Goal: Task Accomplishment & Management: Manage account settings

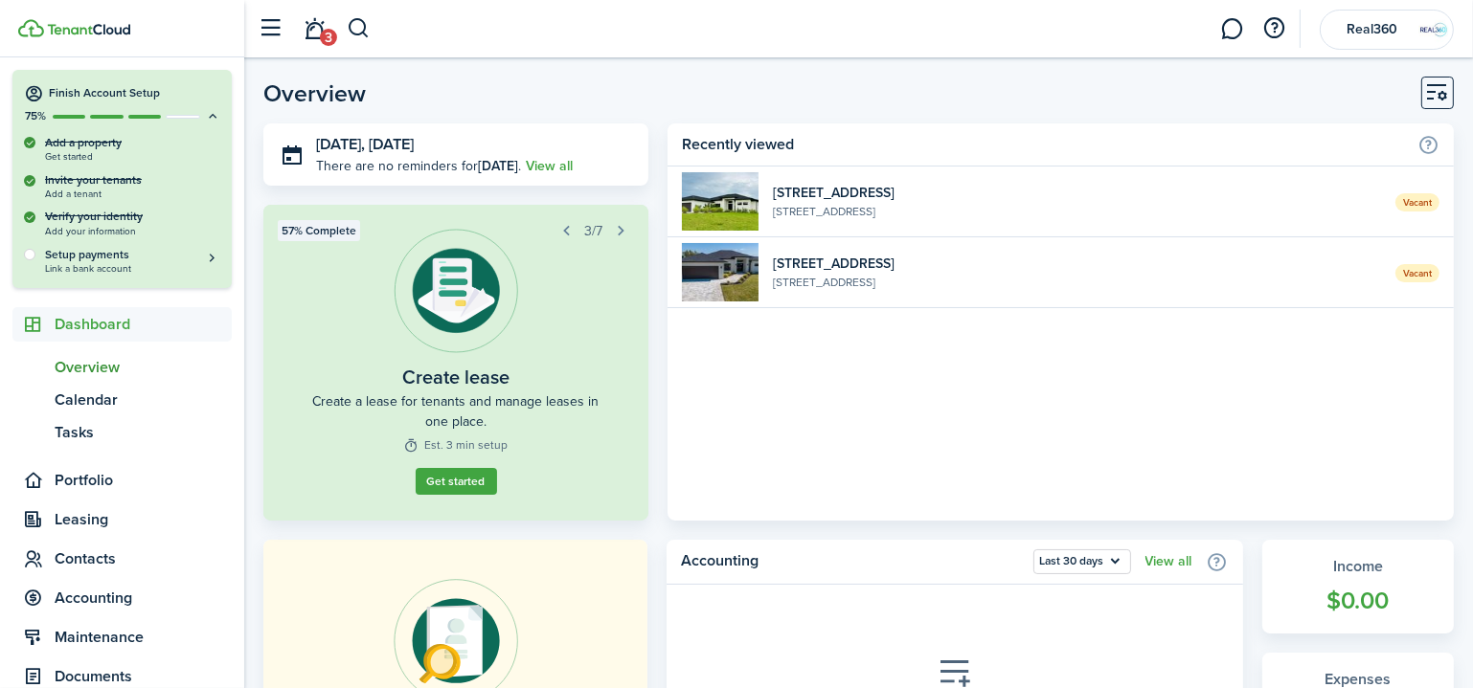
scroll to position [86, 0]
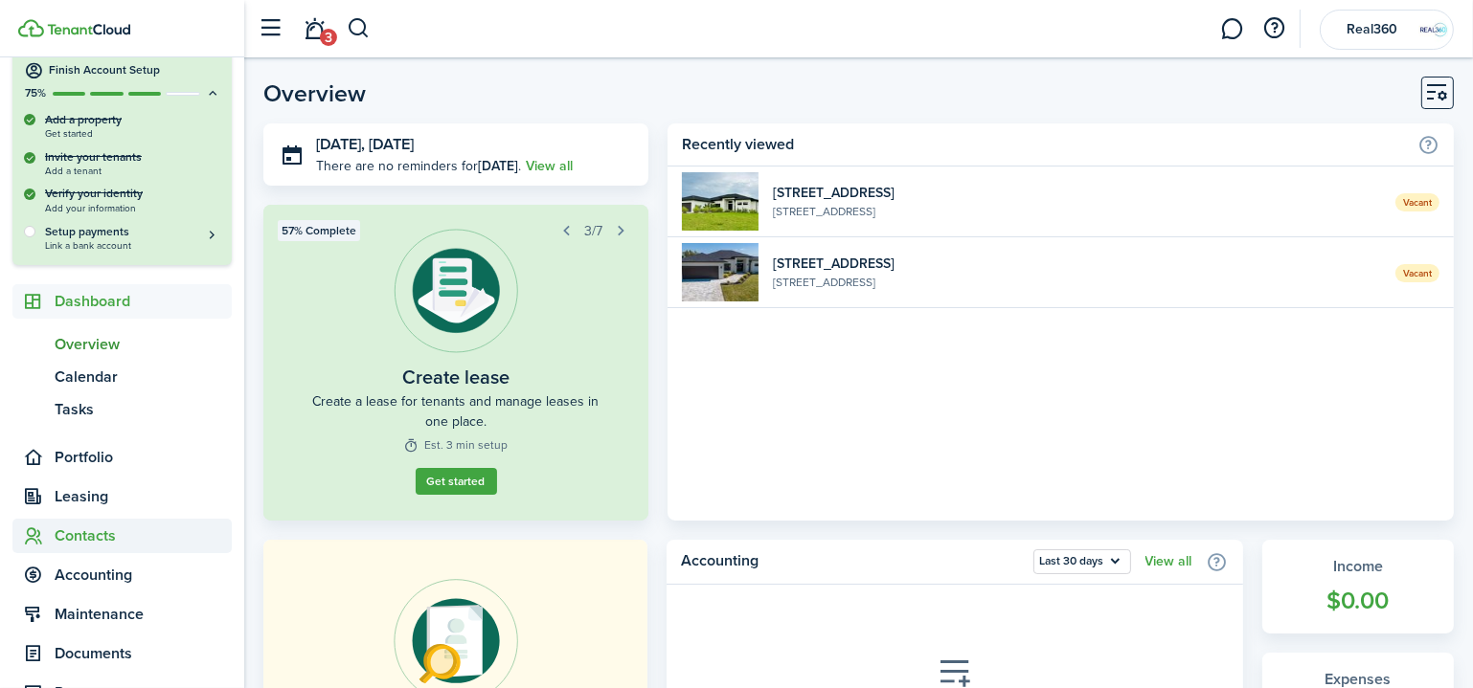
click at [79, 539] on span "Contacts" at bounding box center [143, 536] width 177 height 23
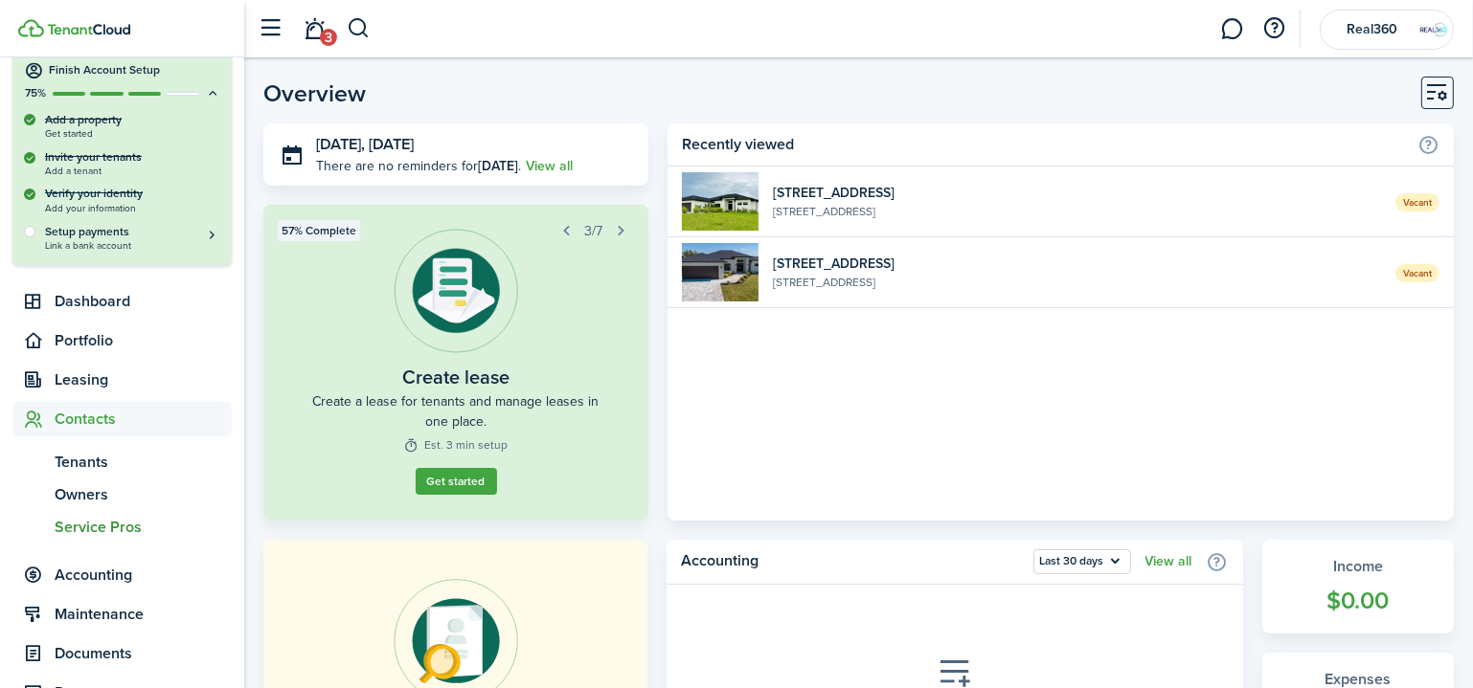
click at [77, 526] on span "Service Pros" at bounding box center [143, 527] width 177 height 23
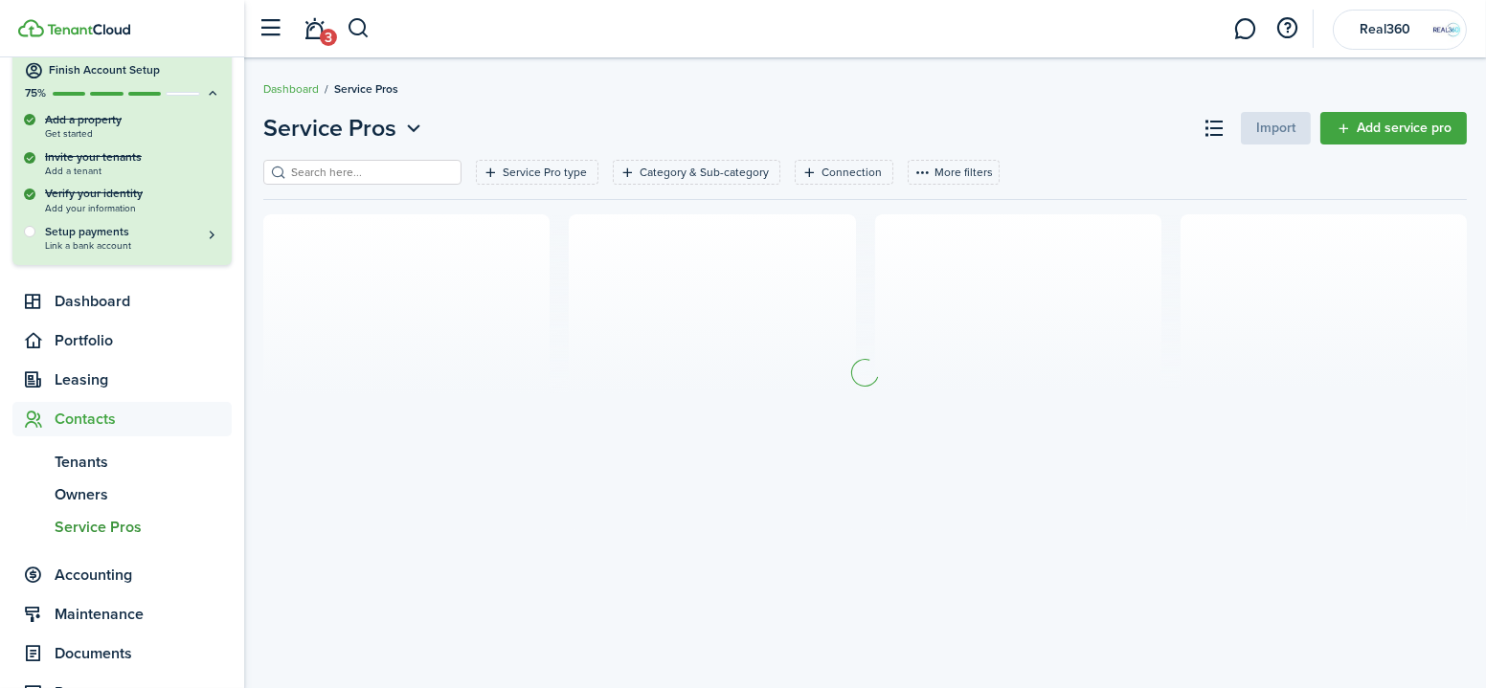
click at [1423, 123] on link "Add service pro" at bounding box center [1393, 128] width 147 height 33
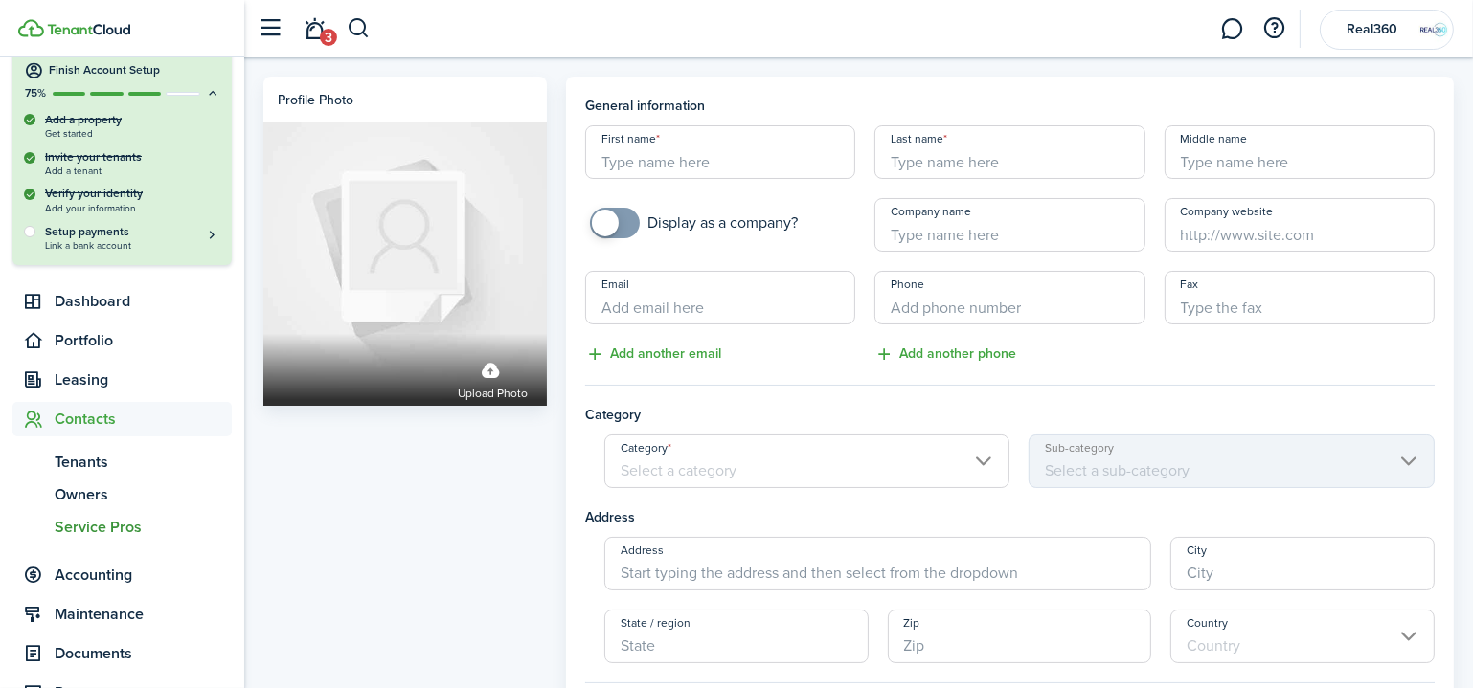
drag, startPoint x: 590, startPoint y: 227, endPoint x: 610, endPoint y: 226, distance: 20.1
checkbox input "true"
click at [605, 227] on span at bounding box center [614, 223] width 19 height 31
click at [911, 230] on input "Company name" at bounding box center [1009, 225] width 270 height 54
type input "SureVestor"
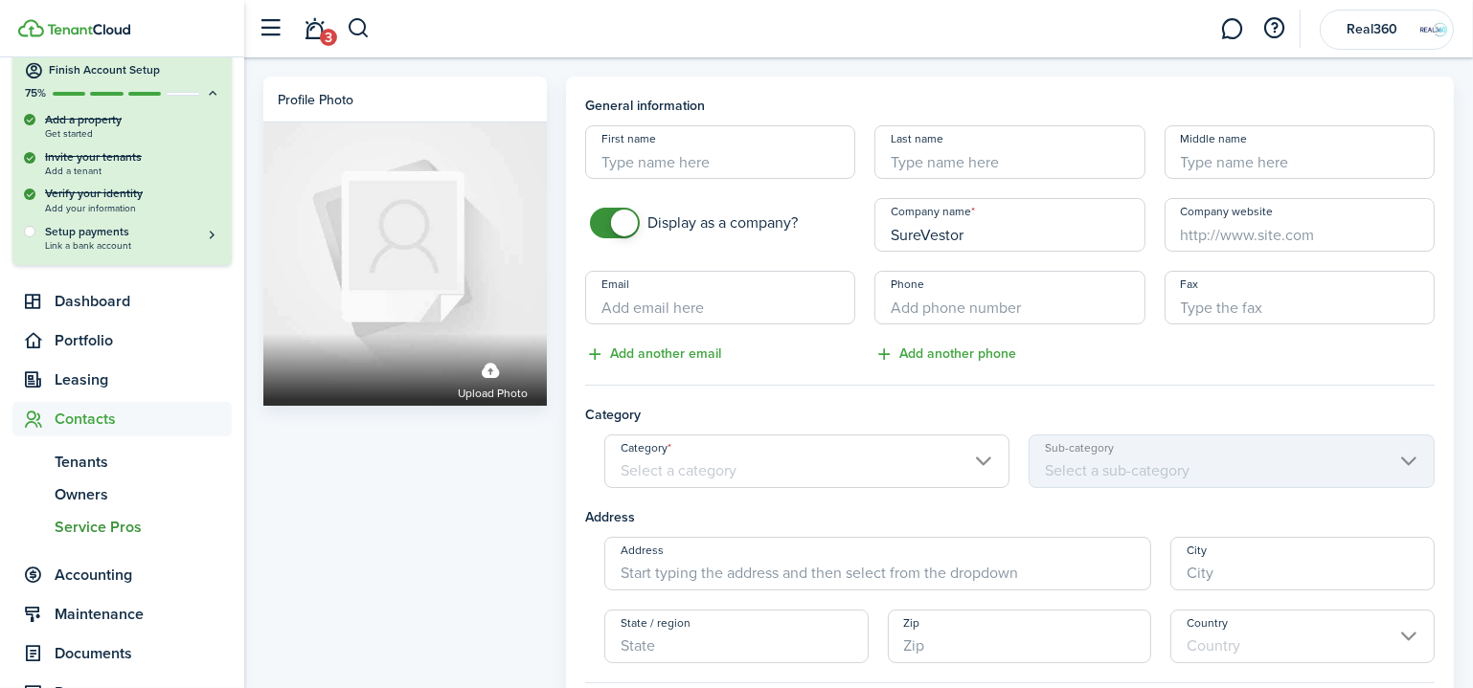
click at [1272, 227] on input "Company website" at bounding box center [1299, 225] width 270 height 54
paste input "[DOMAIN_NAME]"
type input "[DOMAIN_NAME]"
click at [919, 309] on input "+1" at bounding box center [1009, 298] width 270 height 54
paste input "[PHONE_NUMBER]"
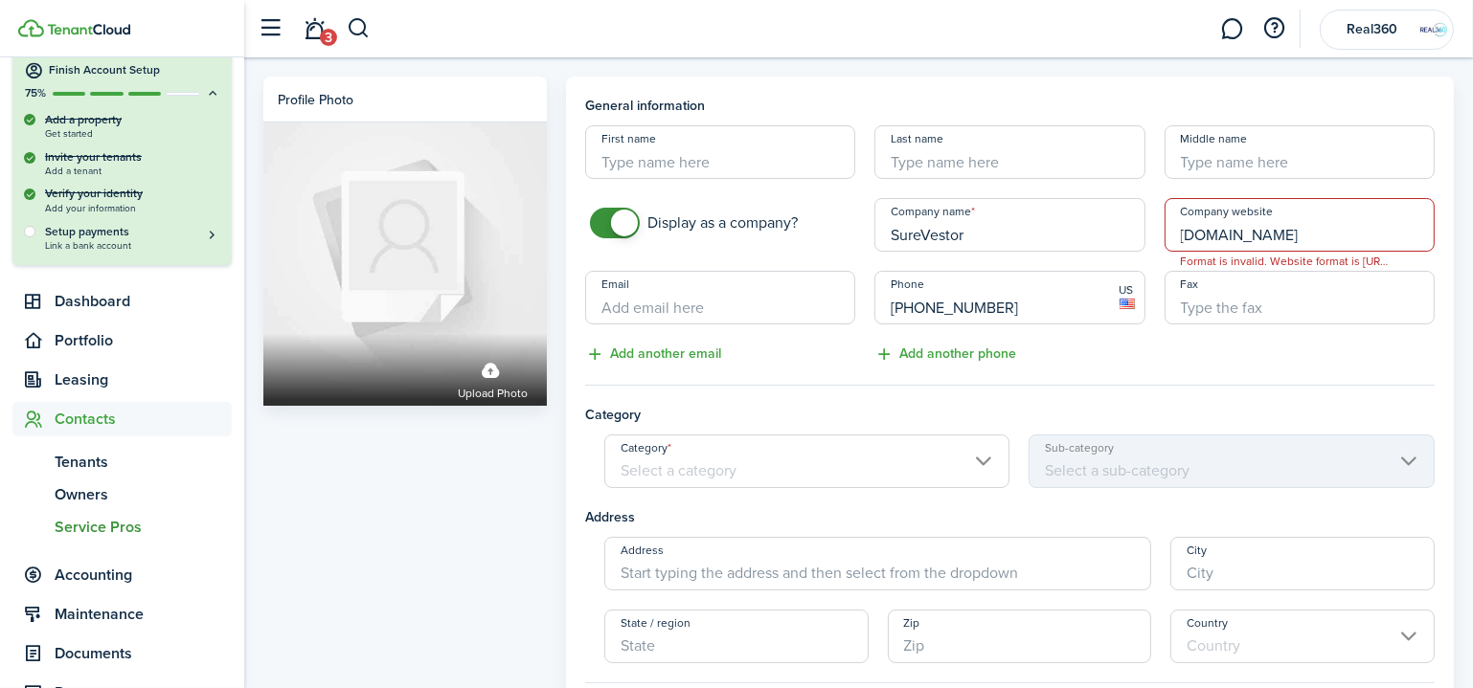
type input "[PHONE_NUMBER]"
click at [673, 311] on input "Email" at bounding box center [720, 298] width 270 height 54
paste input "[EMAIL_ADDRESS][DOMAIN_NAME]"
type input "[EMAIL_ADDRESS][DOMAIN_NAME]"
click at [668, 359] on button "Add another email" at bounding box center [653, 355] width 136 height 22
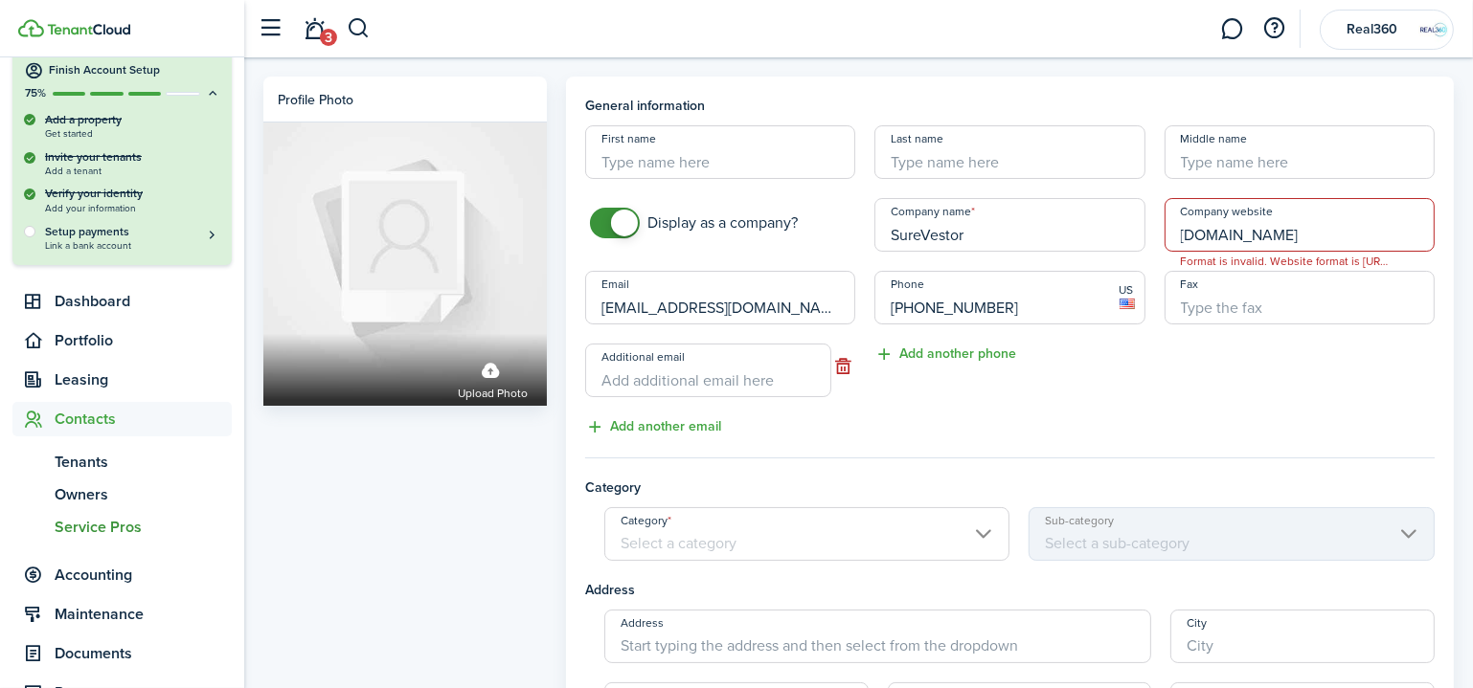
click at [673, 376] on input "Additional email" at bounding box center [708, 371] width 246 height 54
paste input "[EMAIL_ADDRESS][DOMAIN_NAME]"
type input "[EMAIL_ADDRESS][DOMAIN_NAME]"
click at [1004, 397] on div "Phone [PHONE_NUMBER] US Add another phone" at bounding box center [1009, 355] width 289 height 168
click at [925, 355] on button "Add another phone" at bounding box center [945, 355] width 142 height 22
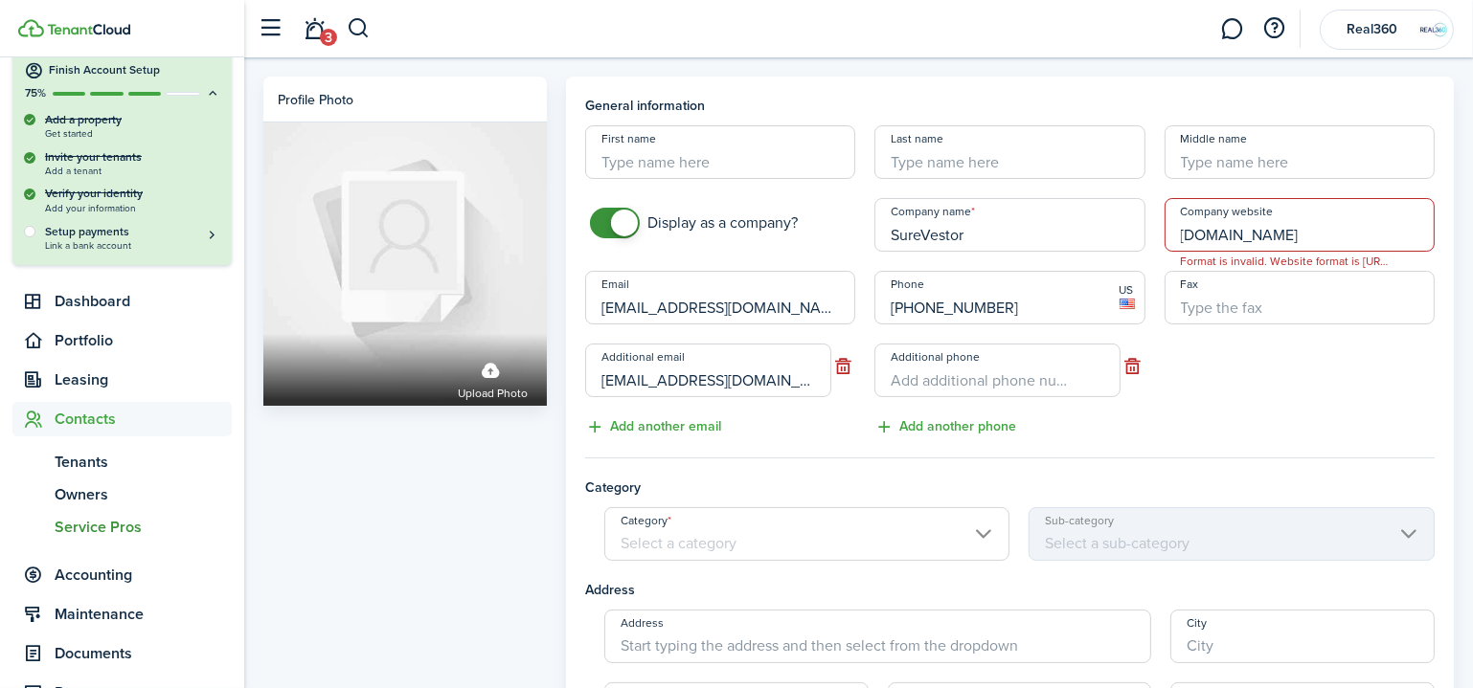
click at [1137, 360] on button "button" at bounding box center [1132, 366] width 24 height 27
drag, startPoint x: 1316, startPoint y: 226, endPoint x: 1123, endPoint y: 245, distance: 193.4
click at [1160, 245] on div "Company website [DOMAIN_NAME] Format is invalid. Website format is [URL][DOMAIN…" at bounding box center [1299, 225] width 289 height 54
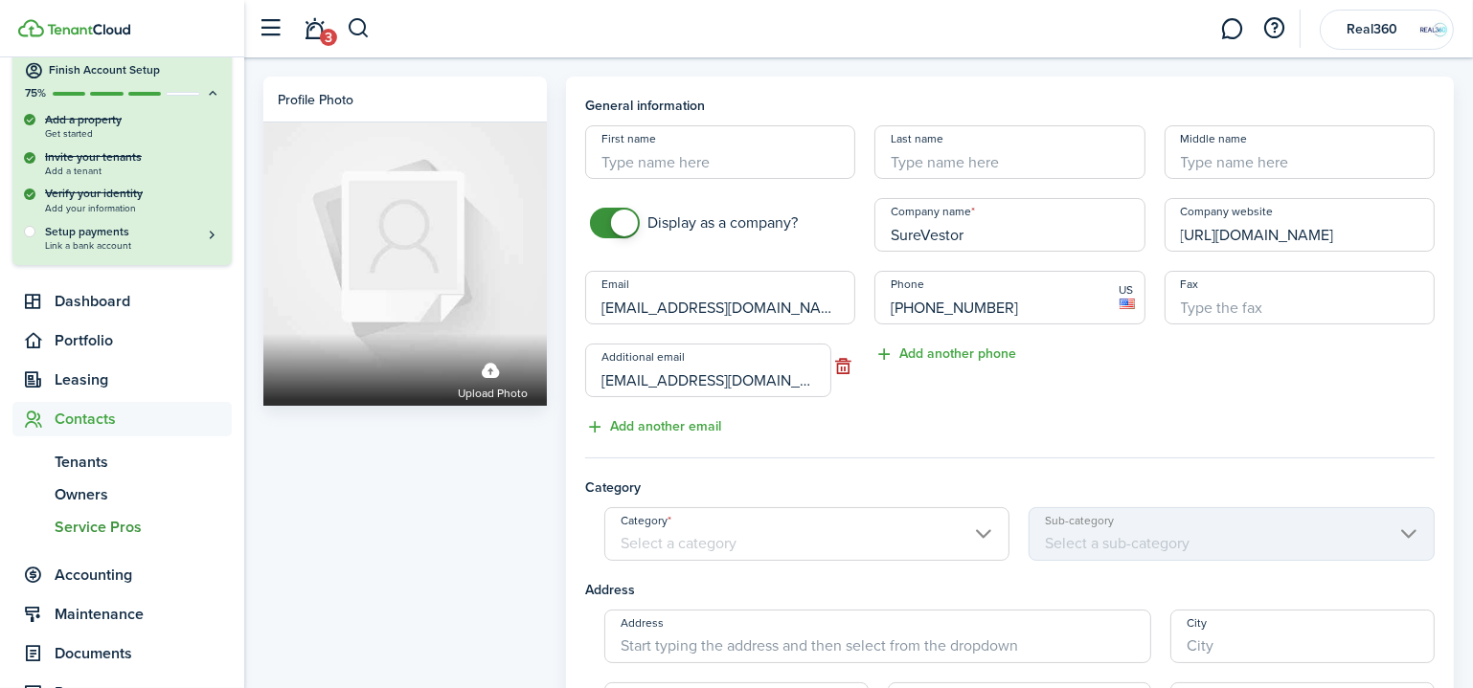
type input "[URL][DOMAIN_NAME]"
click at [1112, 429] on div "Phone [PHONE_NUMBER] US Add another phone" at bounding box center [1009, 355] width 289 height 168
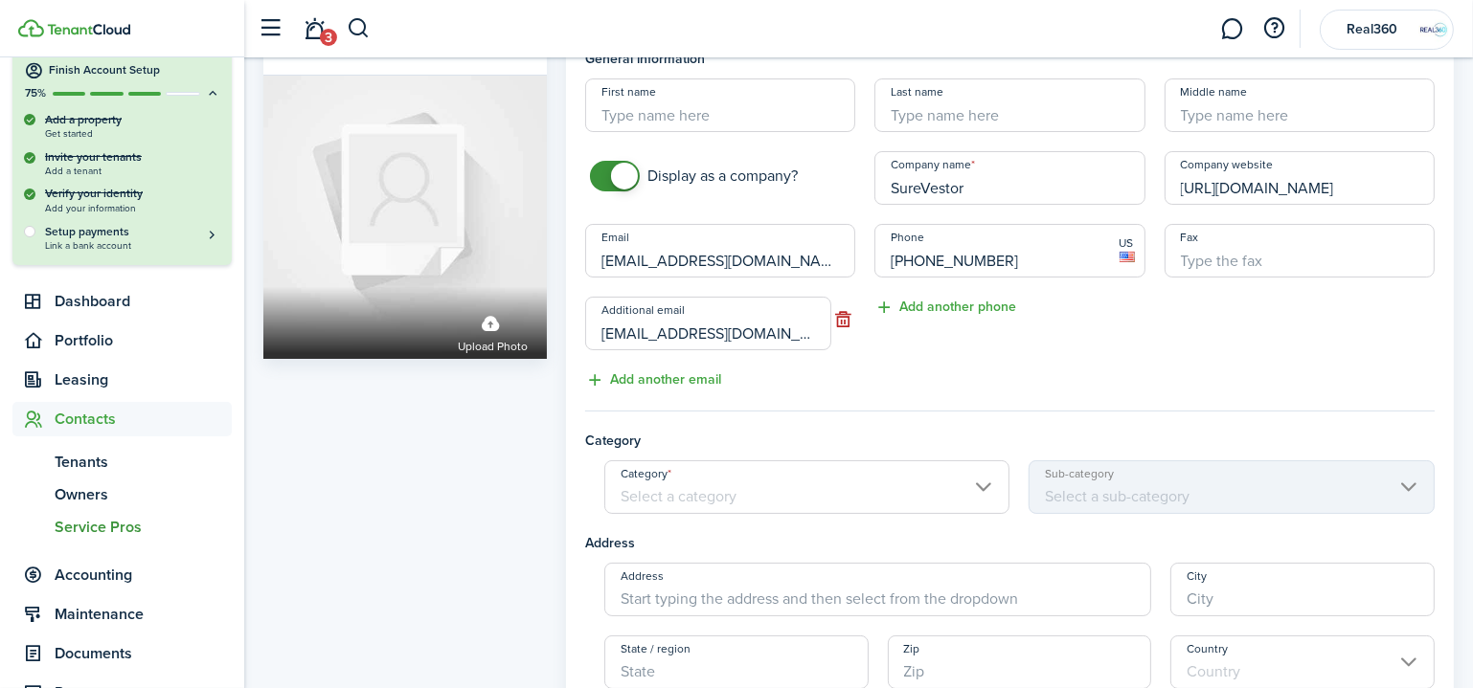
scroll to position [86, 0]
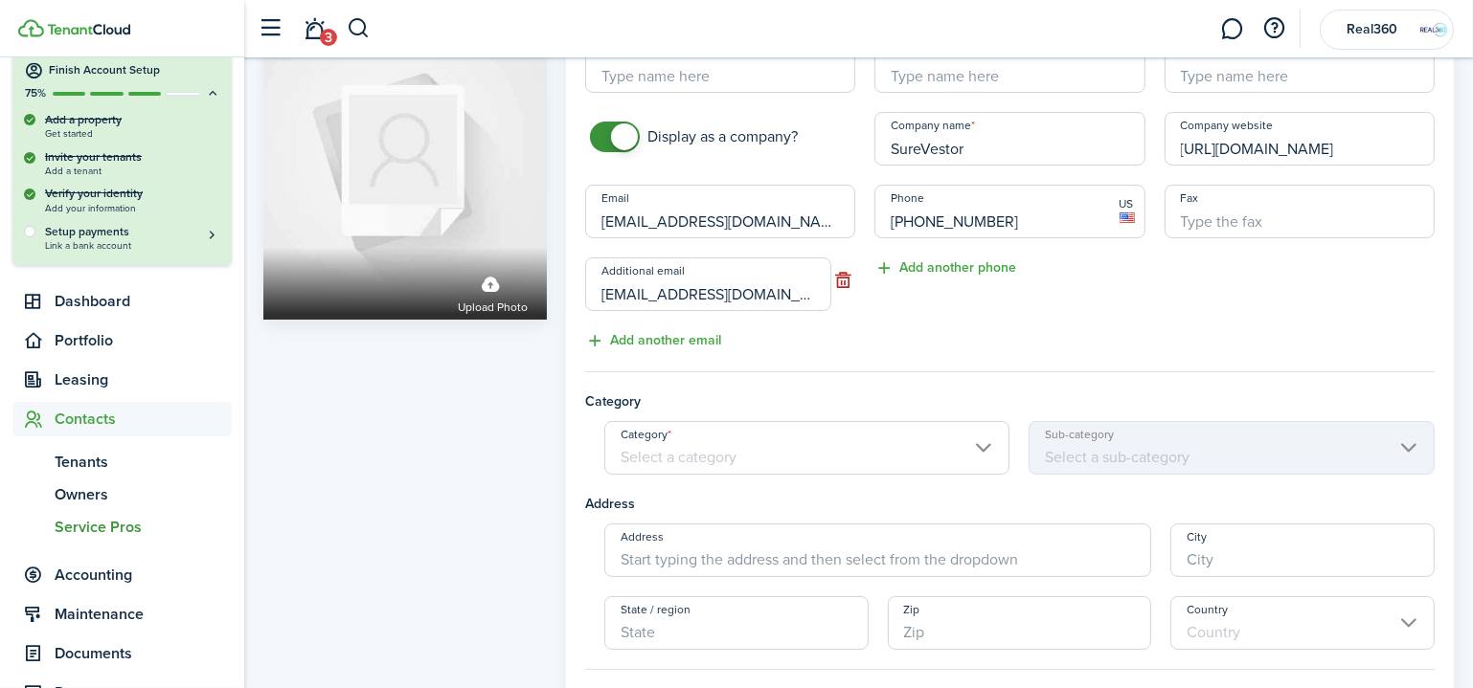
click at [773, 441] on input "Category" at bounding box center [807, 448] width 406 height 54
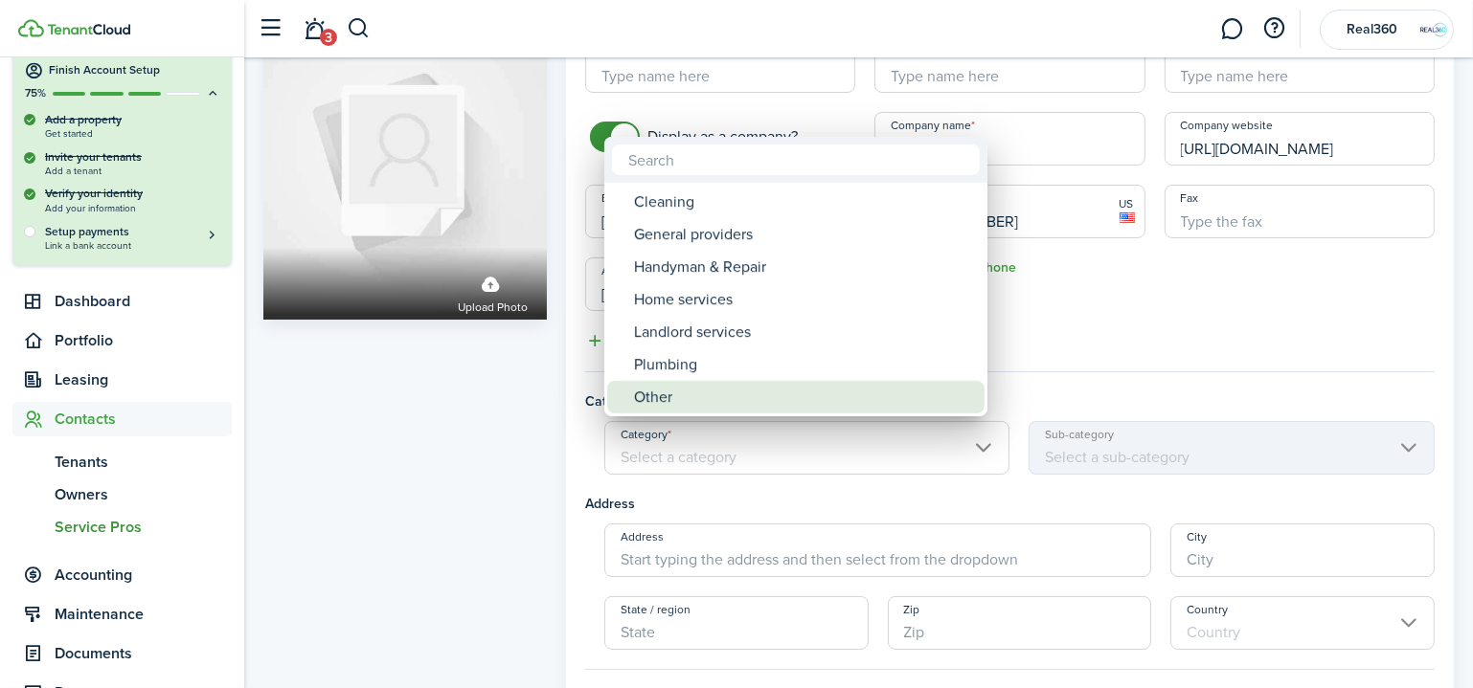
click at [714, 396] on div "Other" at bounding box center [803, 397] width 339 height 33
type input "Other"
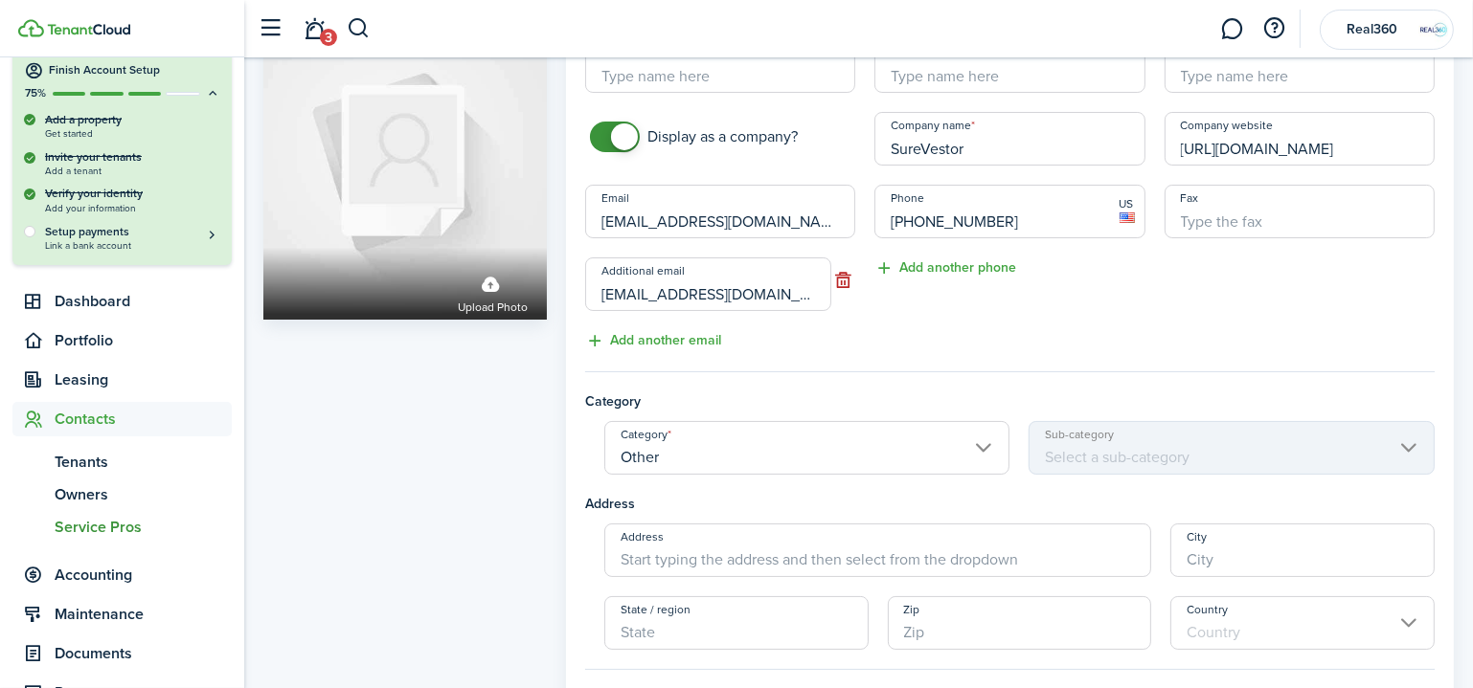
click at [710, 465] on input "Other" at bounding box center [807, 448] width 406 height 54
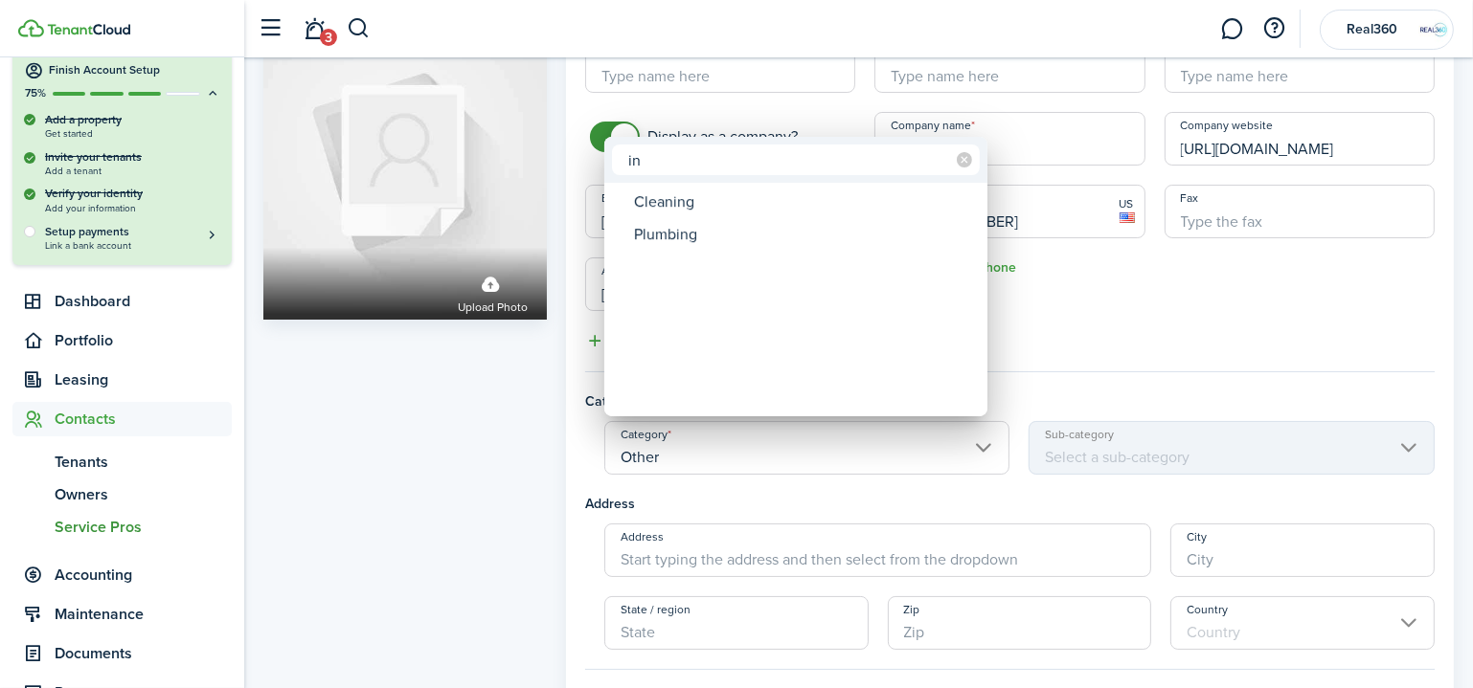
type input "i"
click at [695, 486] on div at bounding box center [736, 344] width 1779 height 995
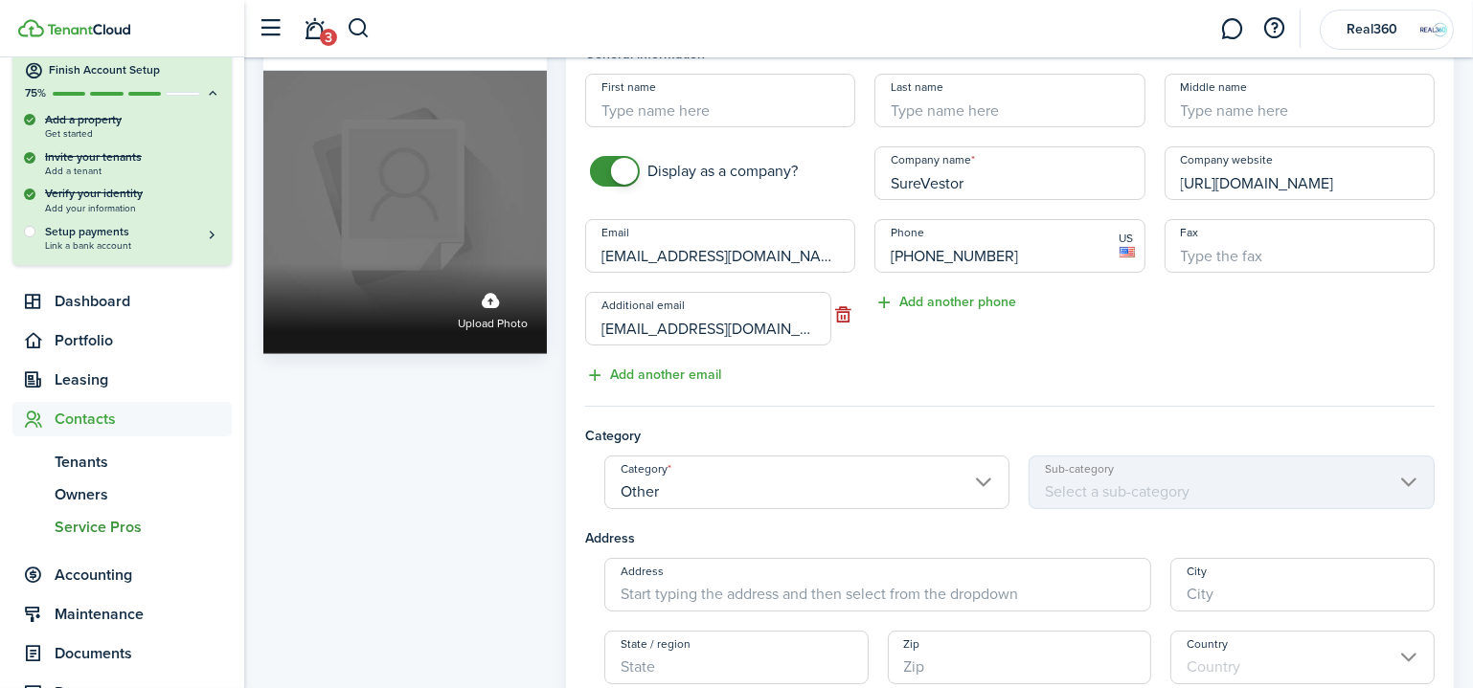
scroll to position [0, 0]
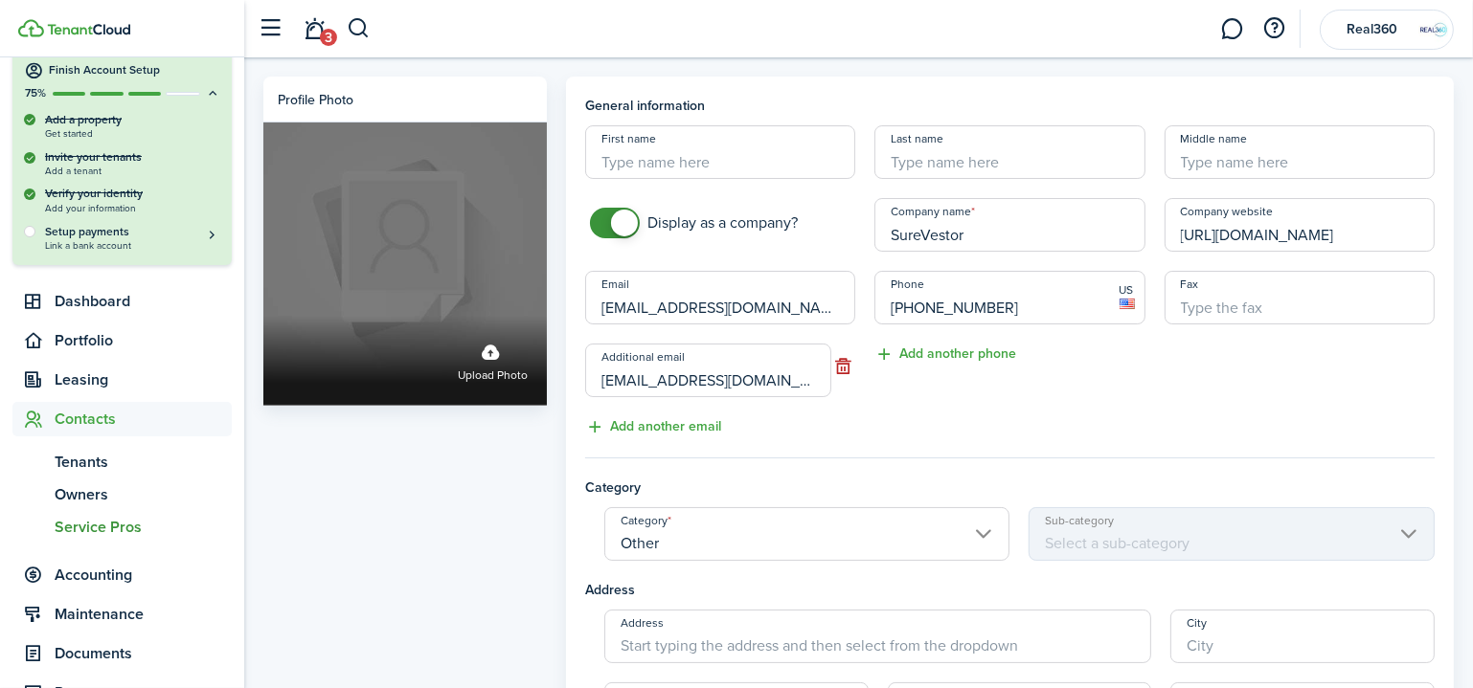
click at [463, 271] on label "Upload photo" at bounding box center [404, 264] width 283 height 283
click at [263, 316] on input "Upload photo" at bounding box center [263, 316] width 0 height 0
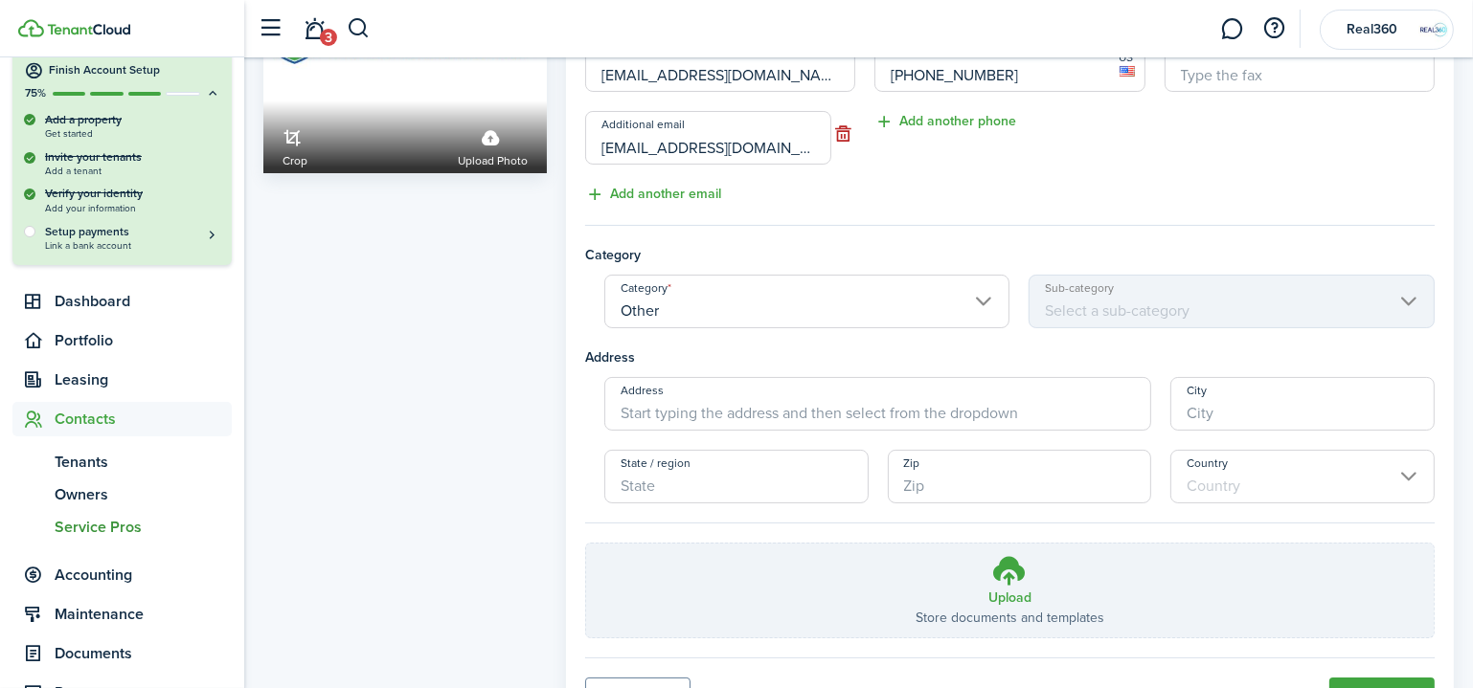
scroll to position [324, 0]
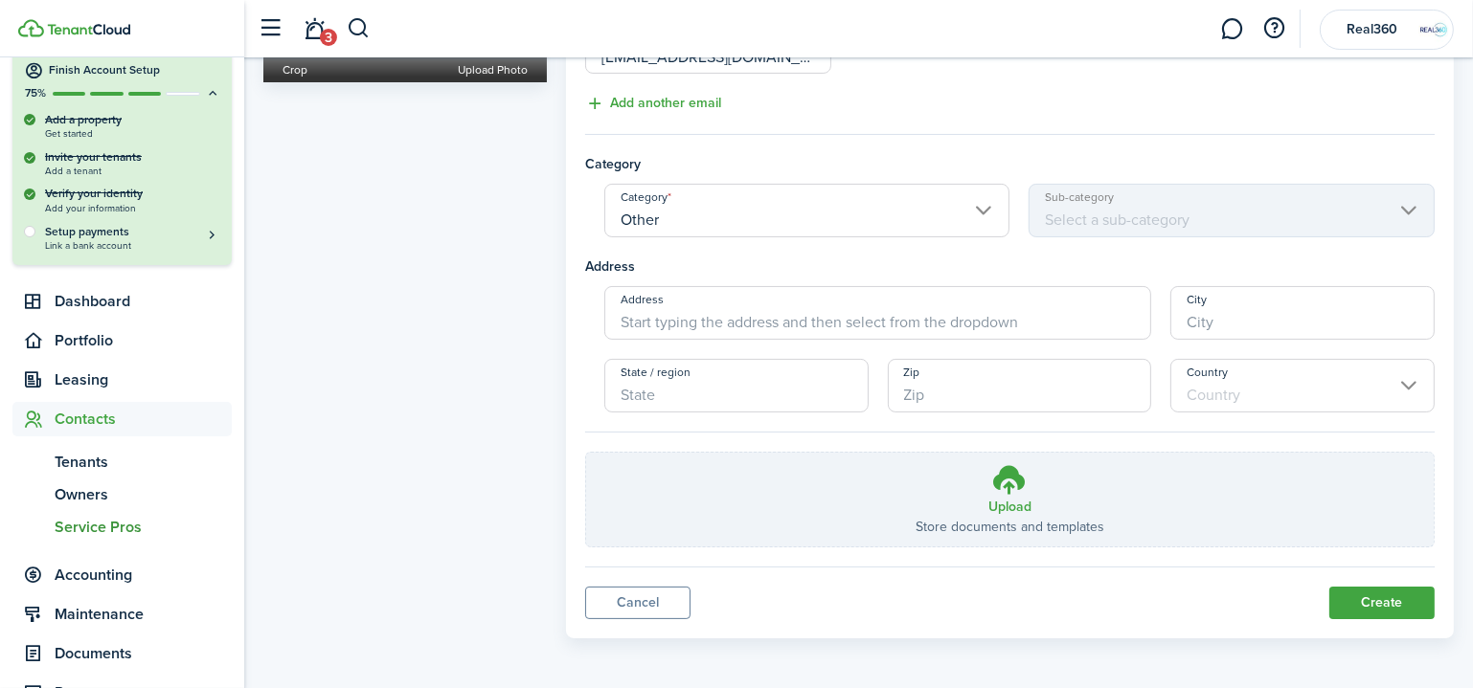
click at [1375, 599] on button "Create" at bounding box center [1381, 603] width 105 height 33
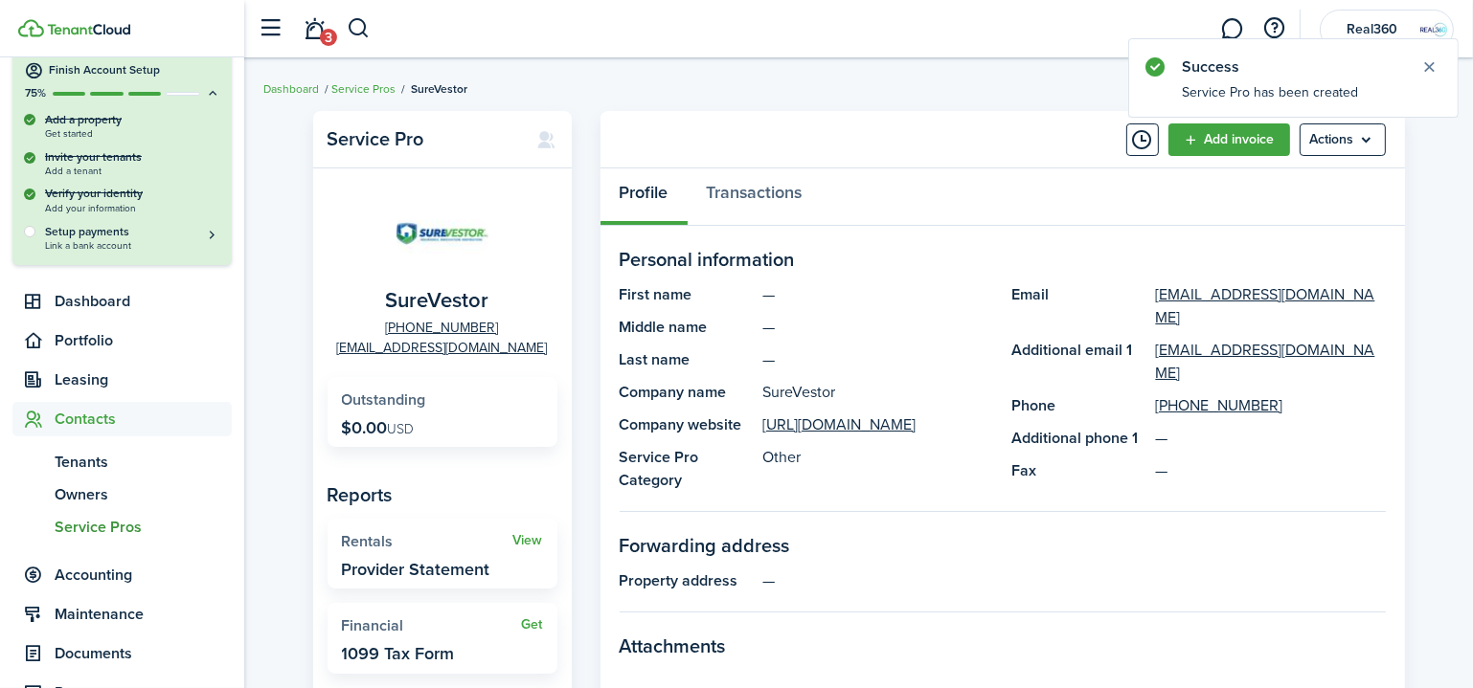
click at [357, 85] on link "Service Pros" at bounding box center [363, 88] width 64 height 17
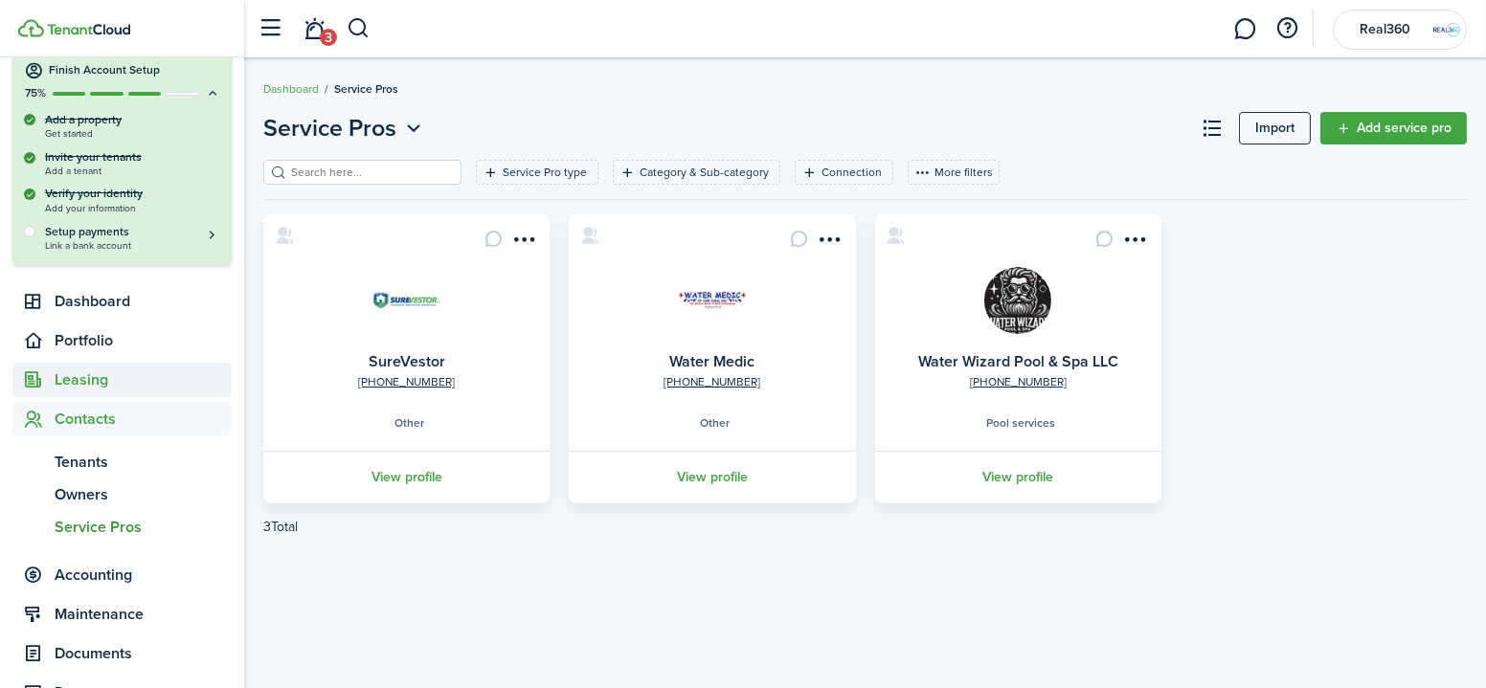
click at [86, 382] on span "Leasing" at bounding box center [143, 380] width 177 height 23
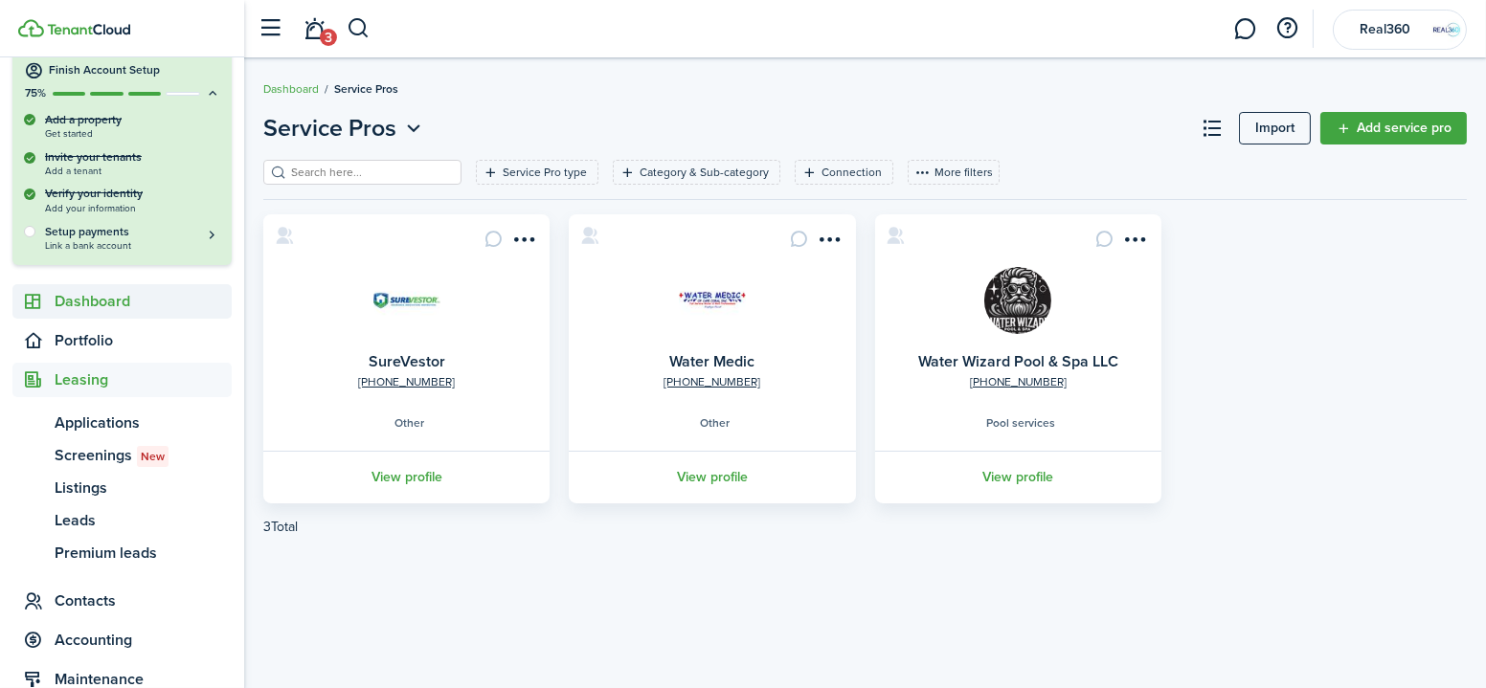
click at [102, 305] on span "Dashboard" at bounding box center [143, 301] width 177 height 23
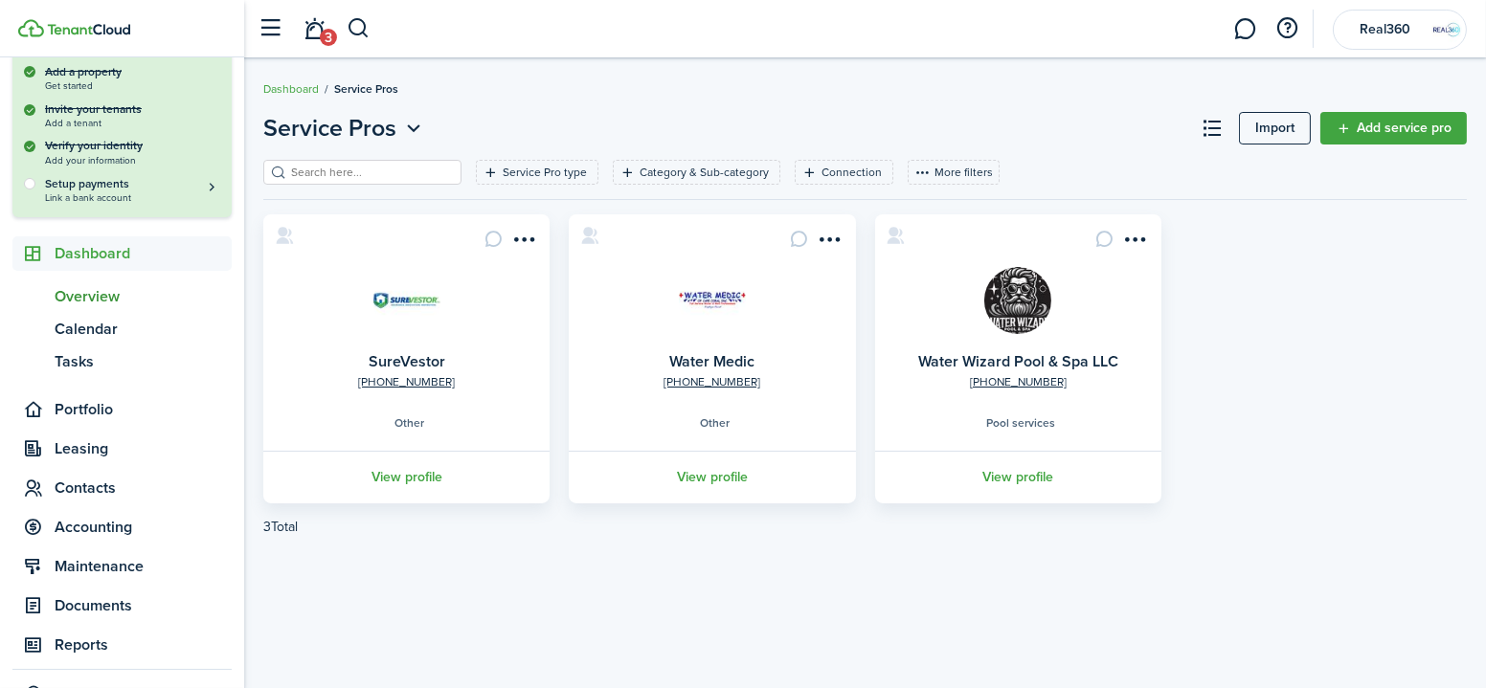
scroll to position [173, 0]
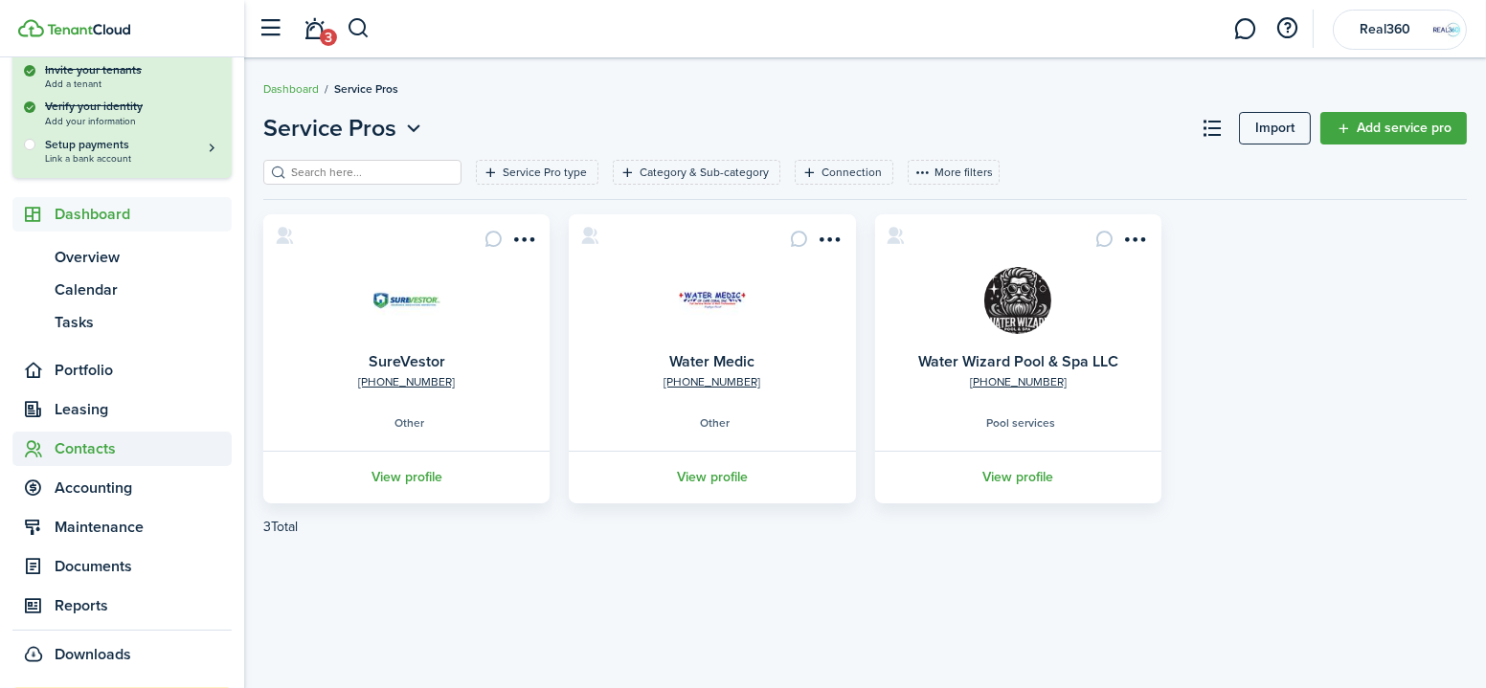
click at [109, 453] on span "Contacts" at bounding box center [143, 449] width 177 height 23
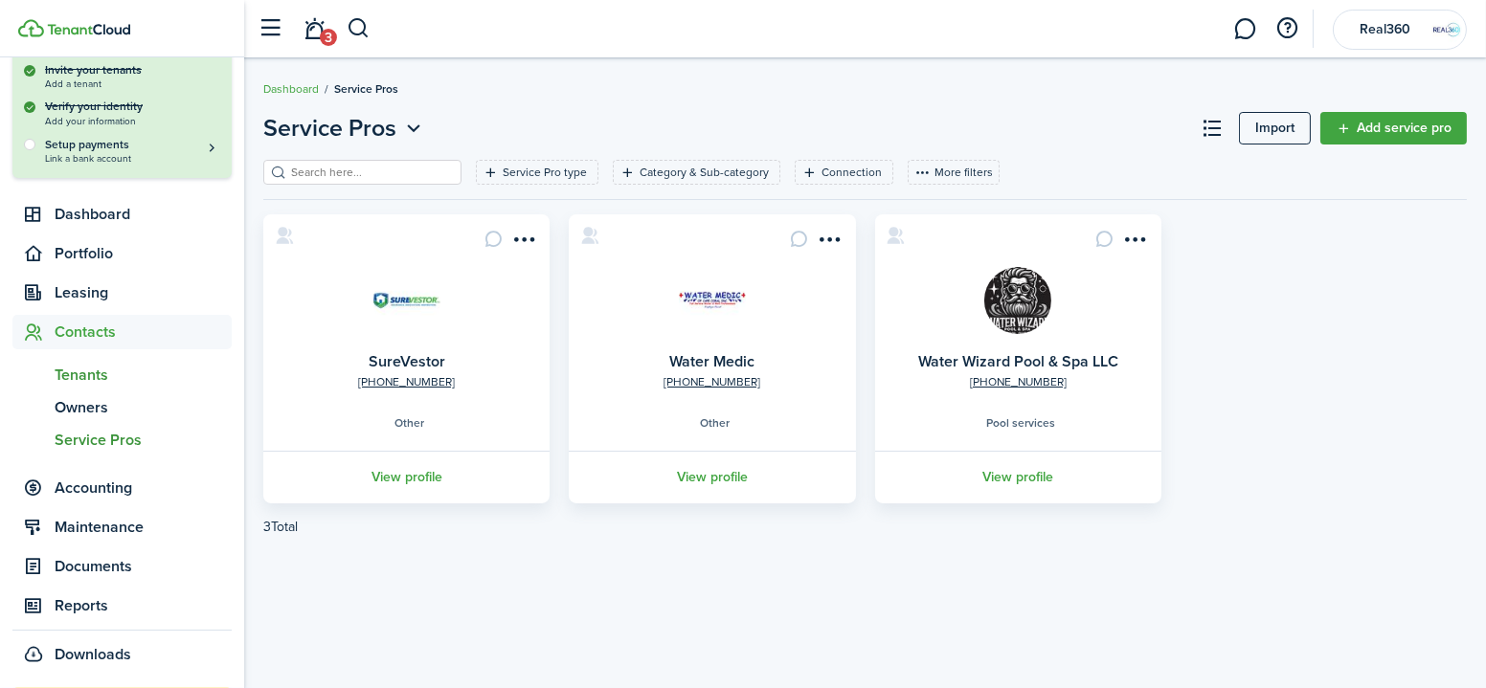
click at [100, 377] on span "Tenants" at bounding box center [143, 375] width 177 height 23
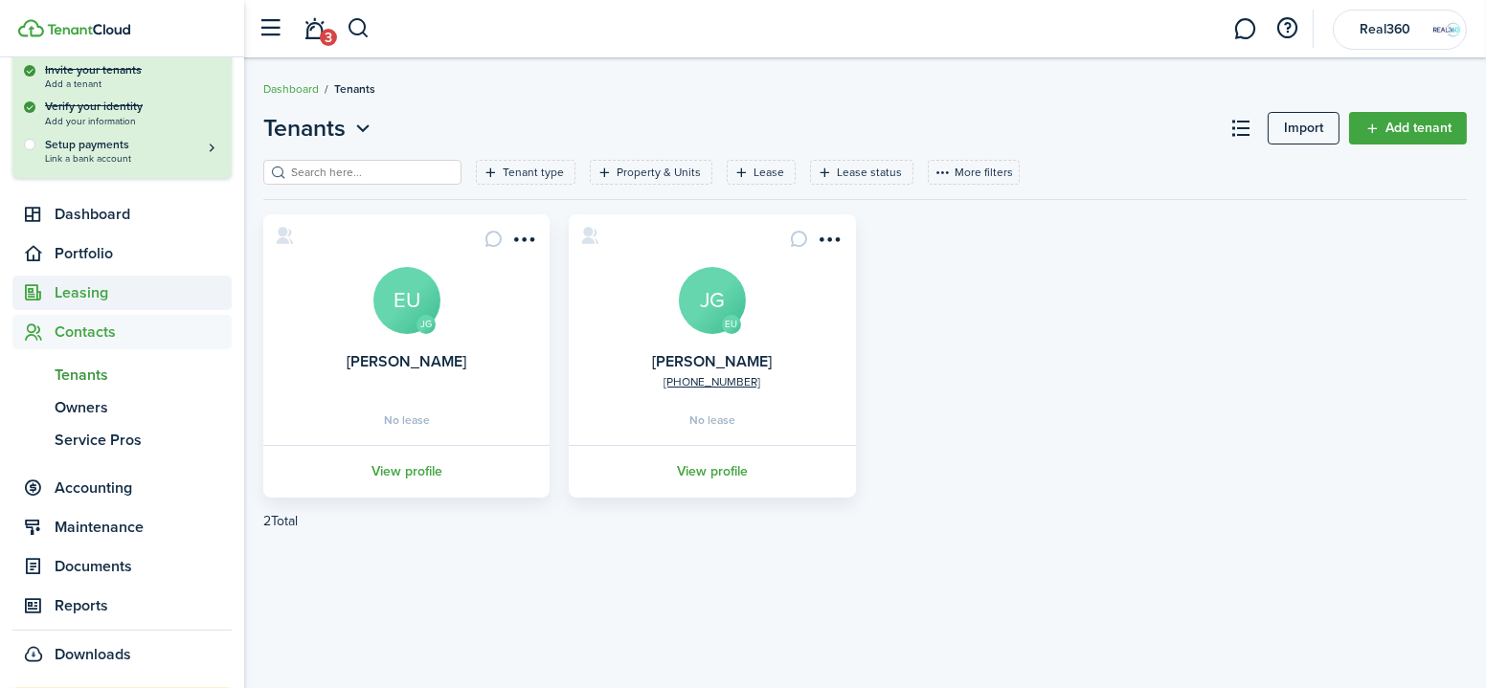
click at [72, 299] on span "Leasing" at bounding box center [143, 293] width 177 height 23
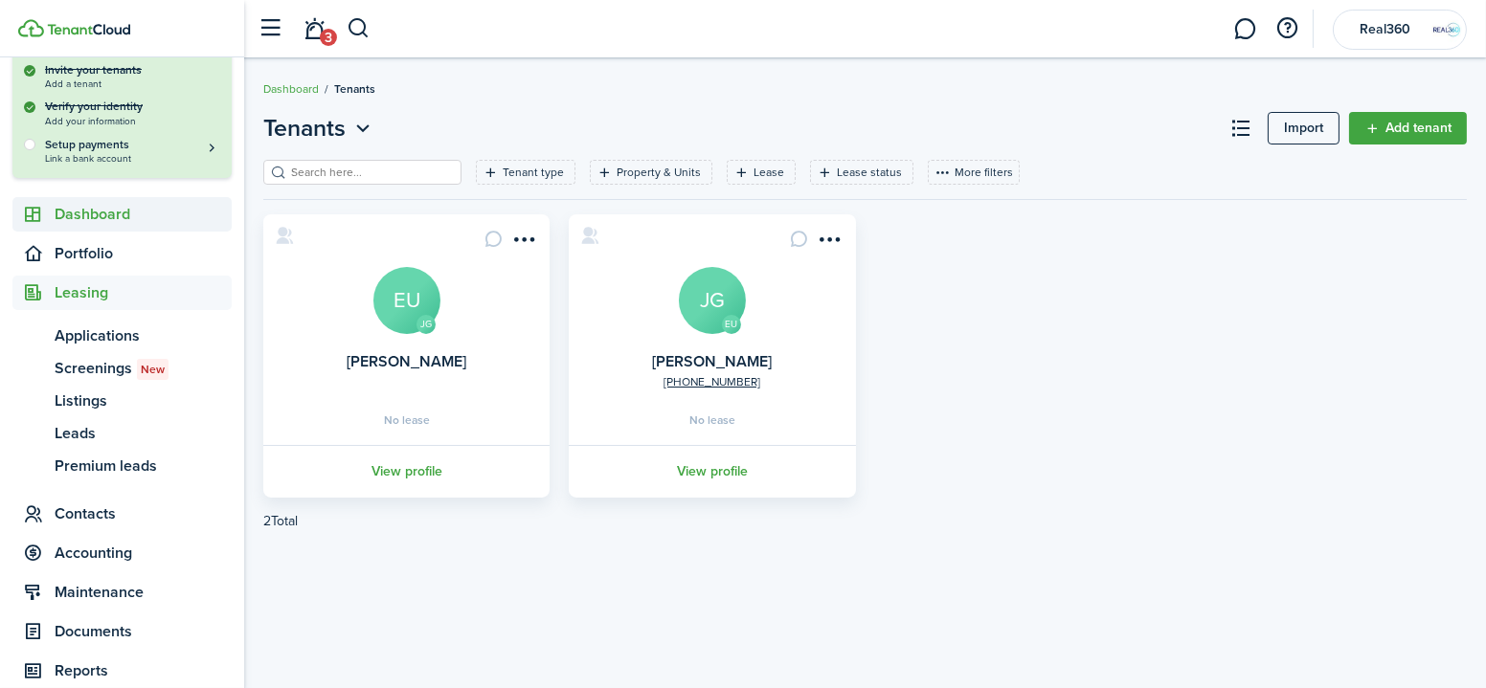
click at [83, 220] on span "Dashboard" at bounding box center [143, 214] width 177 height 23
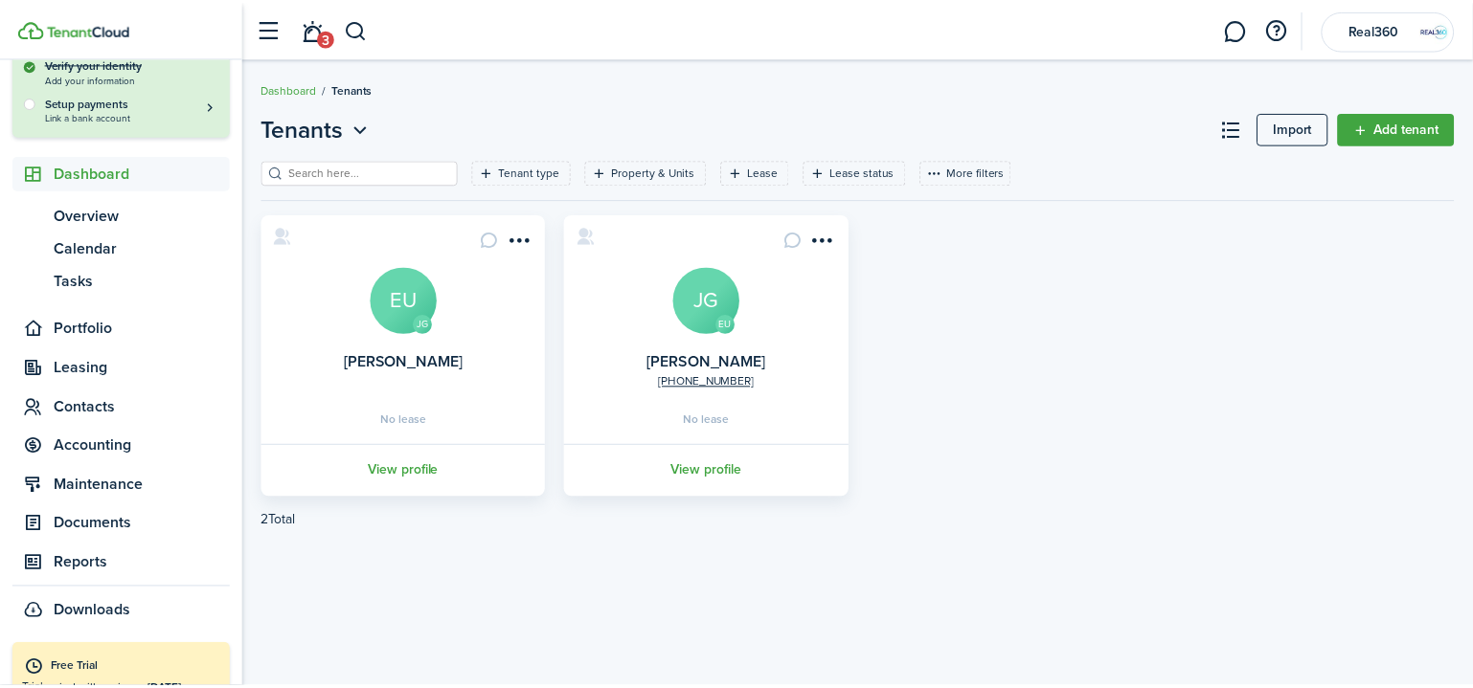
scroll to position [250, 0]
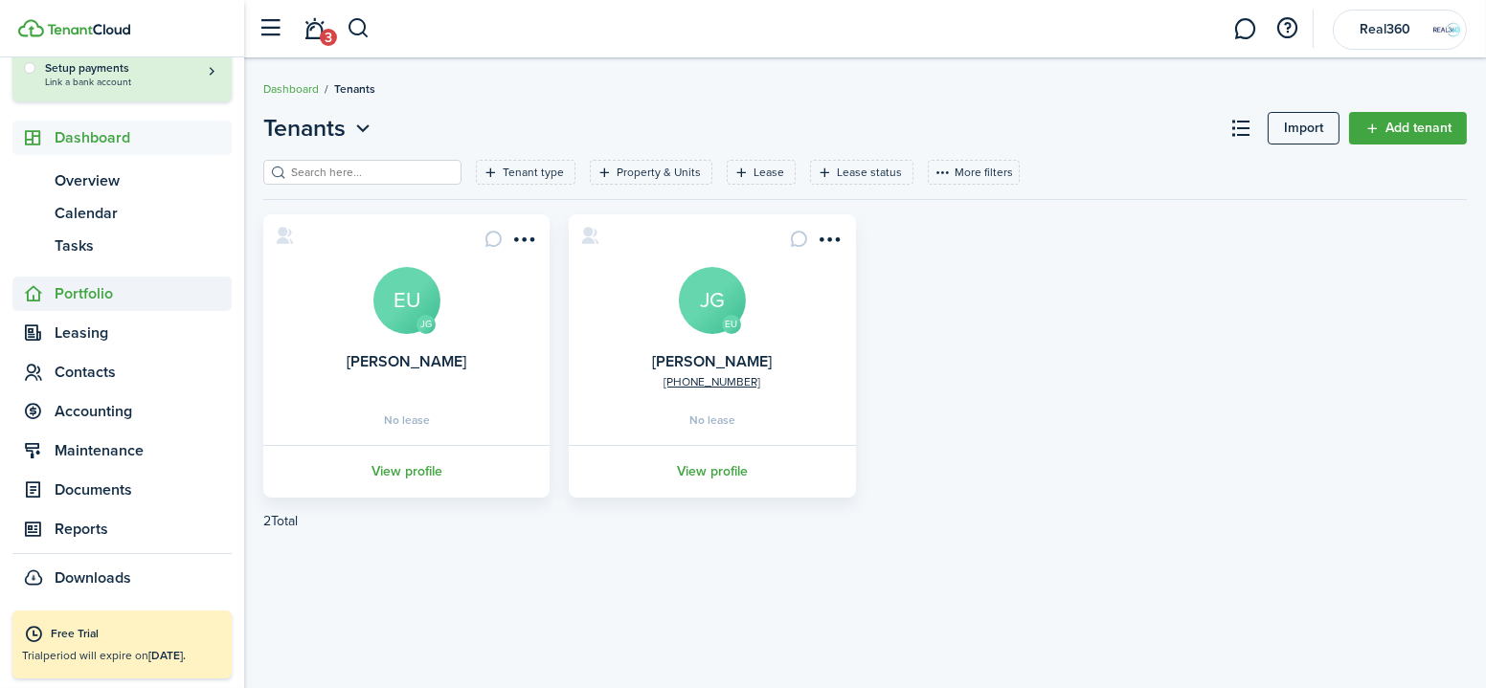
click at [79, 291] on span "Portfolio" at bounding box center [143, 293] width 177 height 23
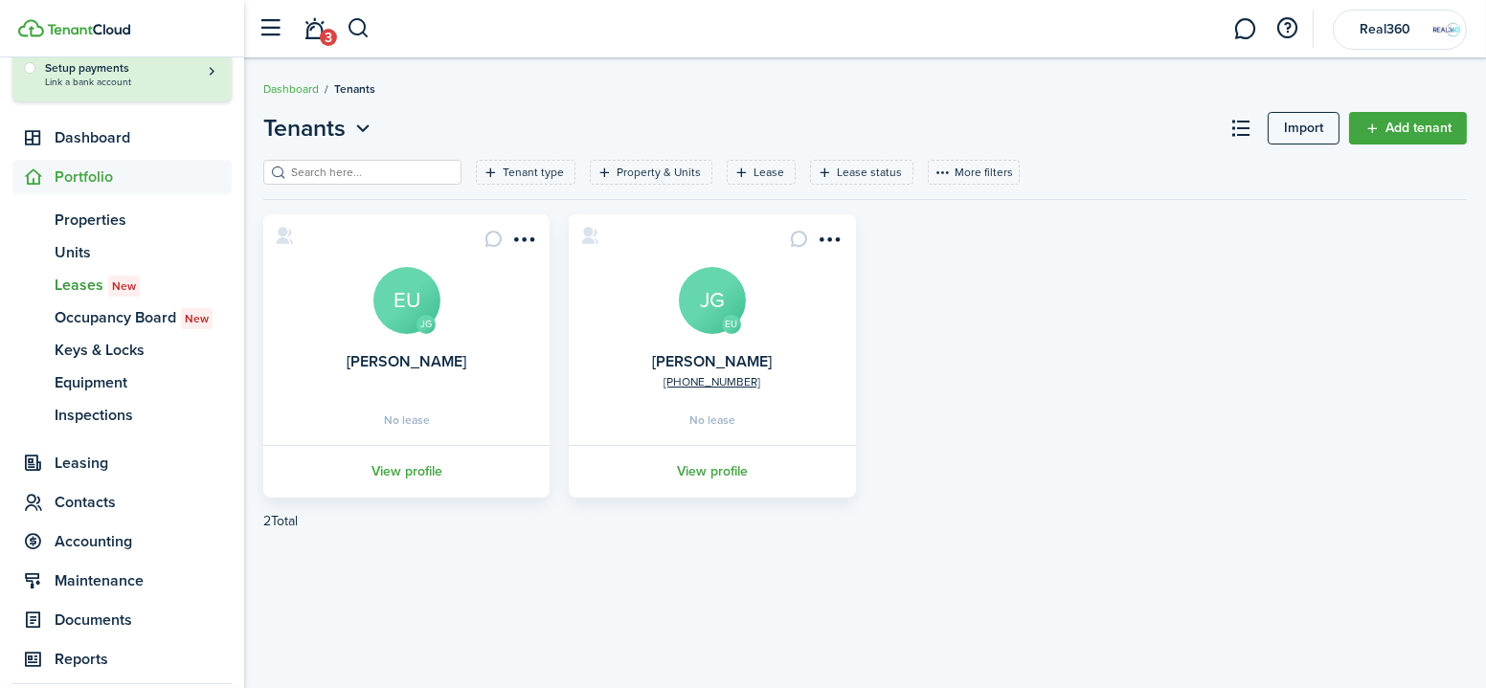
click at [78, 280] on span "Leases New" at bounding box center [143, 285] width 177 height 23
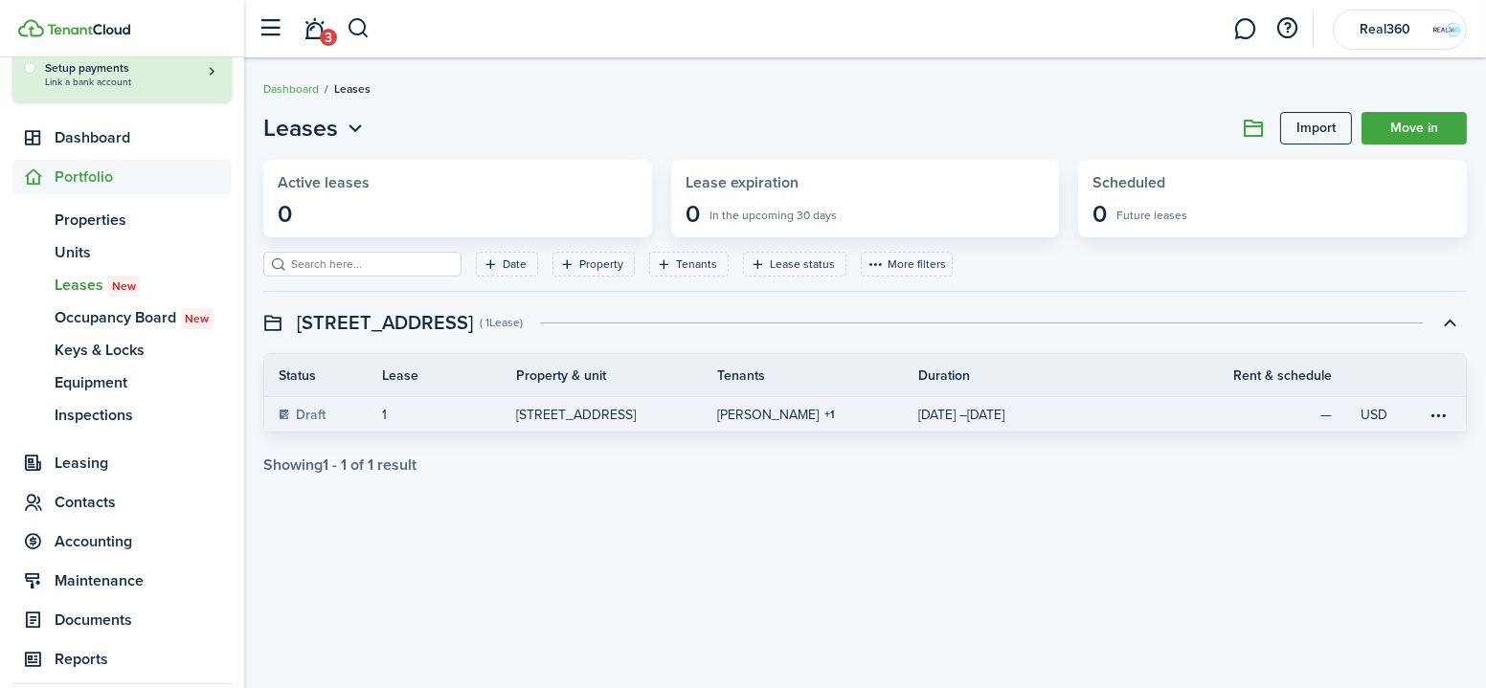
click at [1141, 412] on link "[DATE] – [DATE]" at bounding box center [1038, 414] width 241 height 34
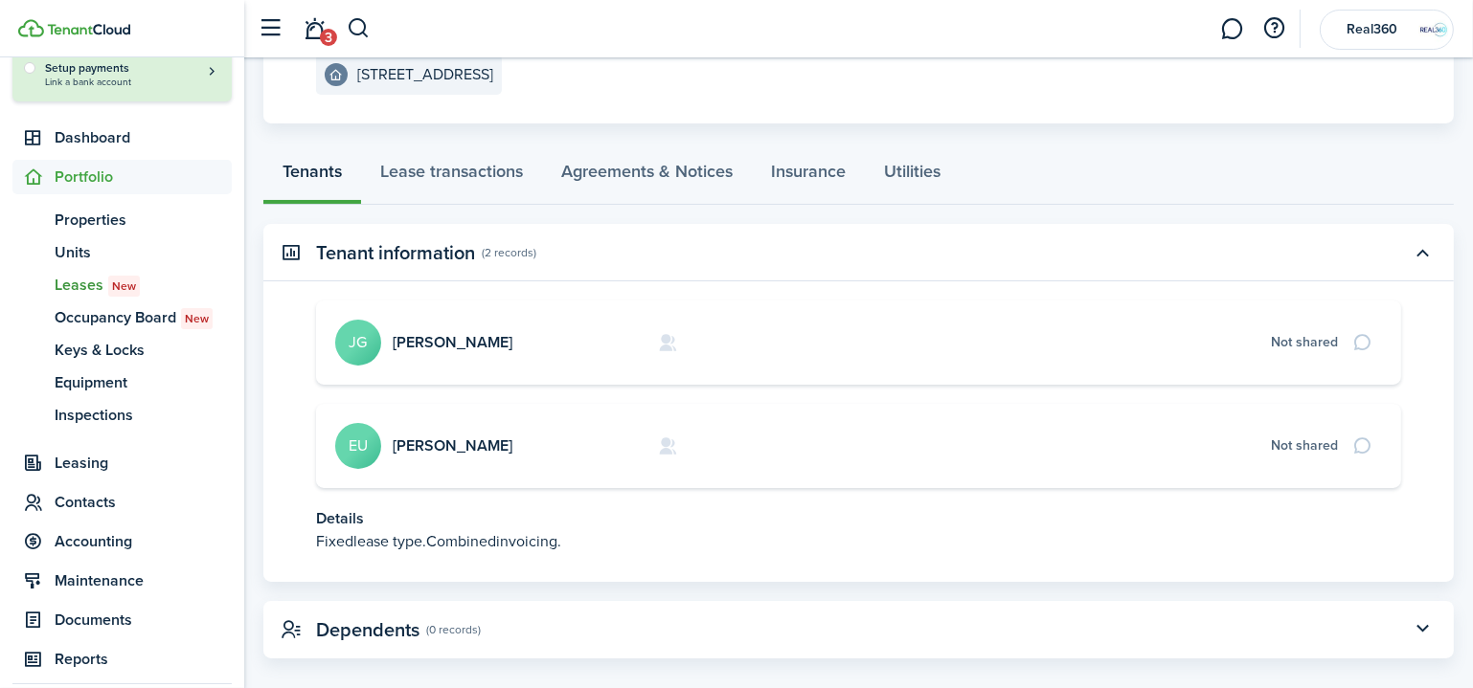
scroll to position [282, 0]
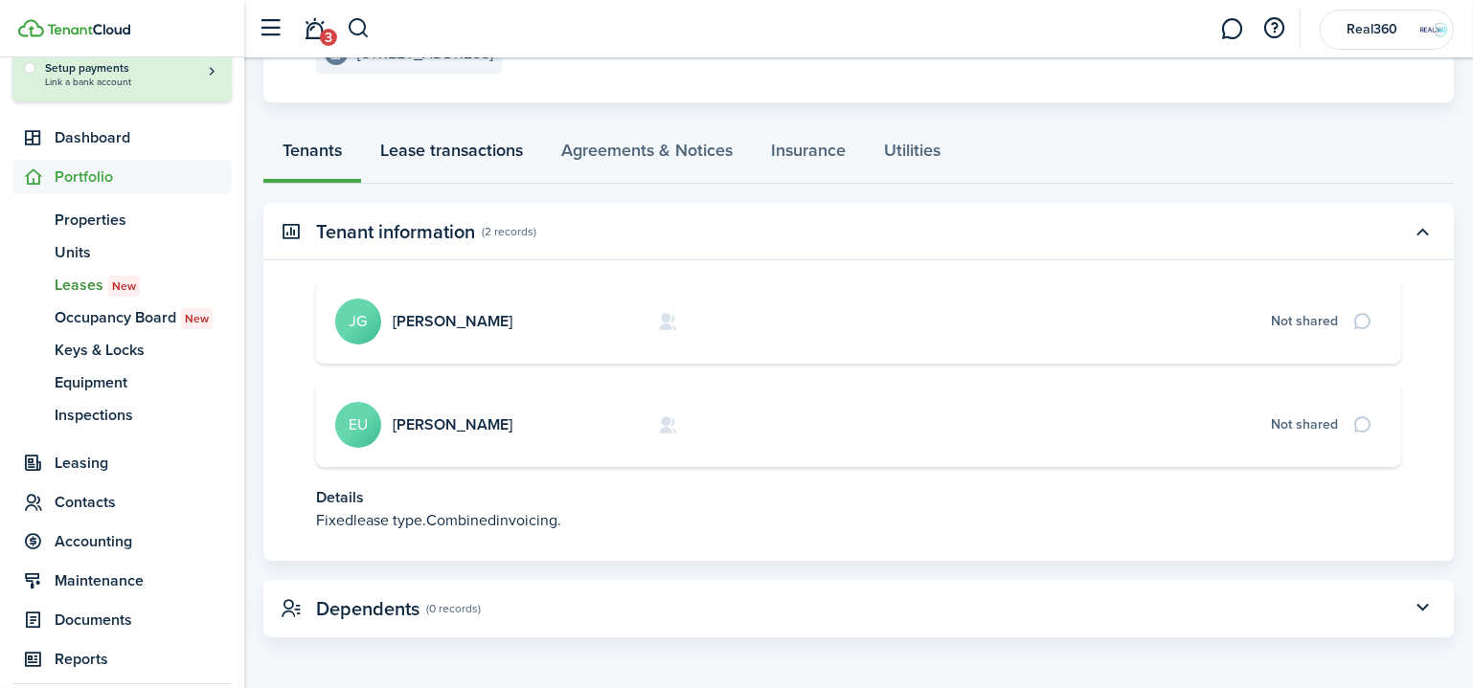
click at [482, 138] on link "Lease transactions" at bounding box center [451, 154] width 181 height 57
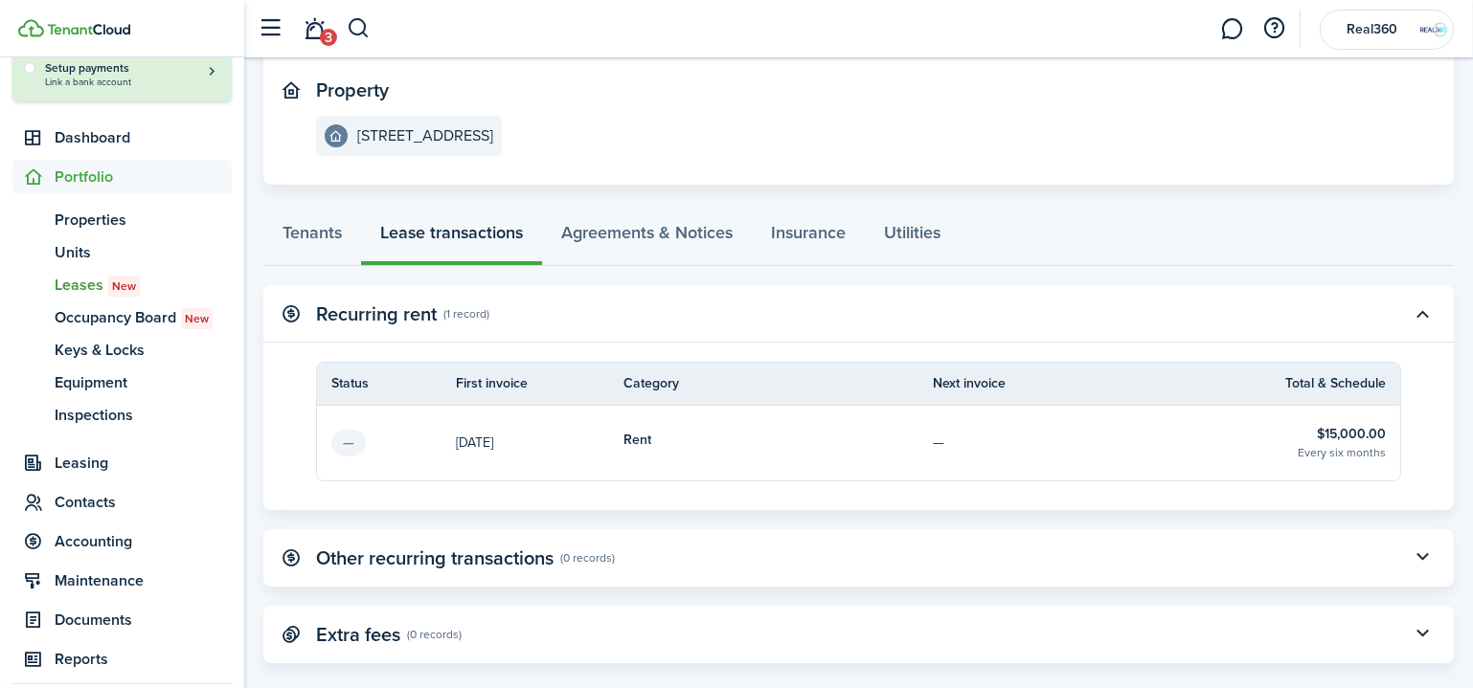
scroll to position [224, 0]
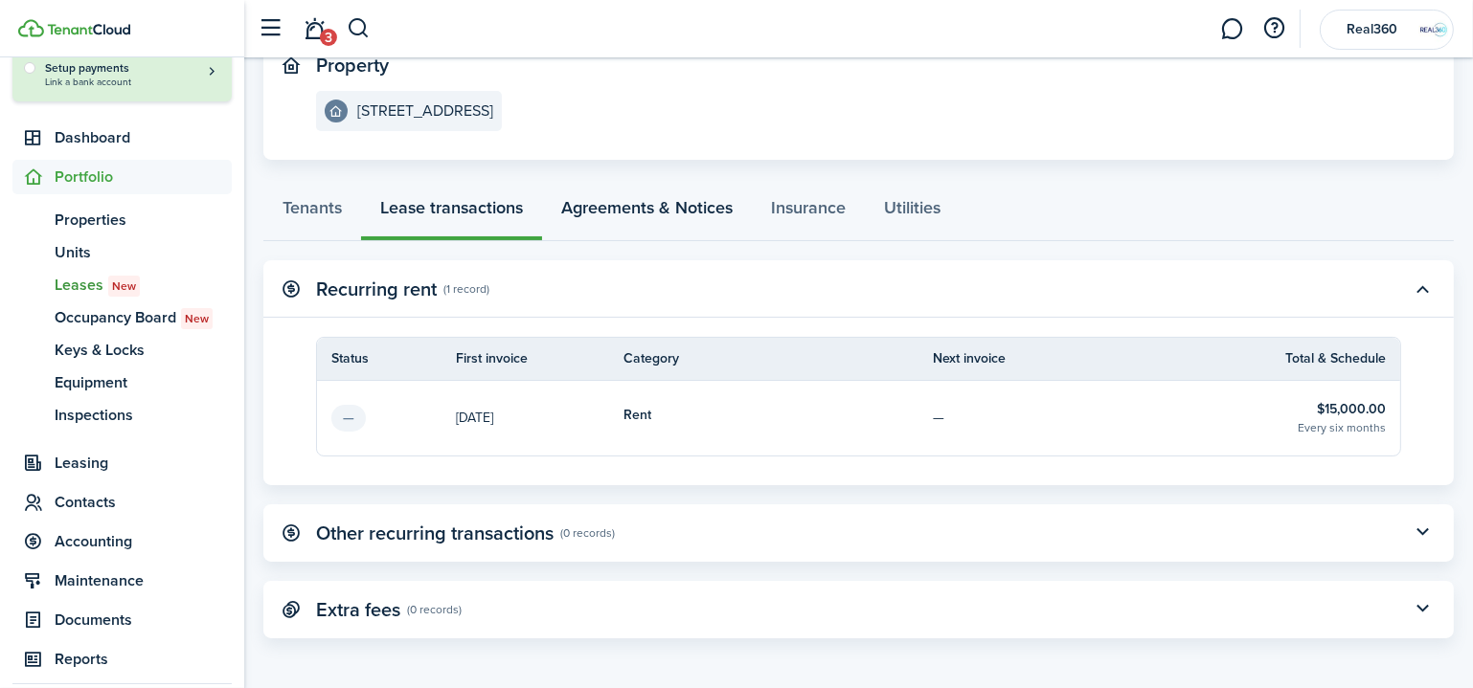
click at [605, 197] on link "Agreements & Notices" at bounding box center [647, 212] width 210 height 57
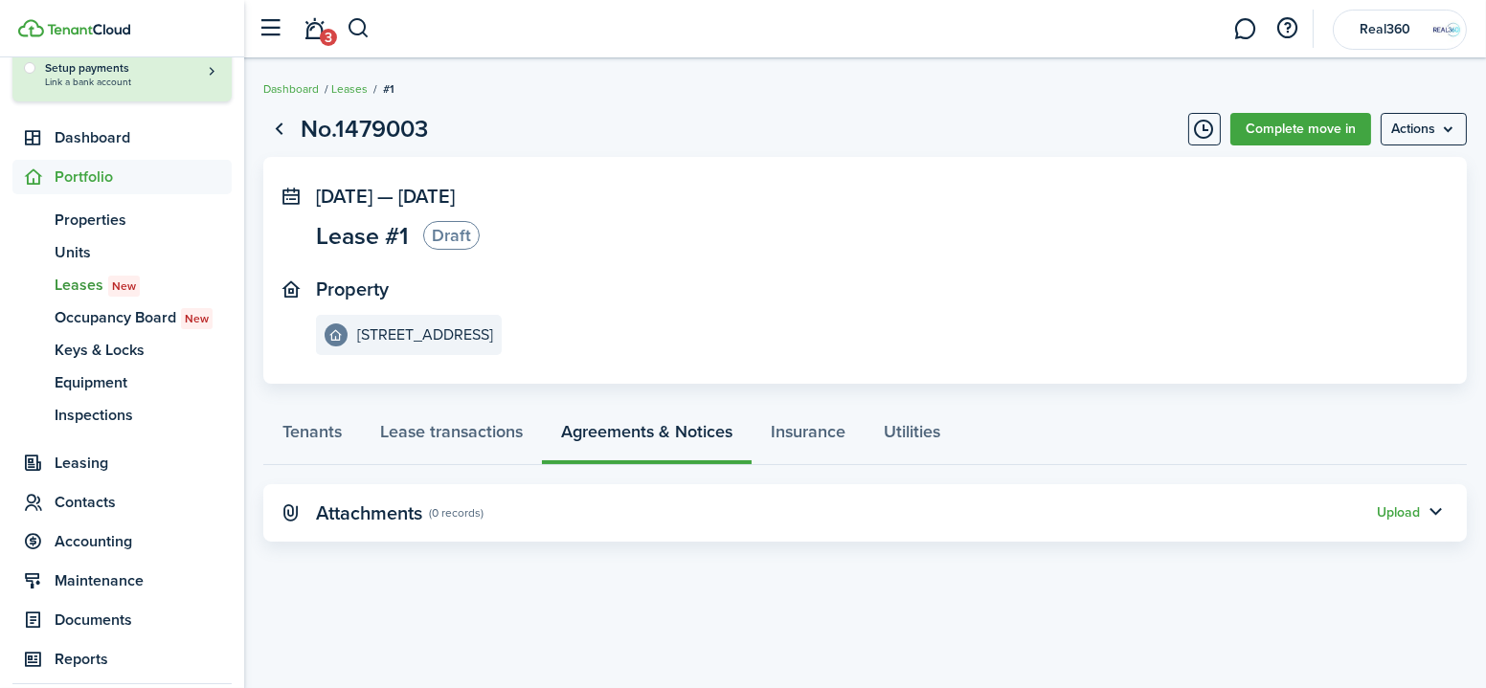
click at [1273, 143] on link "Complete move in" at bounding box center [1300, 129] width 141 height 33
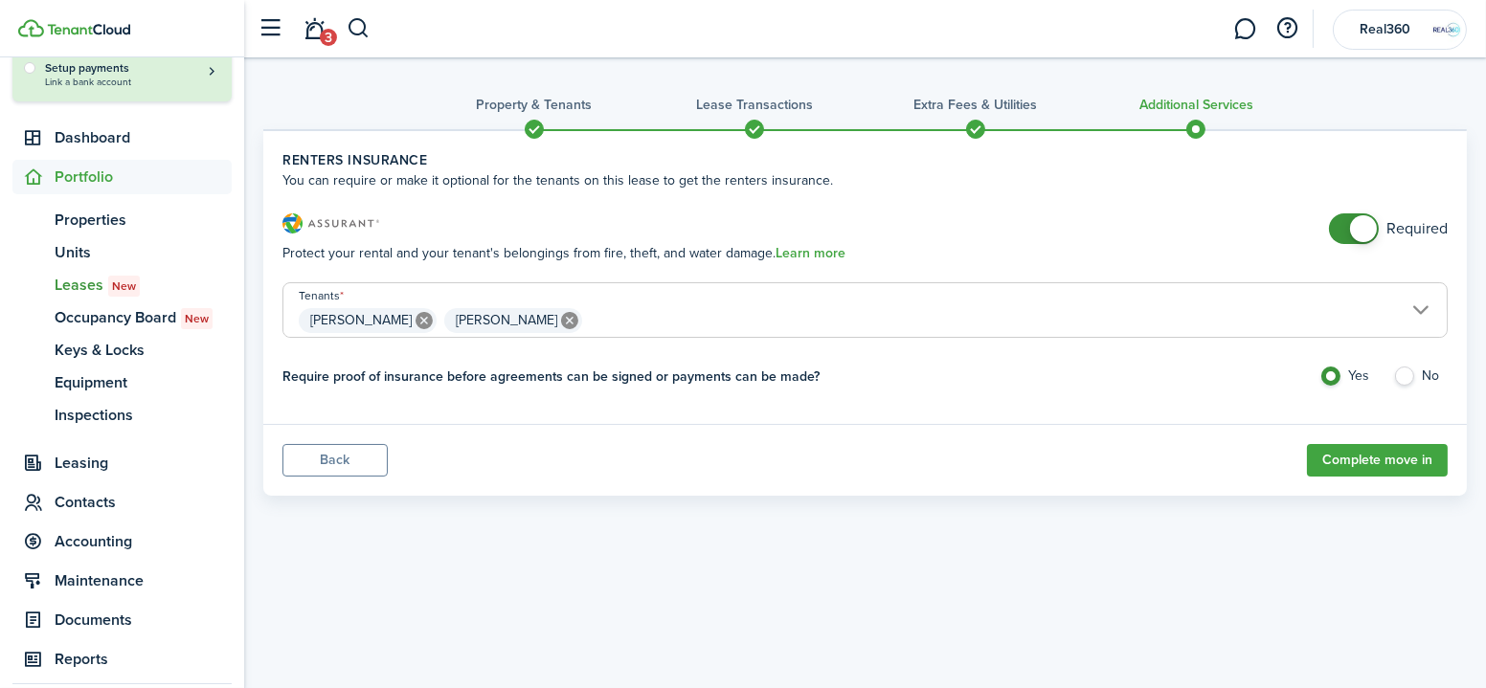
checkbox input "false"
click at [1370, 235] on span at bounding box center [1363, 228] width 27 height 27
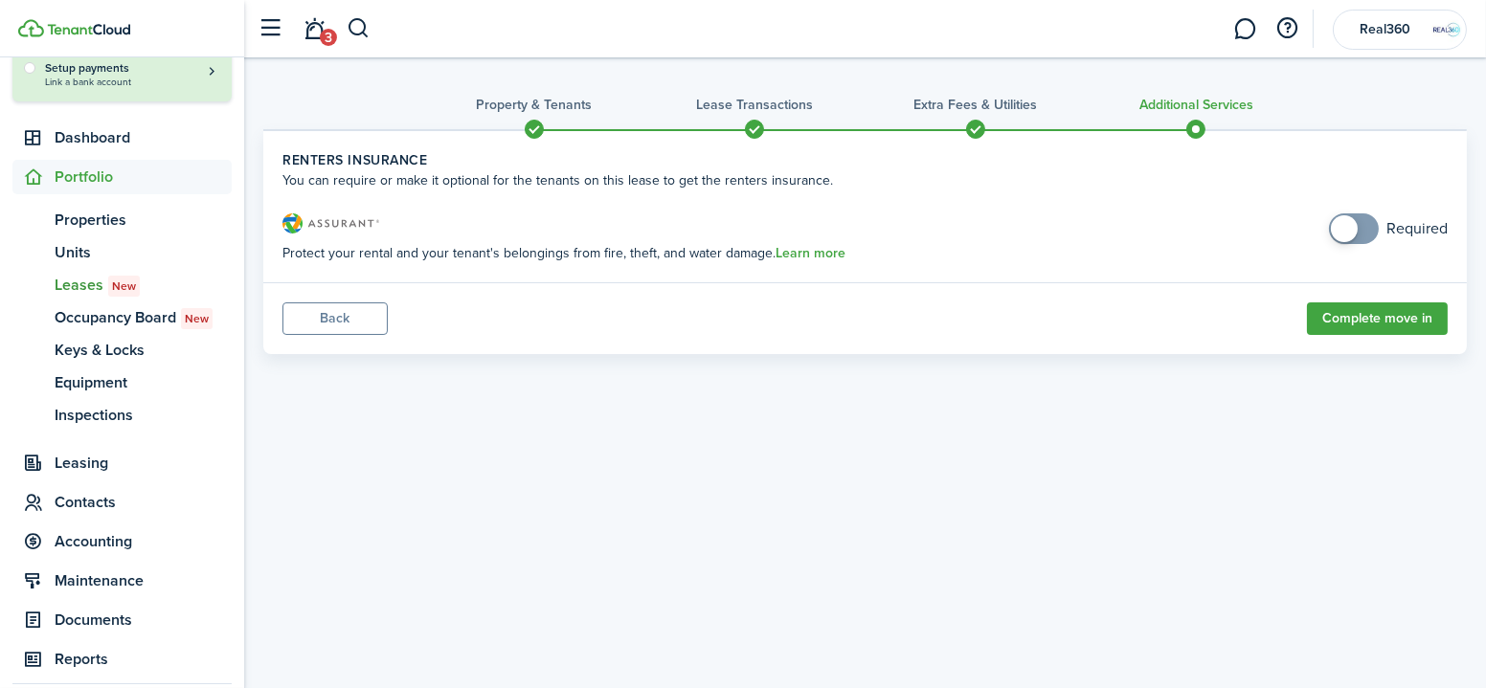
click at [1312, 316] on button "Complete move in" at bounding box center [1377, 319] width 141 height 33
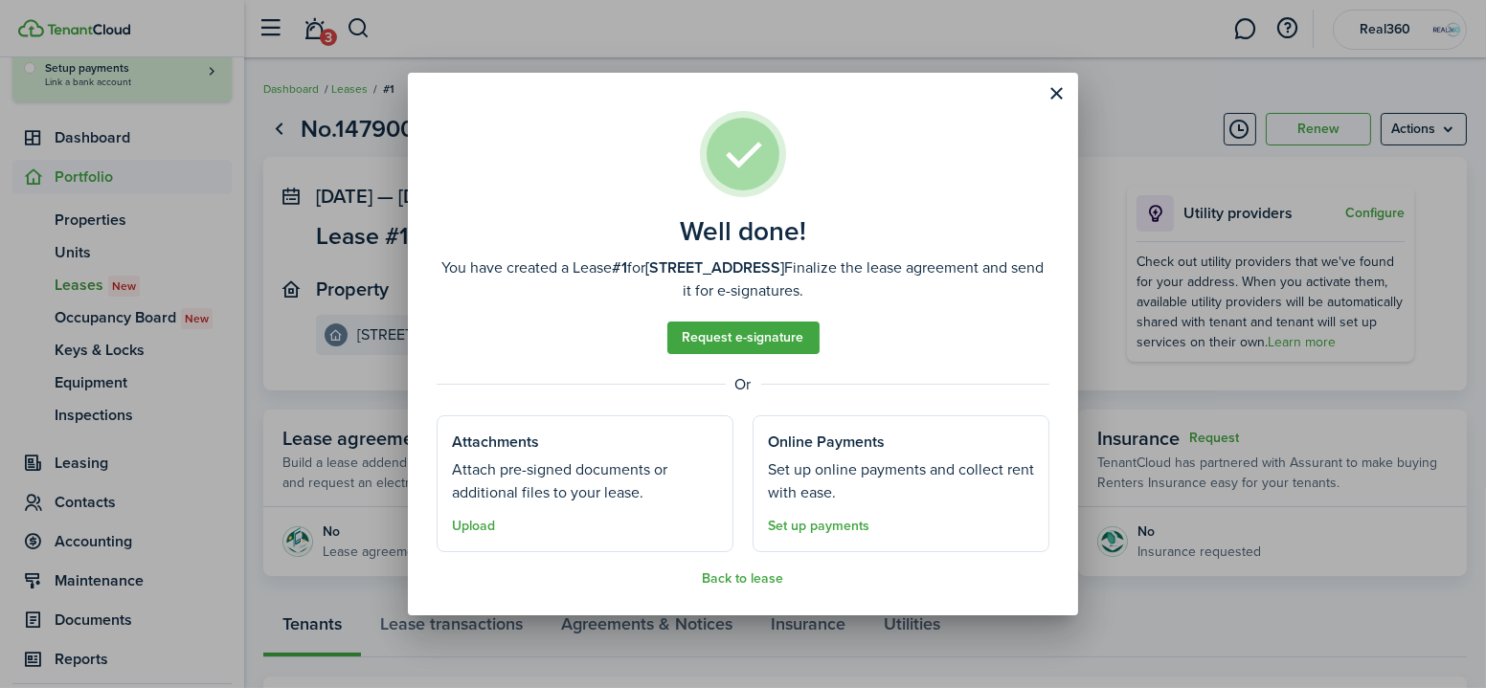
click at [480, 531] on button "Upload" at bounding box center [473, 526] width 43 height 15
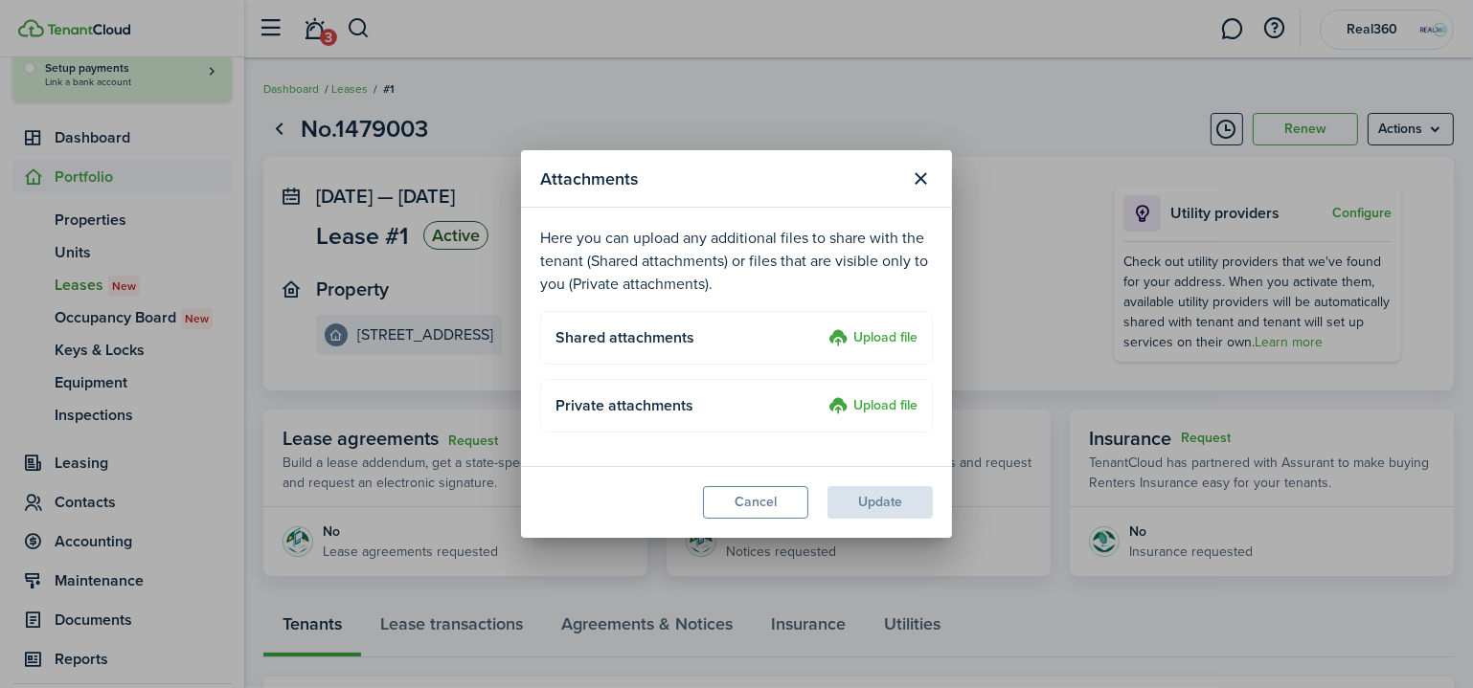
click at [890, 342] on label "Upload file" at bounding box center [872, 338] width 89 height 23
click at [822, 327] on input "Upload file" at bounding box center [822, 327] width 0 height 0
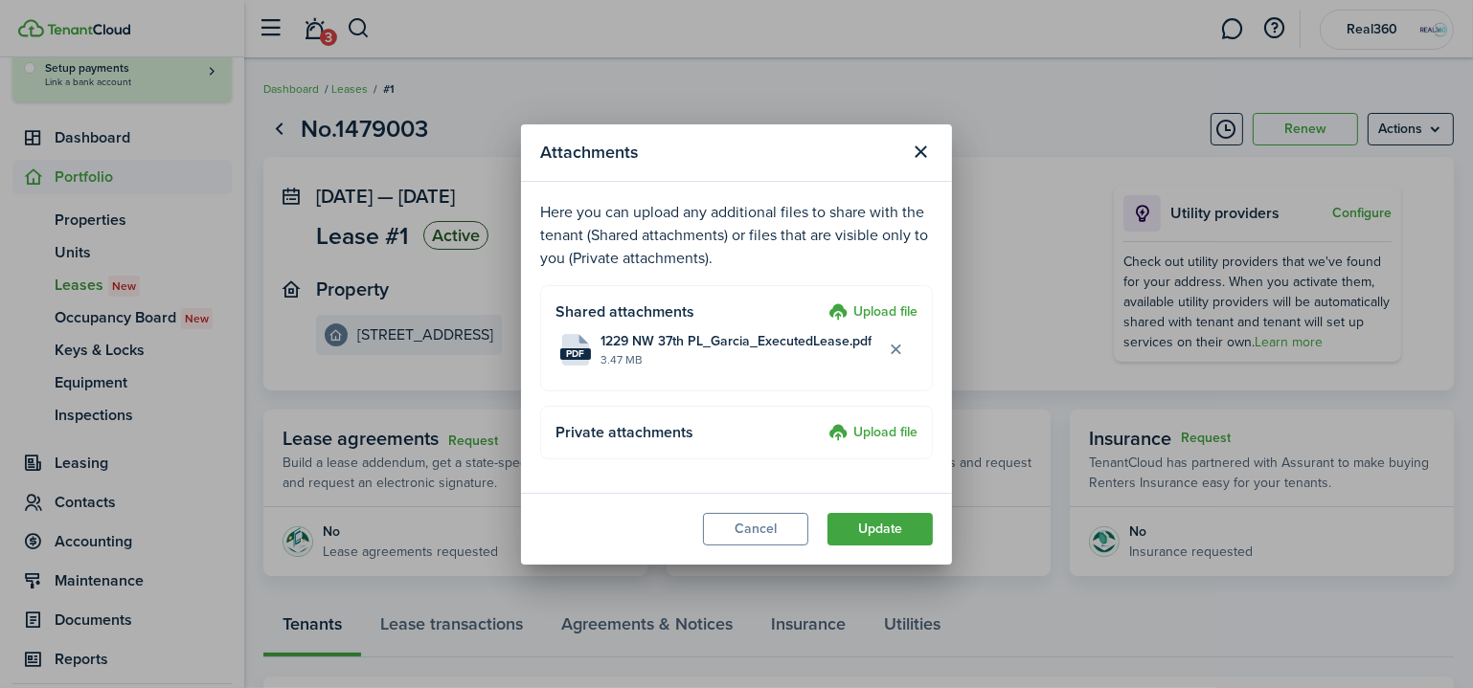
click at [848, 429] on label "Upload file" at bounding box center [872, 433] width 89 height 23
click at [822, 422] on input "Upload file" at bounding box center [822, 422] width 0 height 0
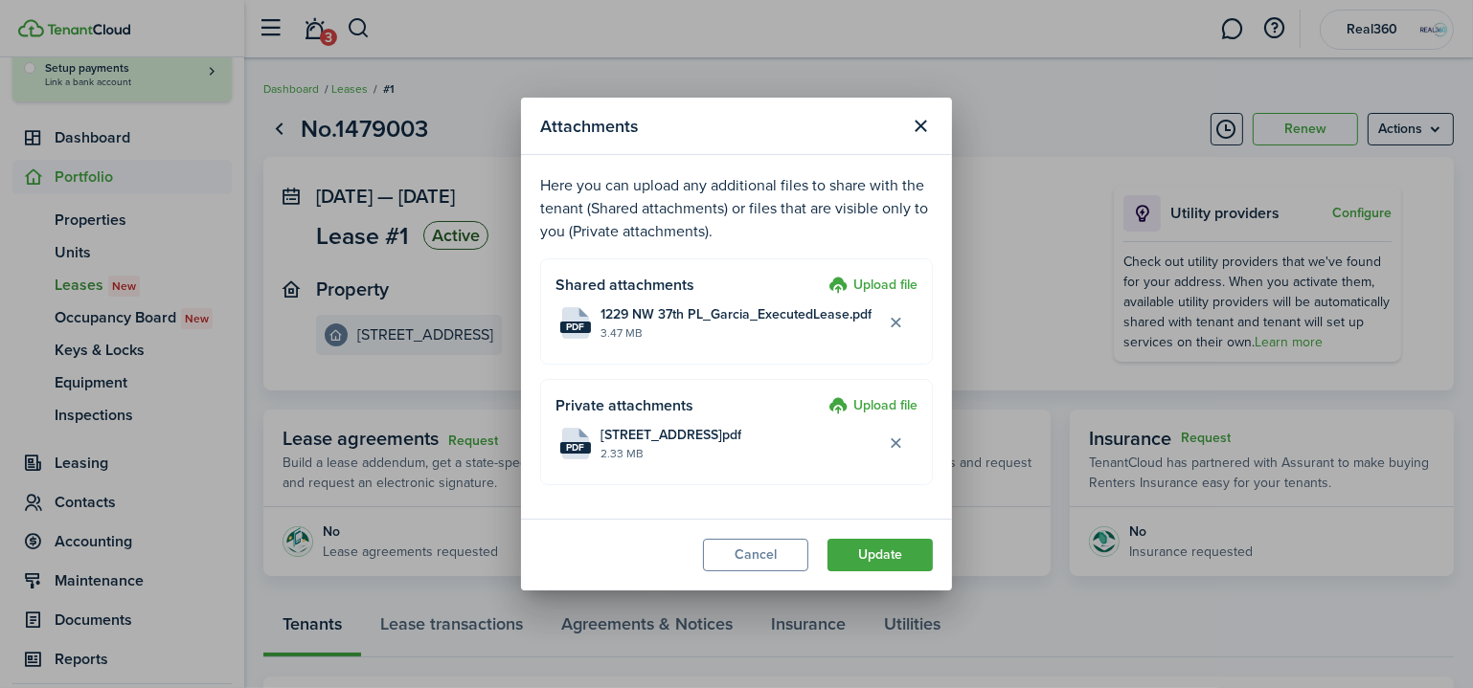
click at [897, 553] on button "Update" at bounding box center [879, 555] width 105 height 33
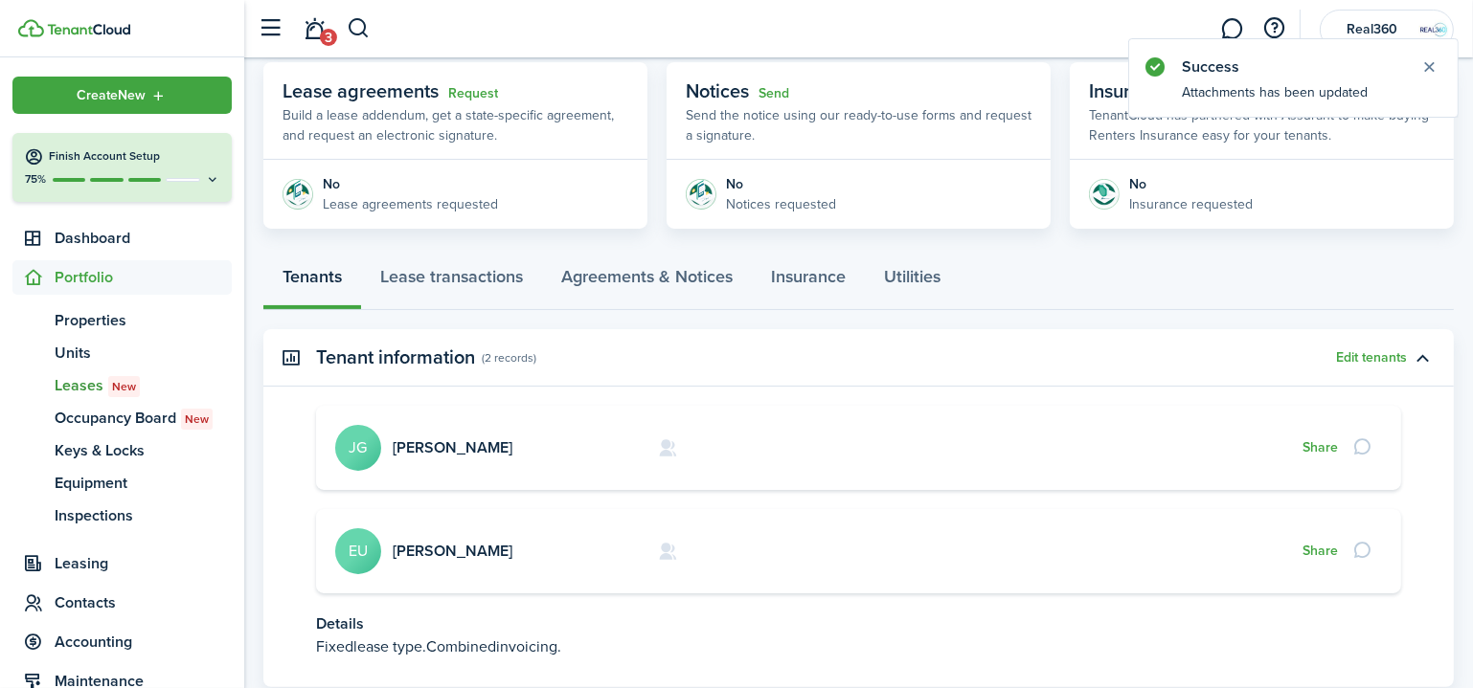
scroll to position [435, 0]
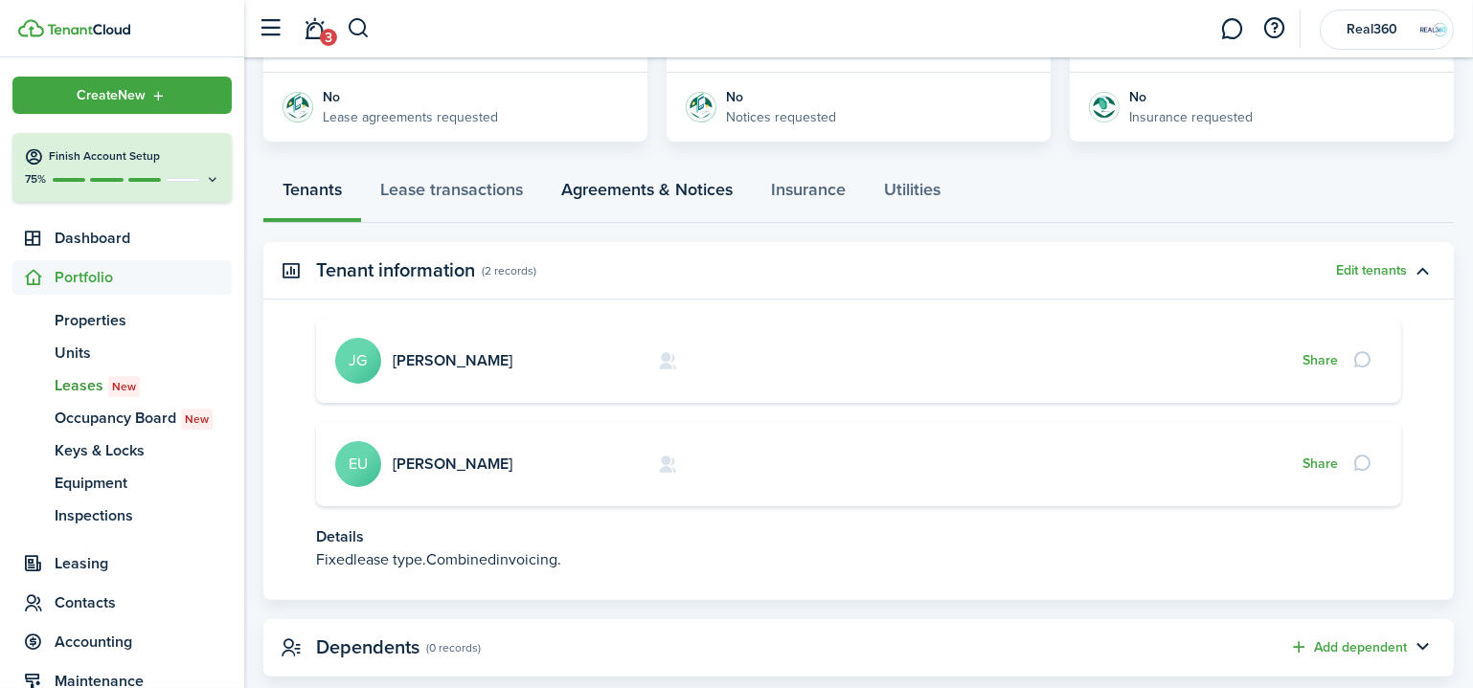
click at [679, 186] on link "Agreements & Notices" at bounding box center [647, 194] width 210 height 57
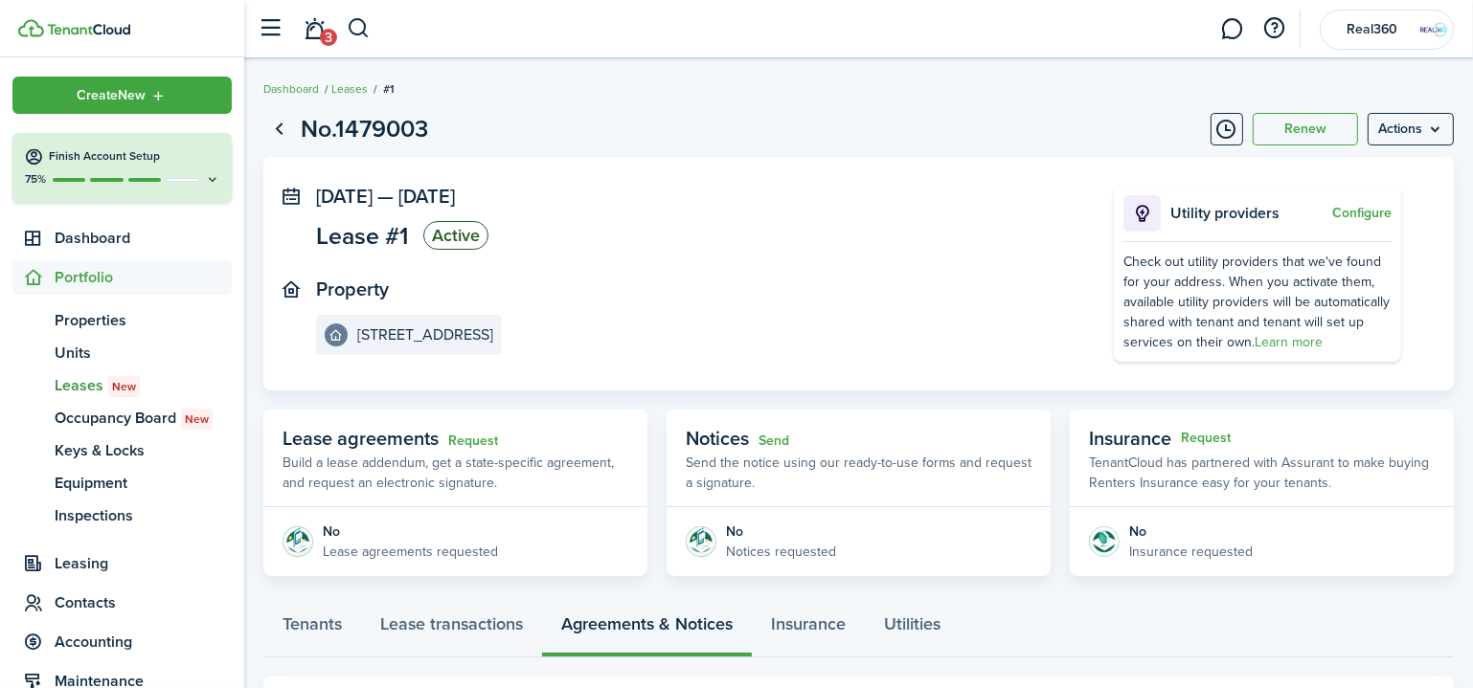
click at [281, 132] on link "Go back" at bounding box center [279, 129] width 33 height 33
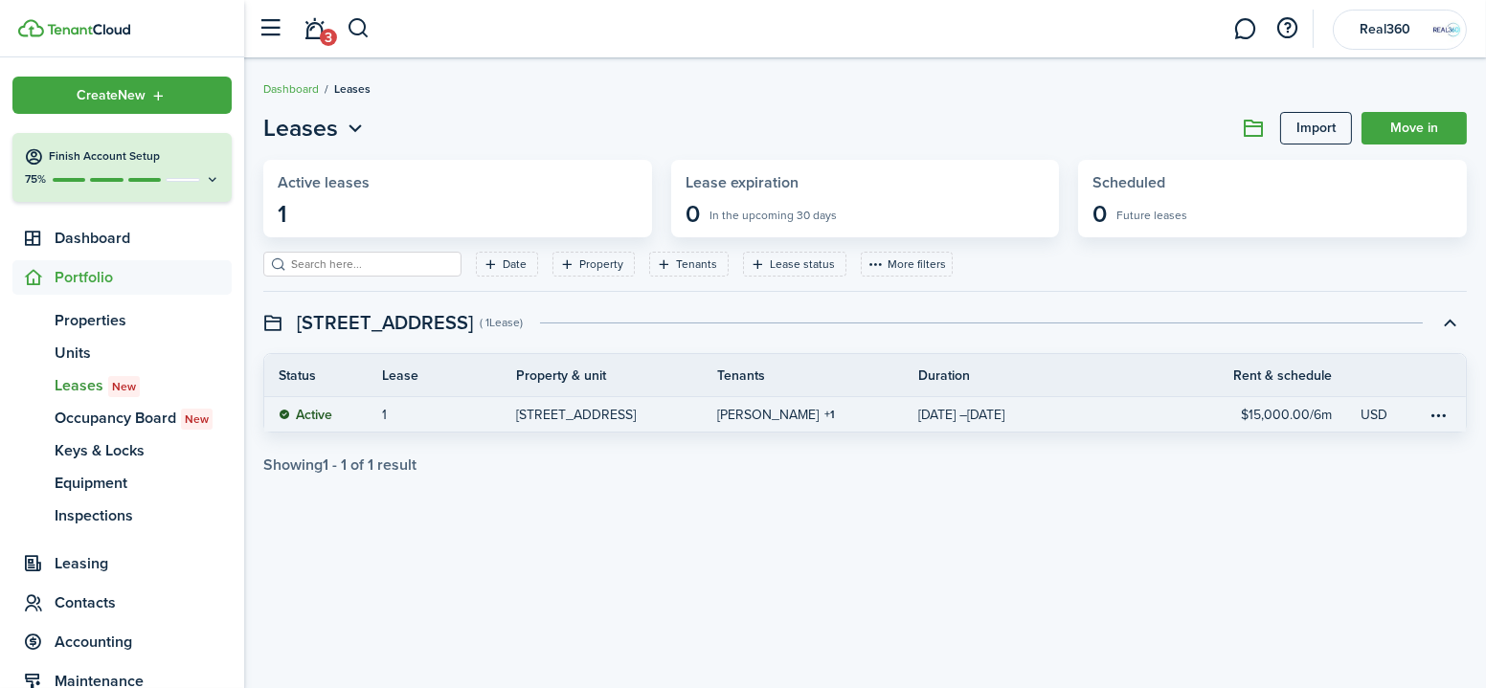
click at [417, 405] on link "1" at bounding box center [449, 414] width 134 height 34
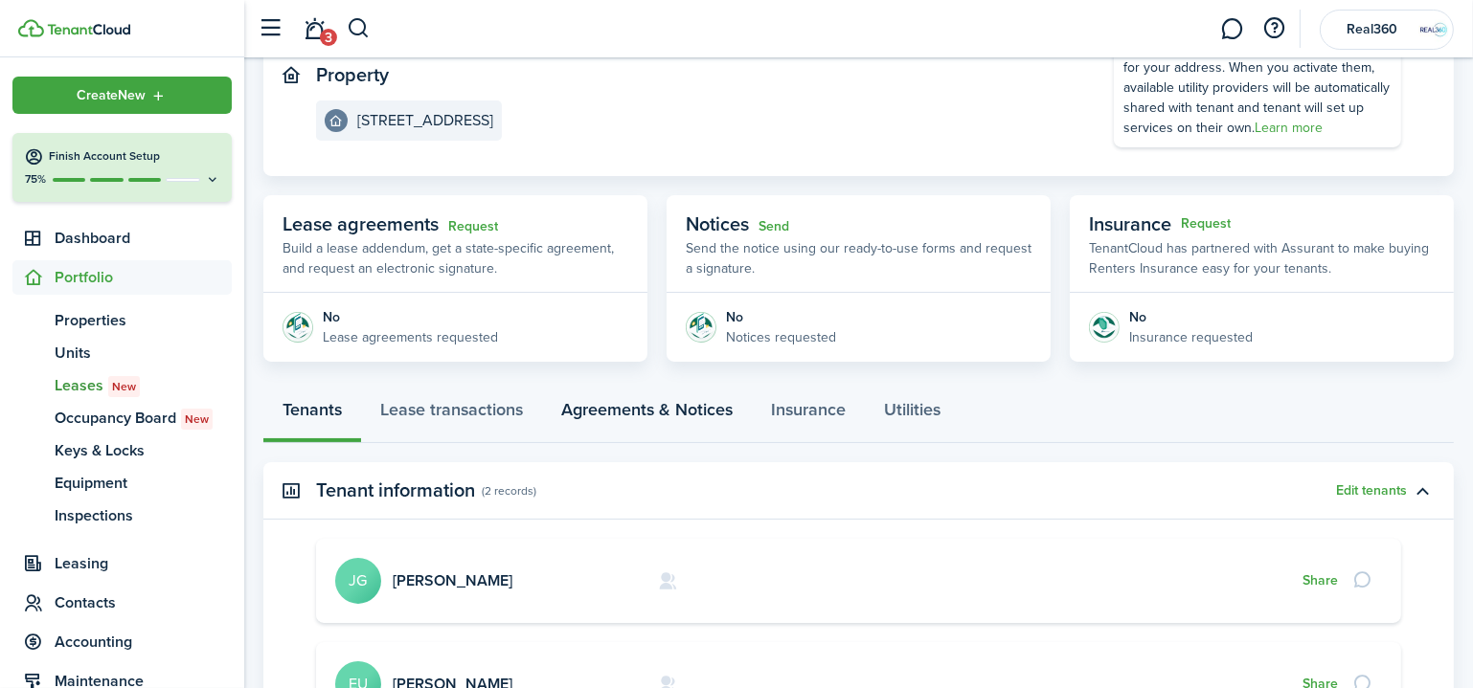
scroll to position [214, 0]
click at [491, 401] on link "Lease transactions" at bounding box center [451, 415] width 181 height 57
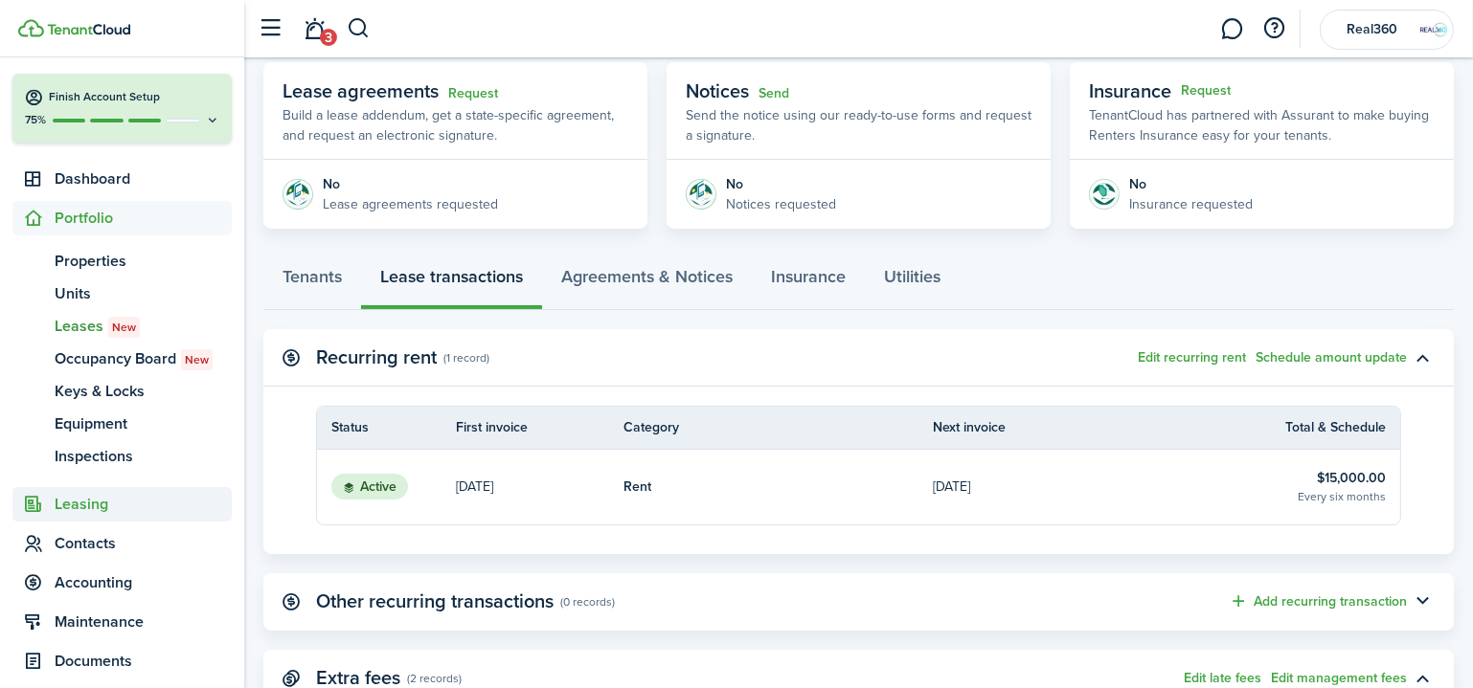
scroll to position [86, 0]
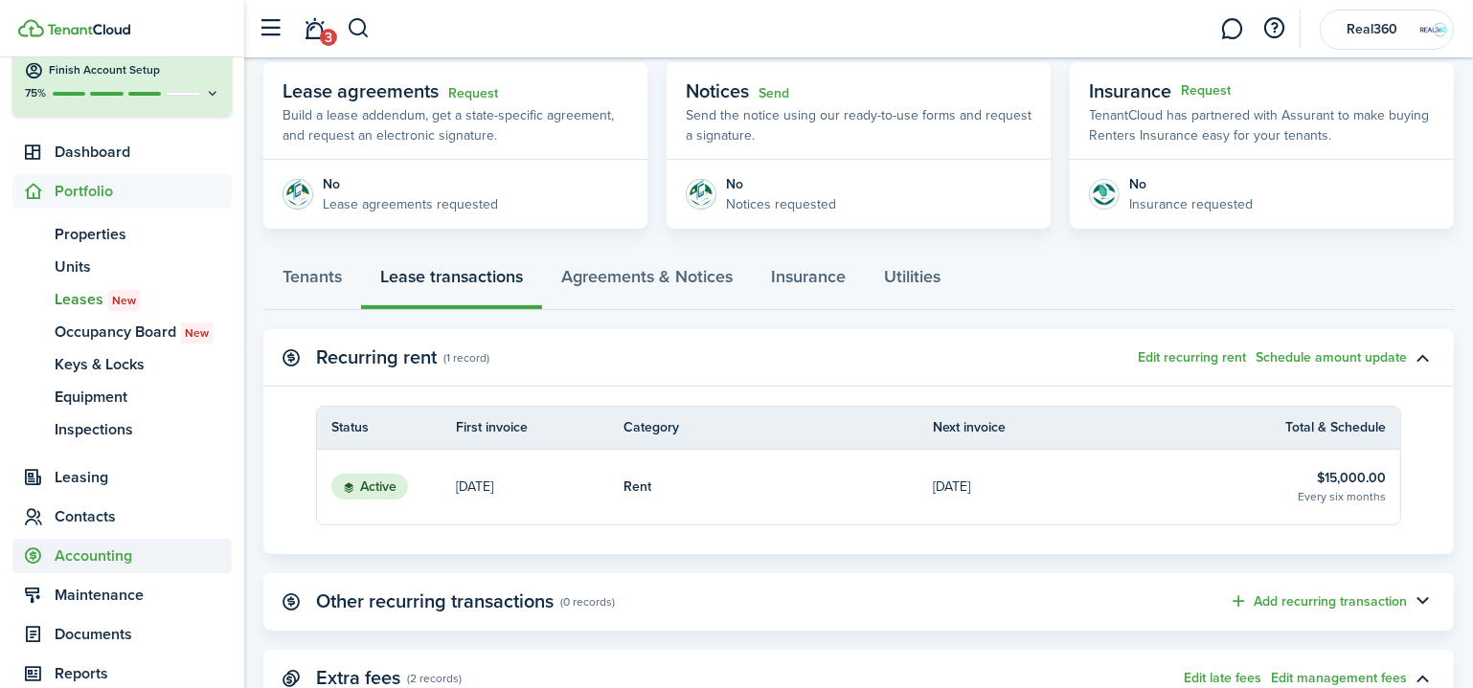
click at [143, 552] on span "Accounting" at bounding box center [143, 556] width 177 height 23
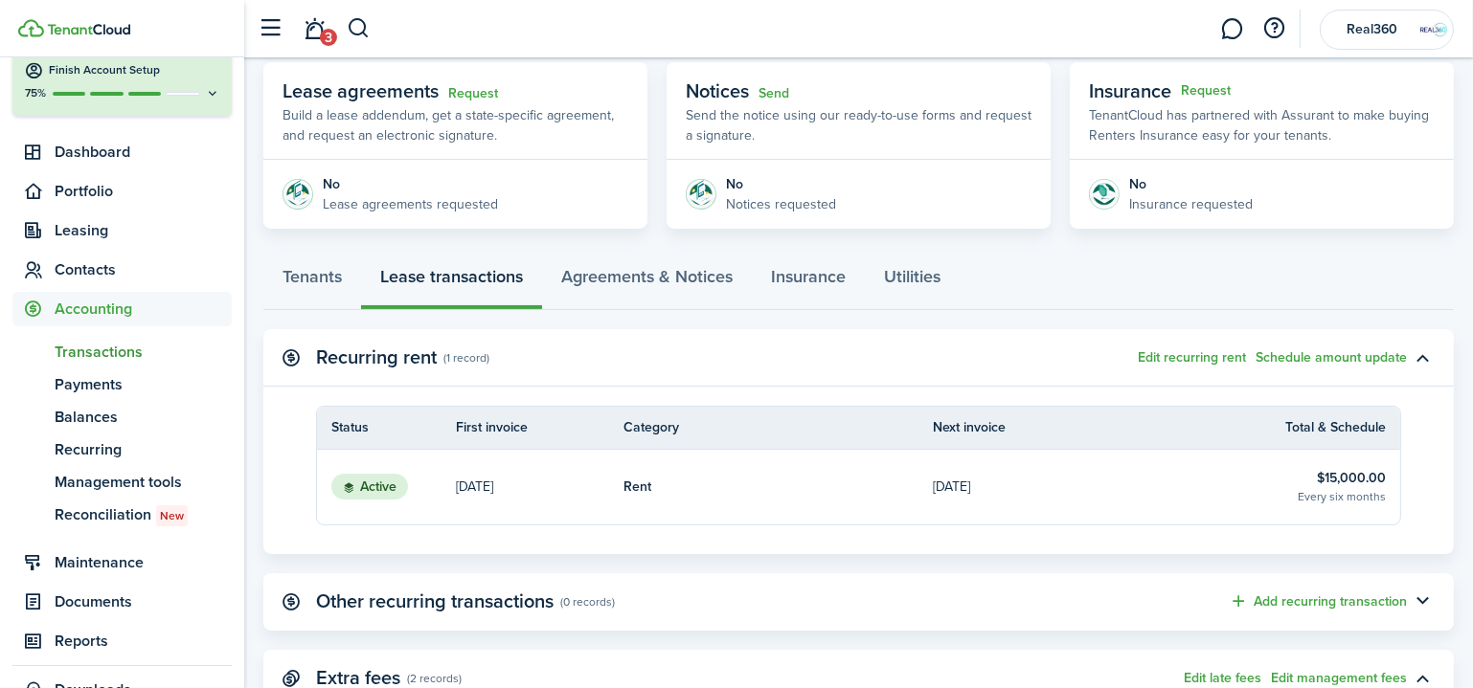
click at [95, 347] on span "Transactions" at bounding box center [143, 352] width 177 height 23
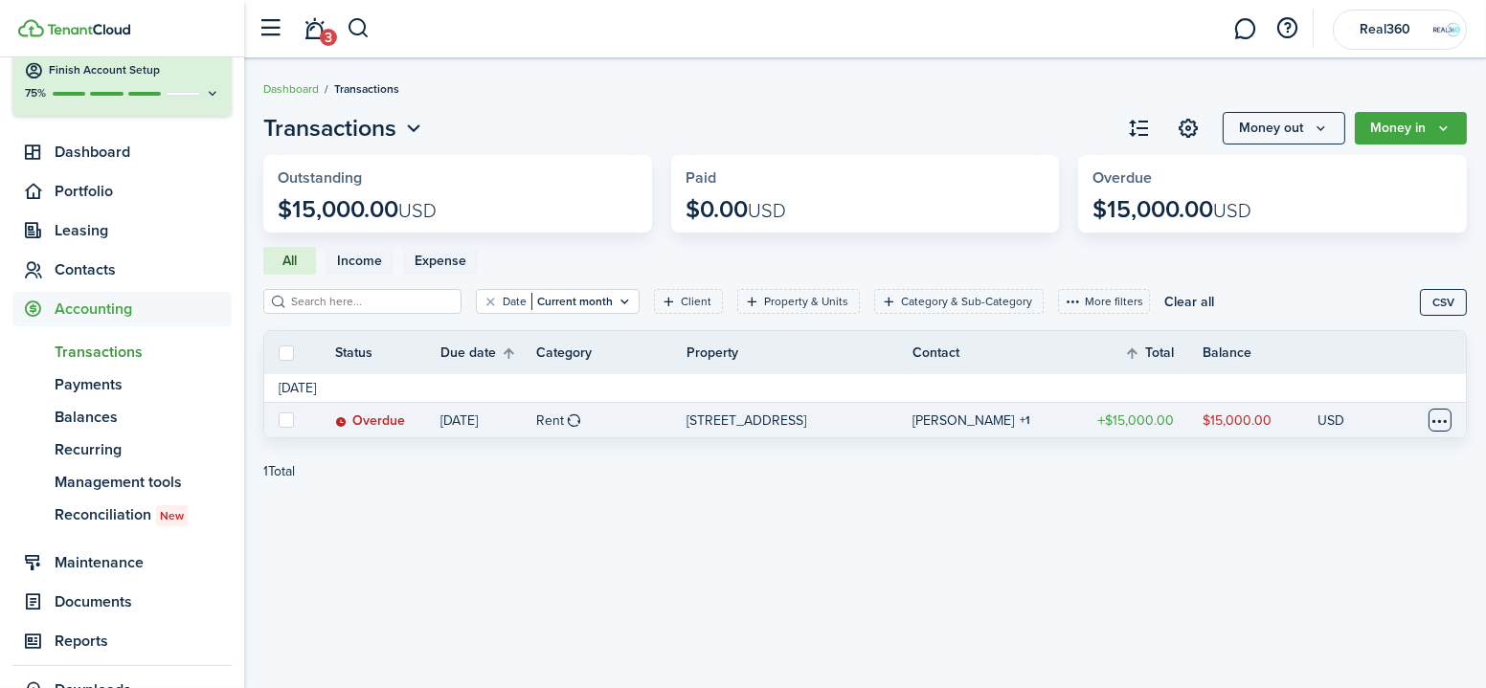
click at [1429, 420] on table-menu-btn-icon at bounding box center [1440, 420] width 23 height 23
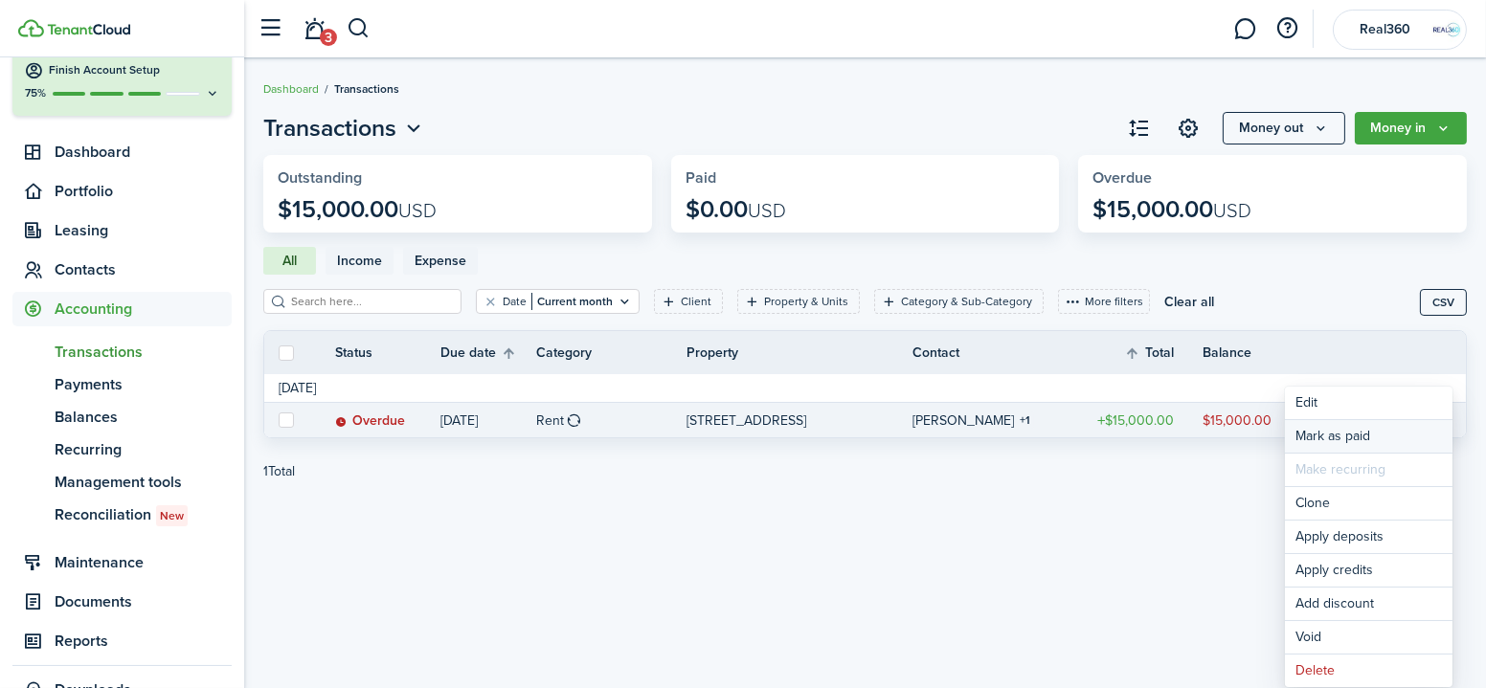
click at [1412, 423] on link "Mark as paid" at bounding box center [1369, 436] width 168 height 33
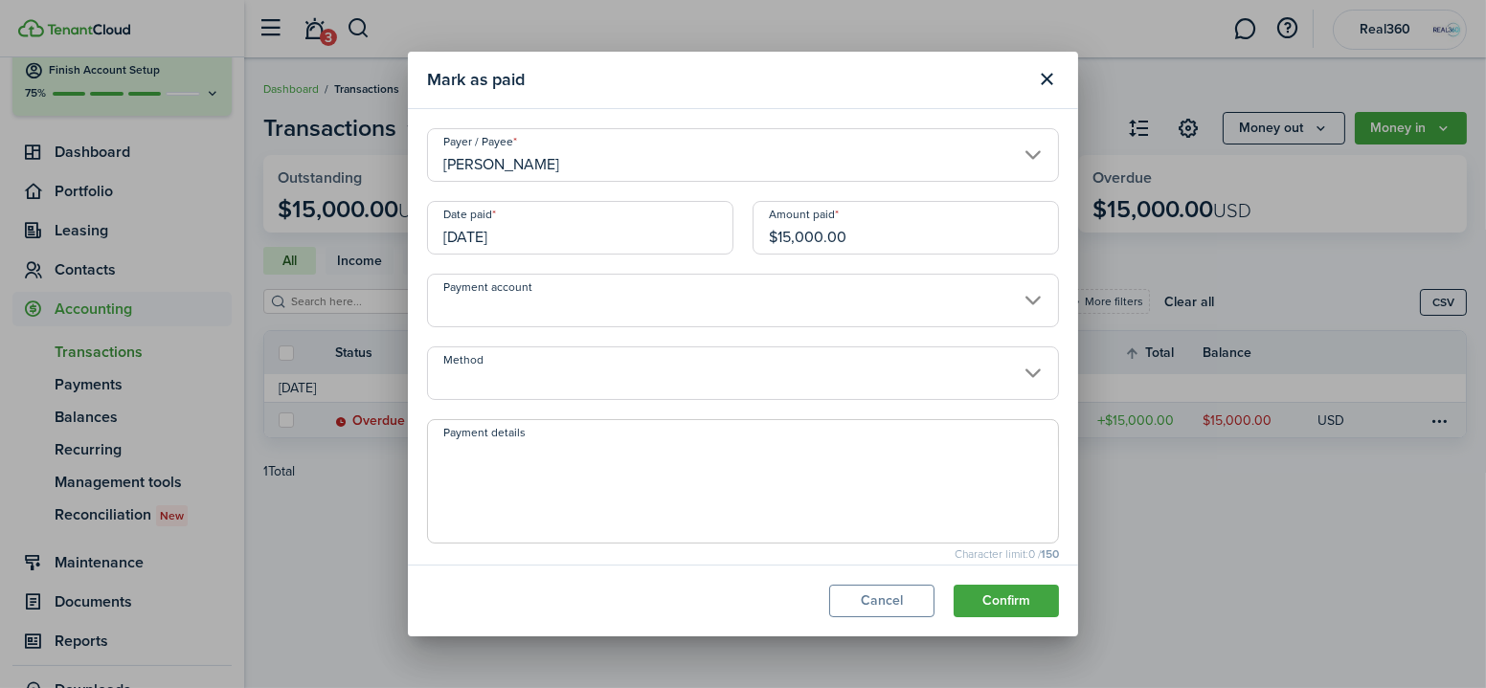
click at [567, 243] on input "[DATE]" at bounding box center [580, 228] width 306 height 54
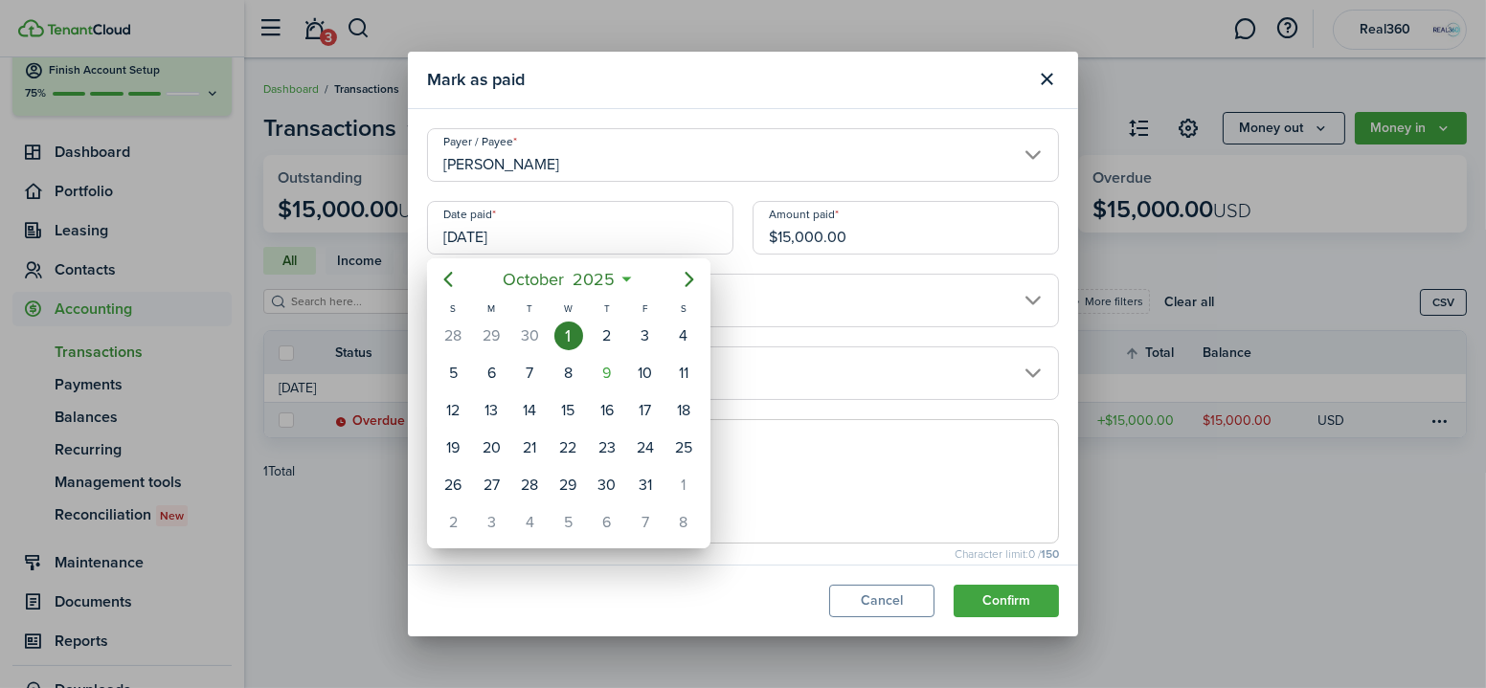
click at [750, 90] on div at bounding box center [743, 344] width 1793 height 995
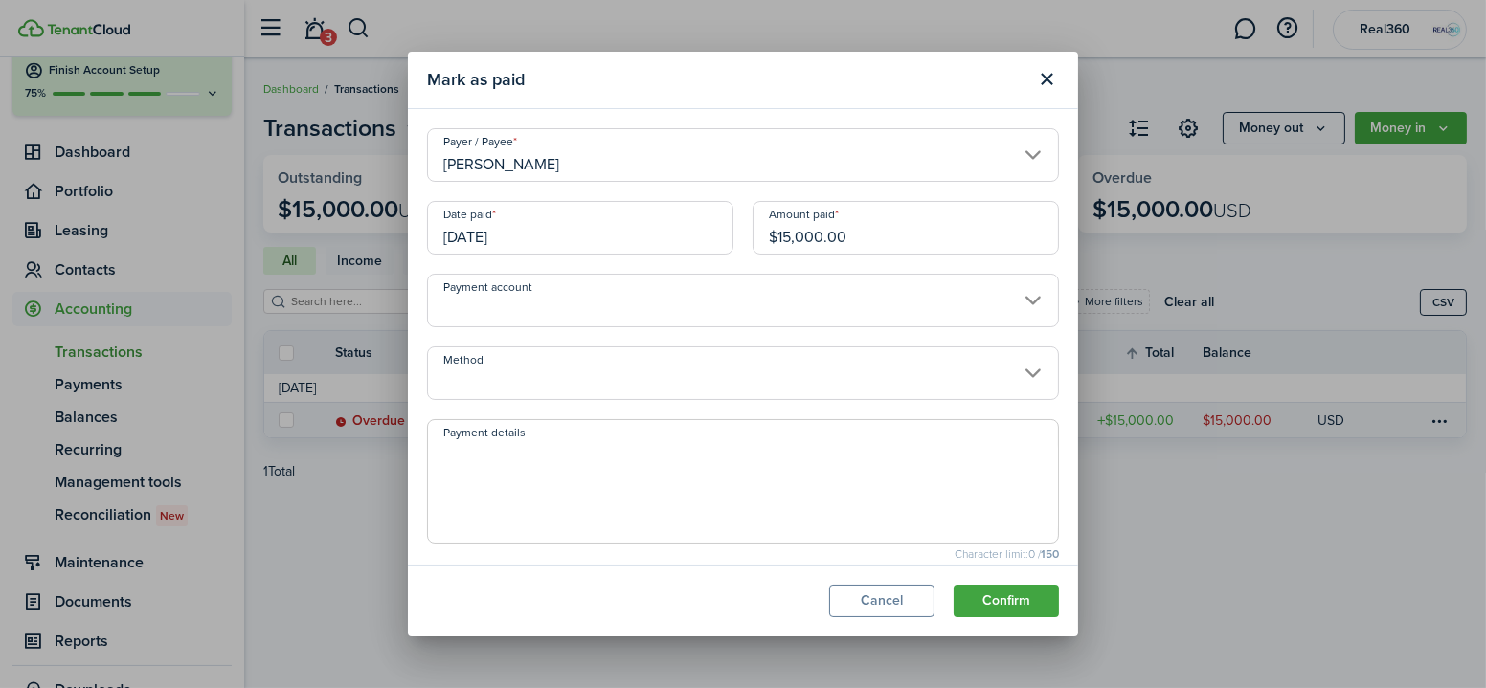
click at [756, 389] on input "Method" at bounding box center [743, 374] width 632 height 54
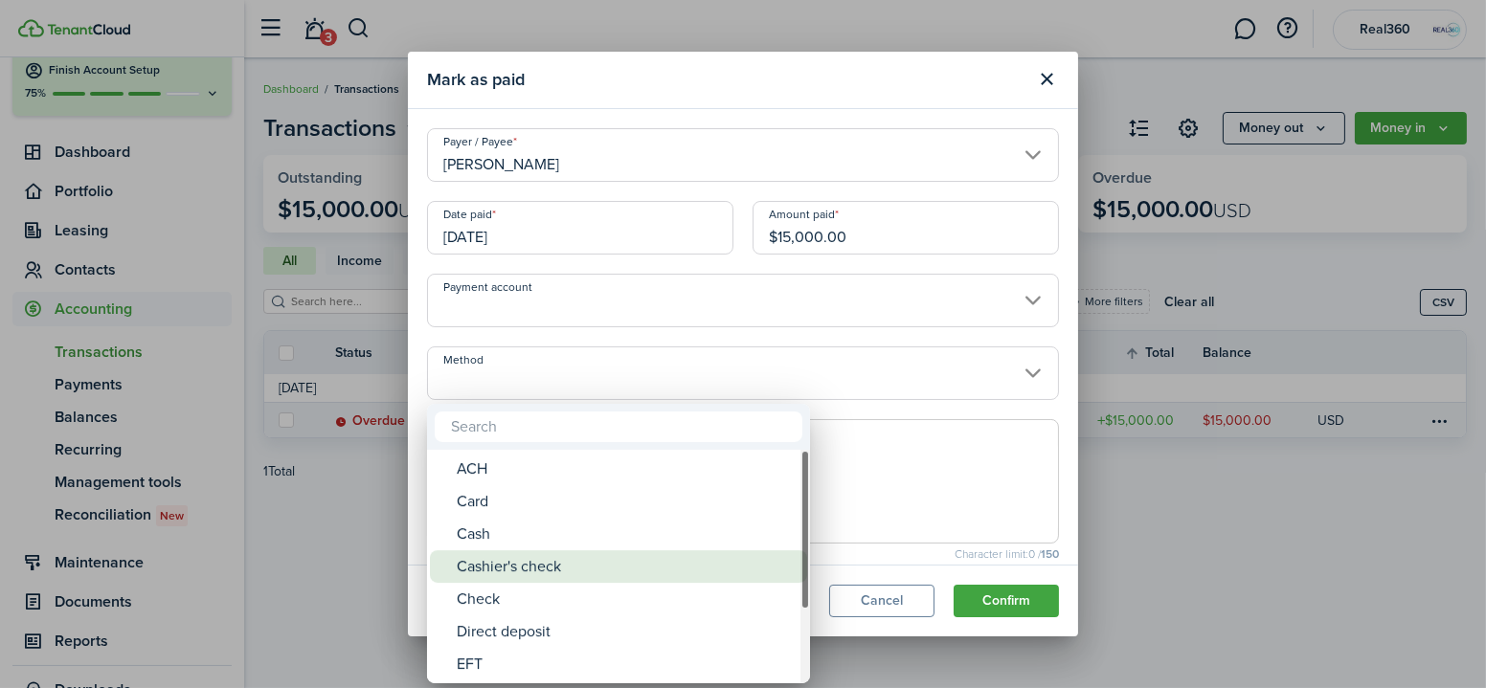
click at [582, 554] on div "Cashier's check" at bounding box center [626, 567] width 339 height 33
type input "Cashier's check"
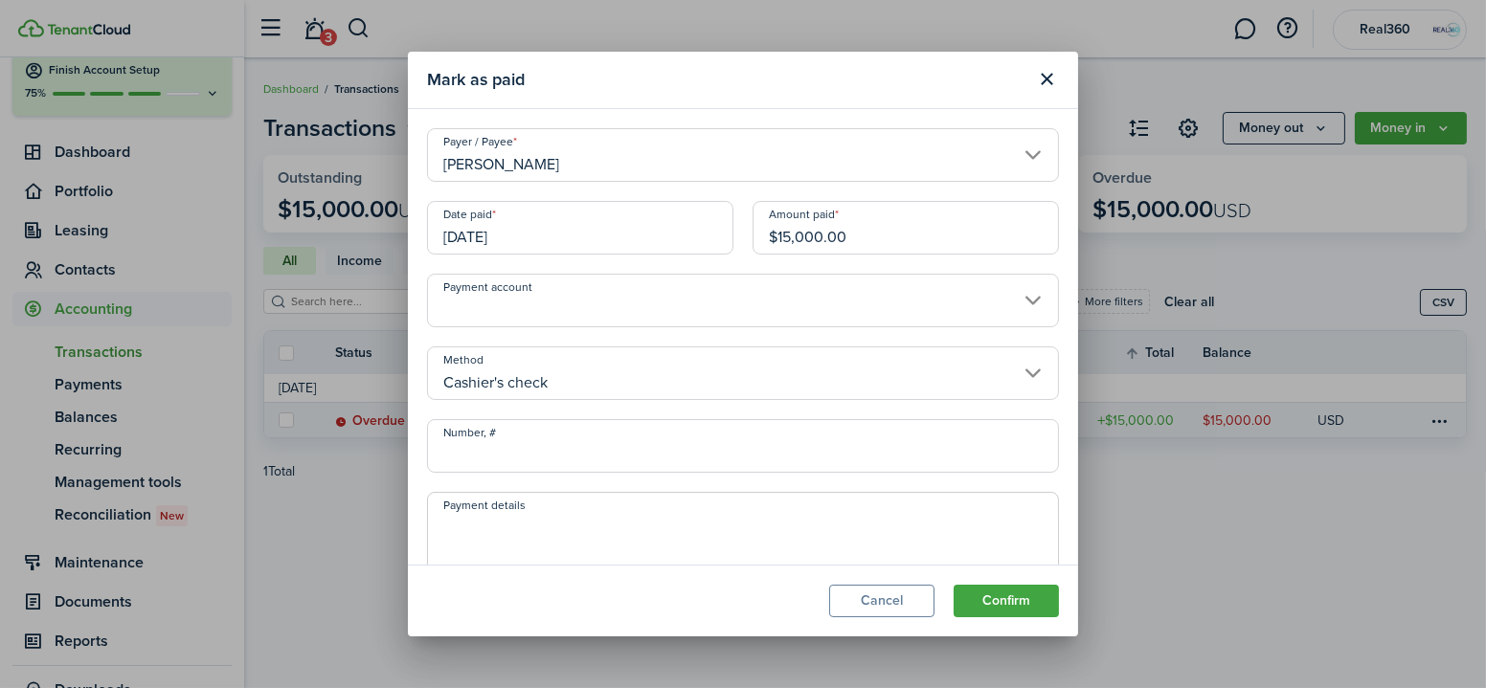
click at [545, 289] on input "Payment account" at bounding box center [743, 301] width 632 height 54
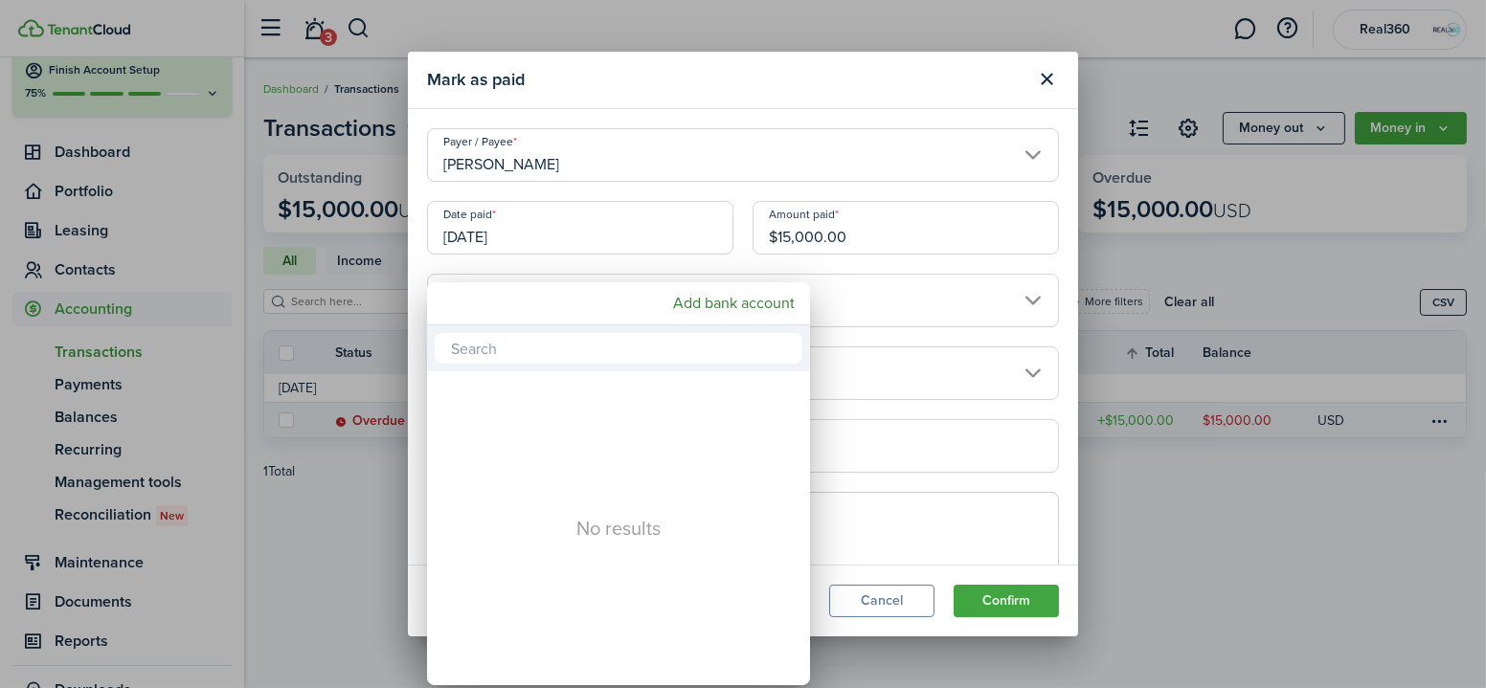
click at [726, 197] on div at bounding box center [743, 344] width 1793 height 995
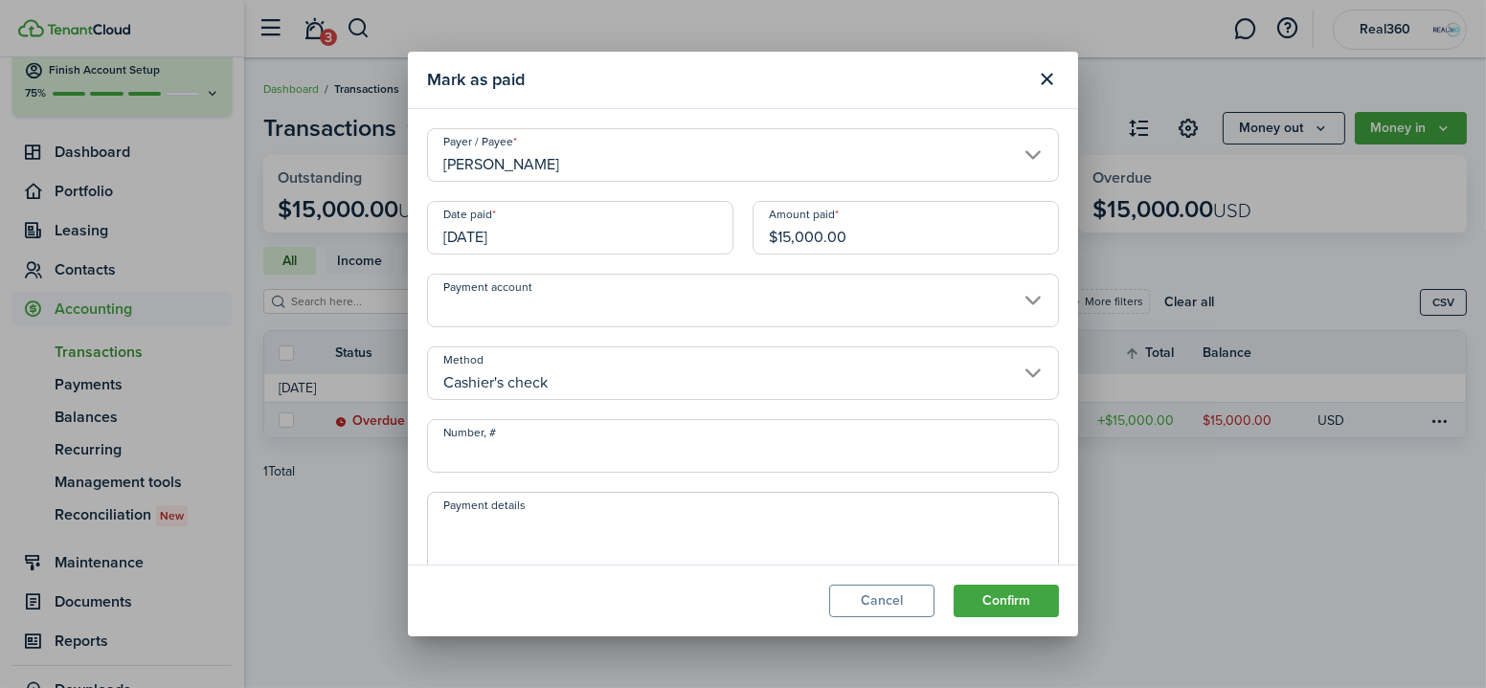
click at [576, 217] on input "[DATE]" at bounding box center [580, 228] width 306 height 54
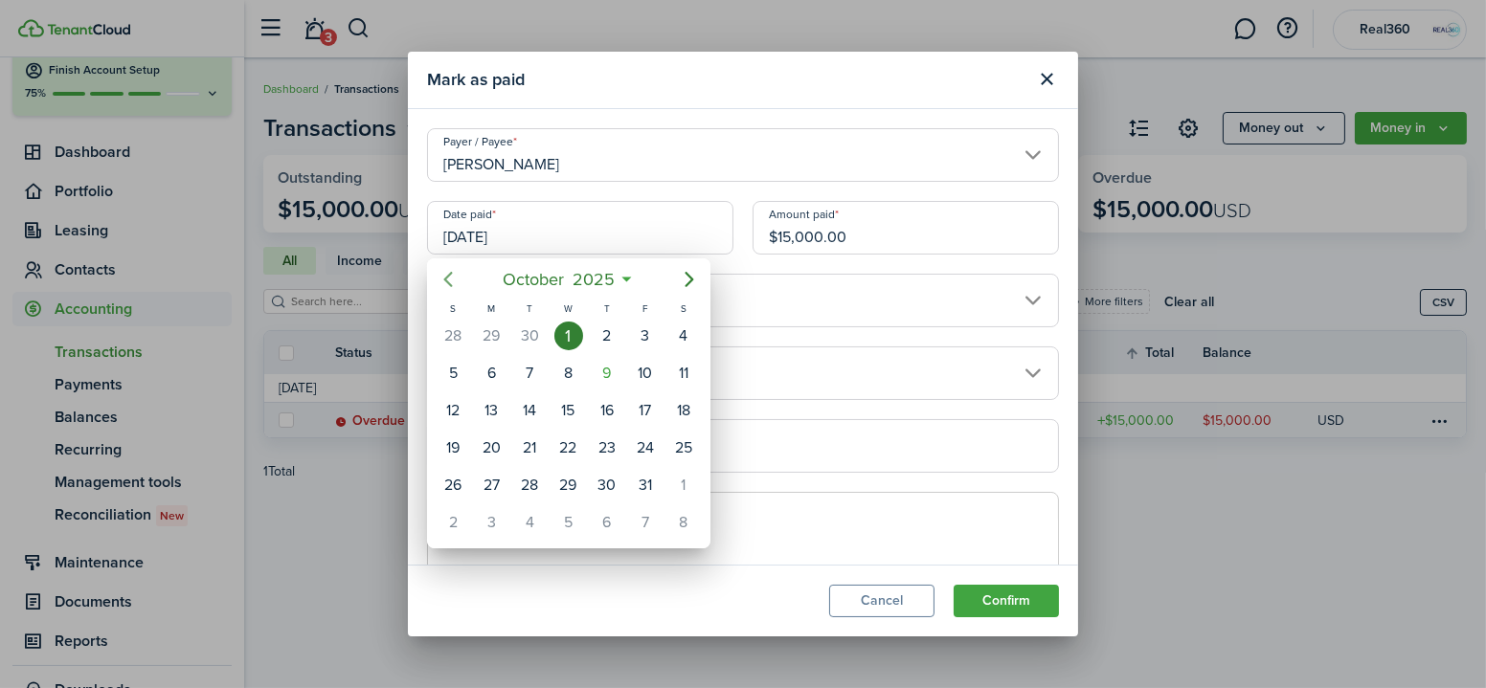
click at [457, 291] on mbsc-button "Previous page" at bounding box center [448, 279] width 38 height 38
click at [488, 405] on div "15" at bounding box center [491, 410] width 29 height 29
type input "[DATE]"
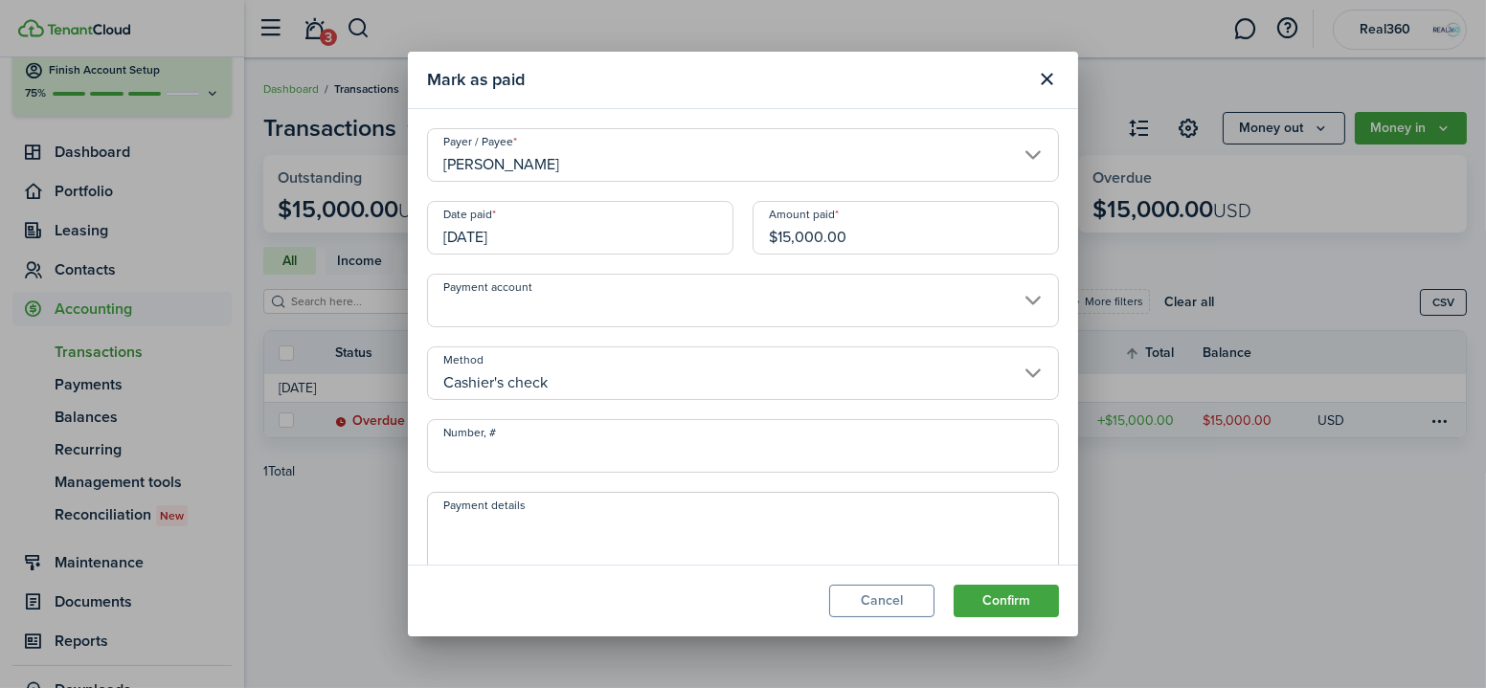
click at [536, 442] on input "Number, #" at bounding box center [743, 446] width 632 height 54
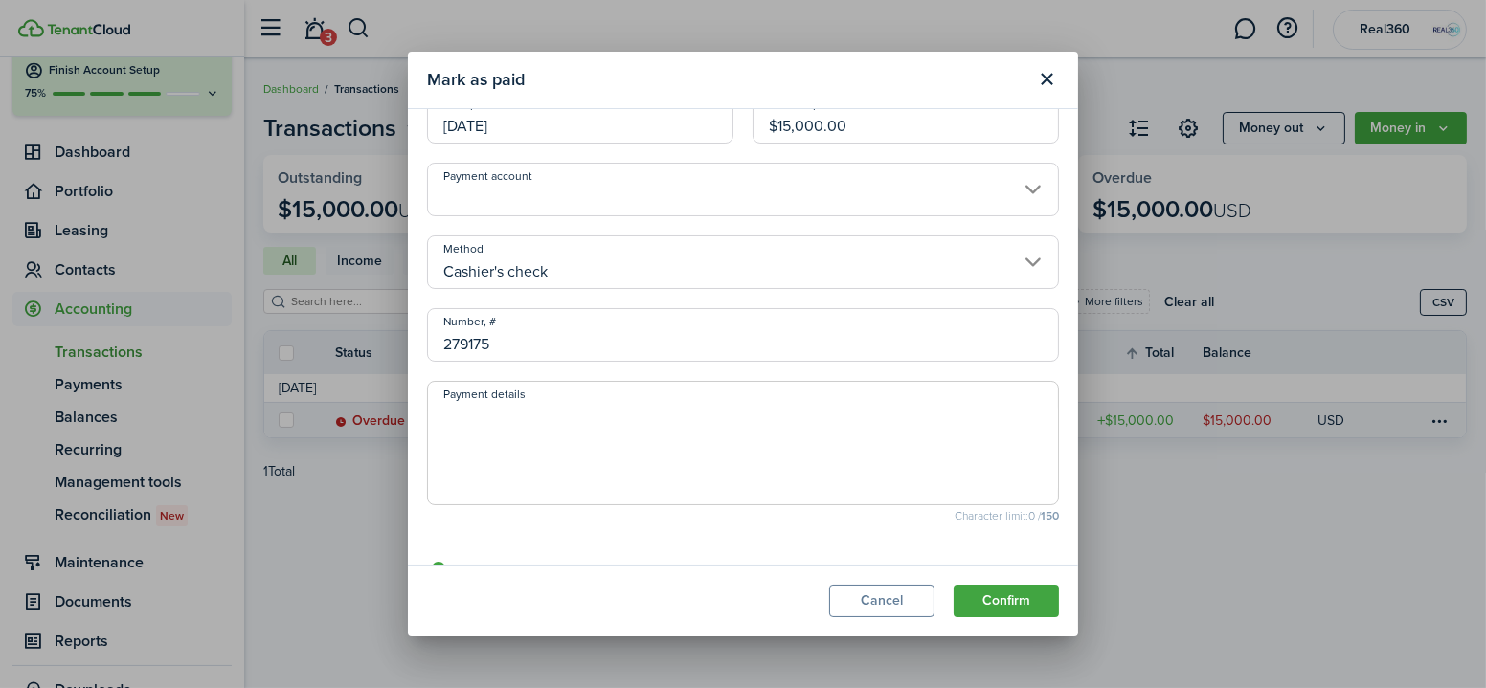
scroll to position [76, 0]
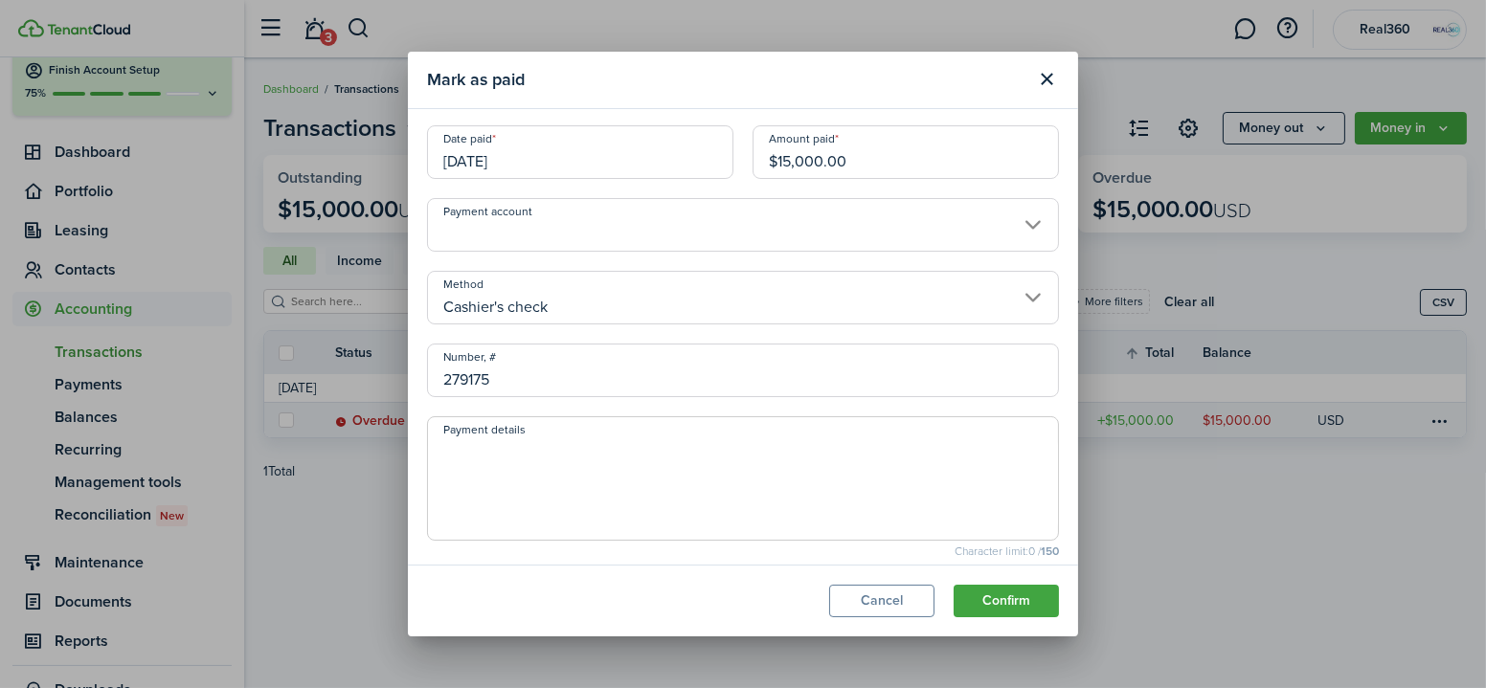
type input "279175"
click at [543, 457] on textarea "Payment details" at bounding box center [743, 485] width 630 height 92
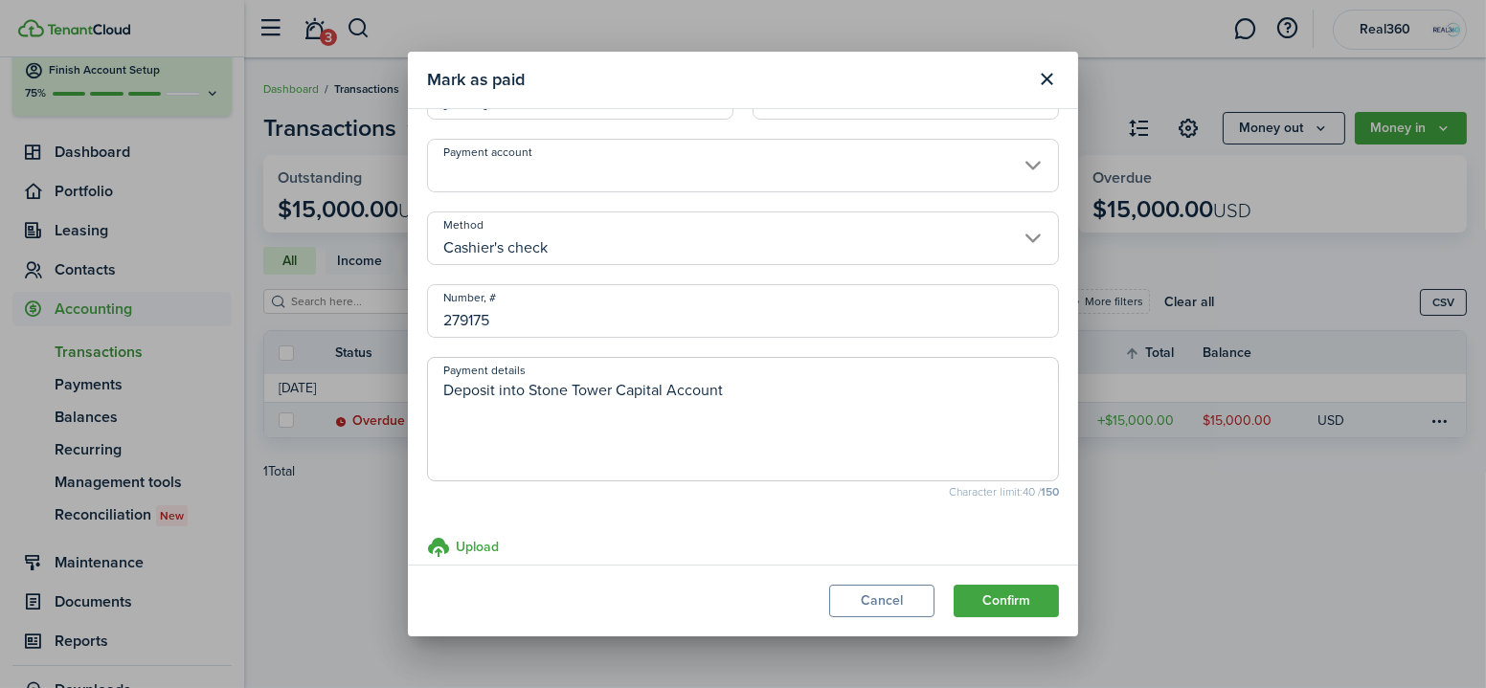
scroll to position [163, 0]
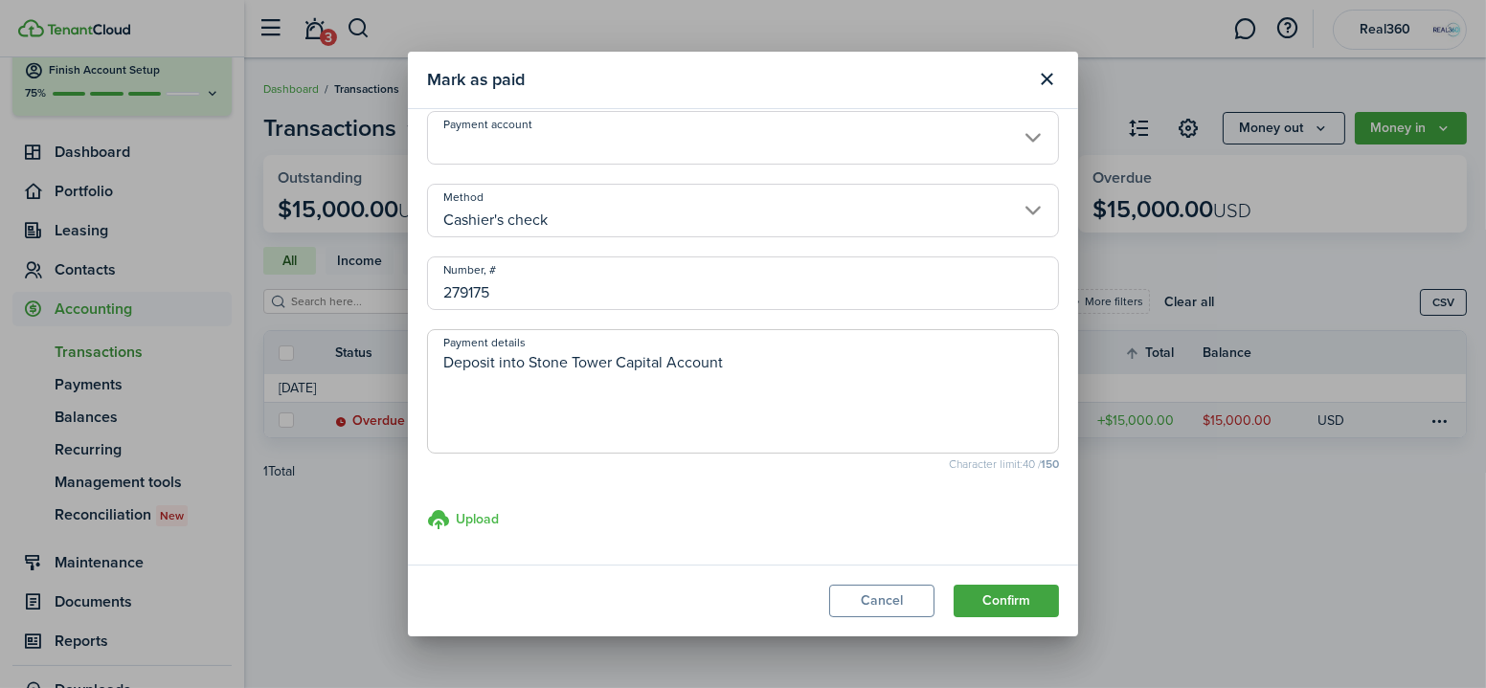
type textarea "Deposit into Stone Tower Capital Account"
click at [486, 523] on h3 "Upload" at bounding box center [477, 519] width 43 height 20
click at [427, 508] on input "Upload store documents and templates Choose file" at bounding box center [427, 508] width 0 height 0
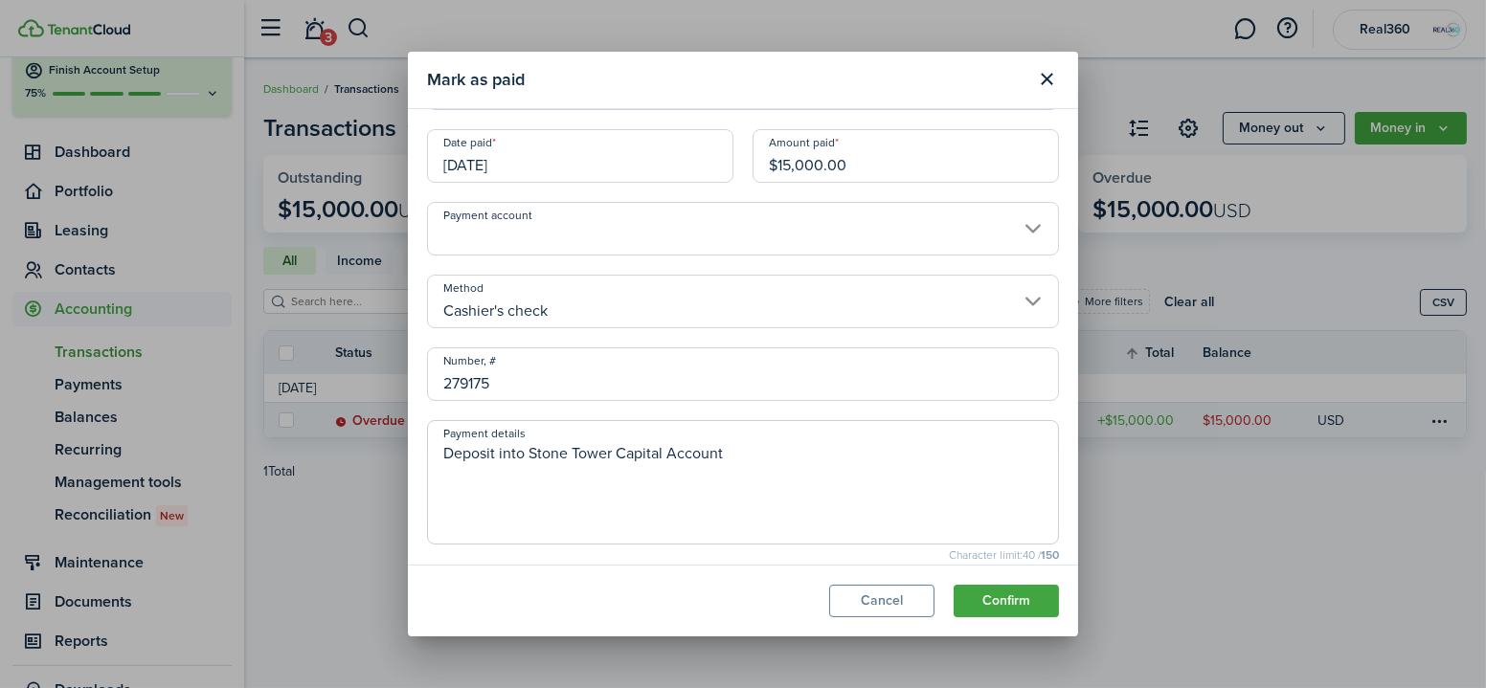
scroll to position [0, 0]
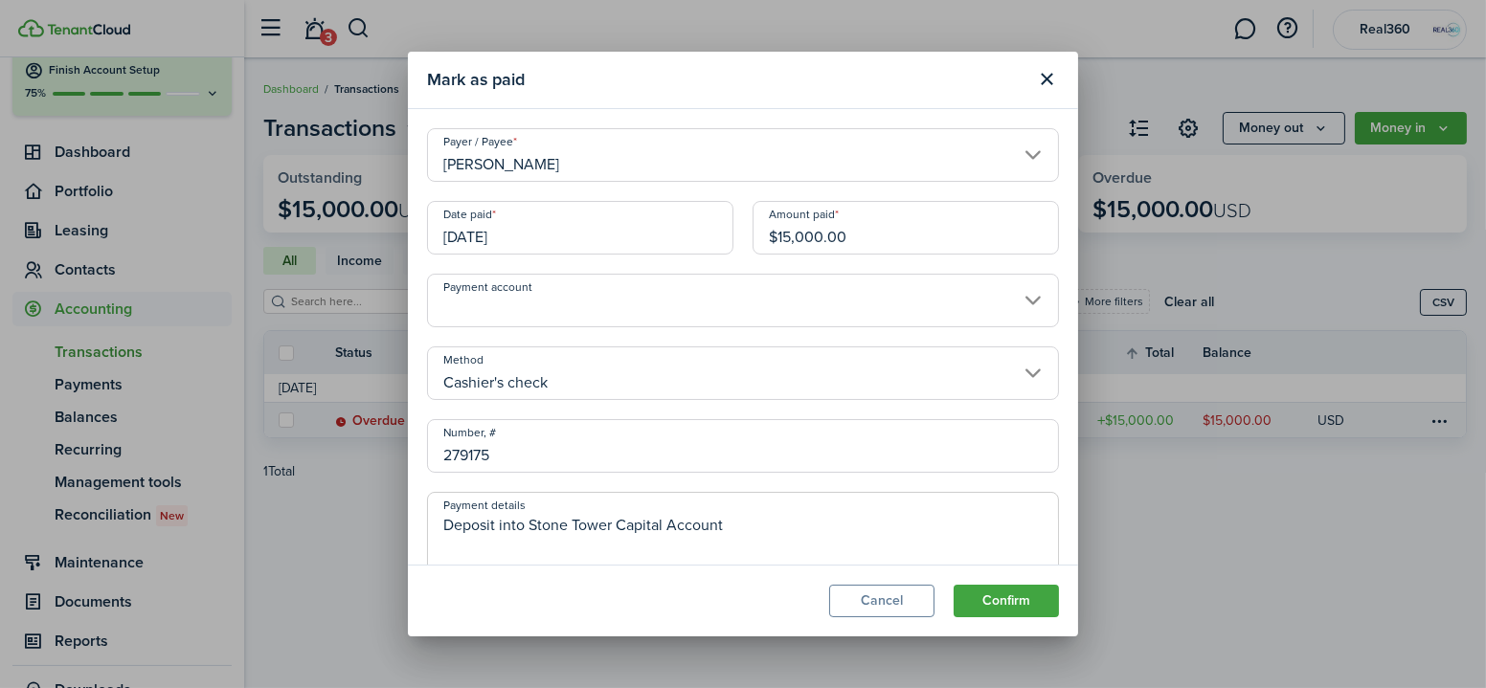
click at [1010, 604] on button "Confirm" at bounding box center [1006, 601] width 105 height 33
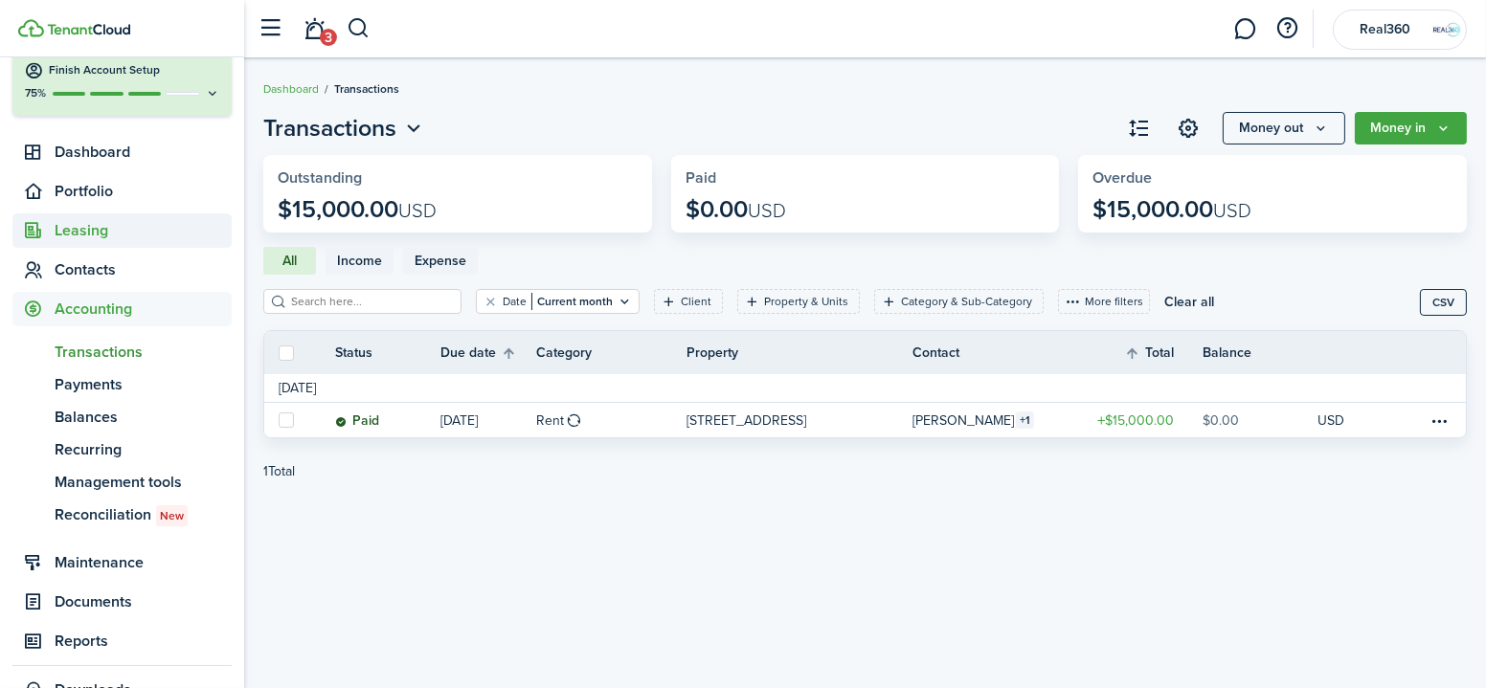
click at [86, 221] on span "Leasing" at bounding box center [143, 230] width 177 height 23
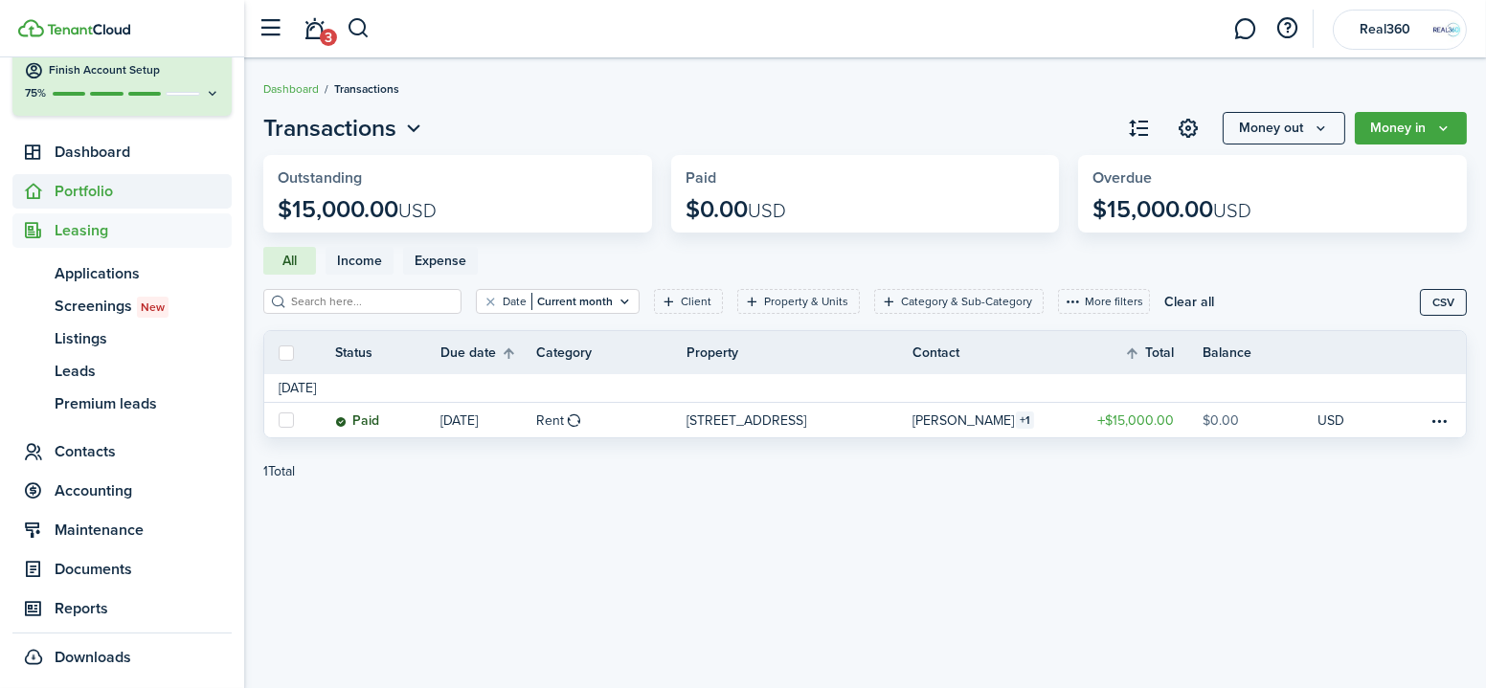
click at [76, 187] on span "Portfolio" at bounding box center [143, 191] width 177 height 23
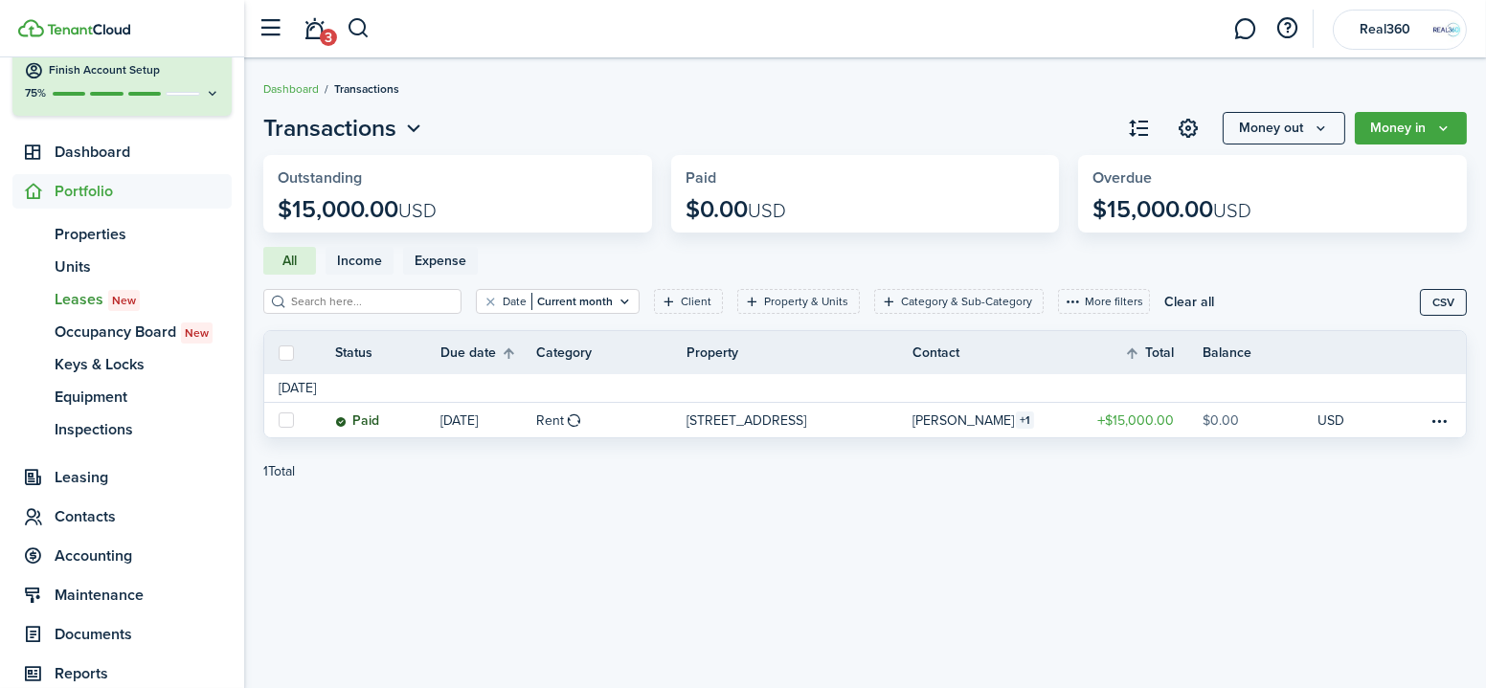
click at [88, 300] on span "Leases New" at bounding box center [143, 299] width 177 height 23
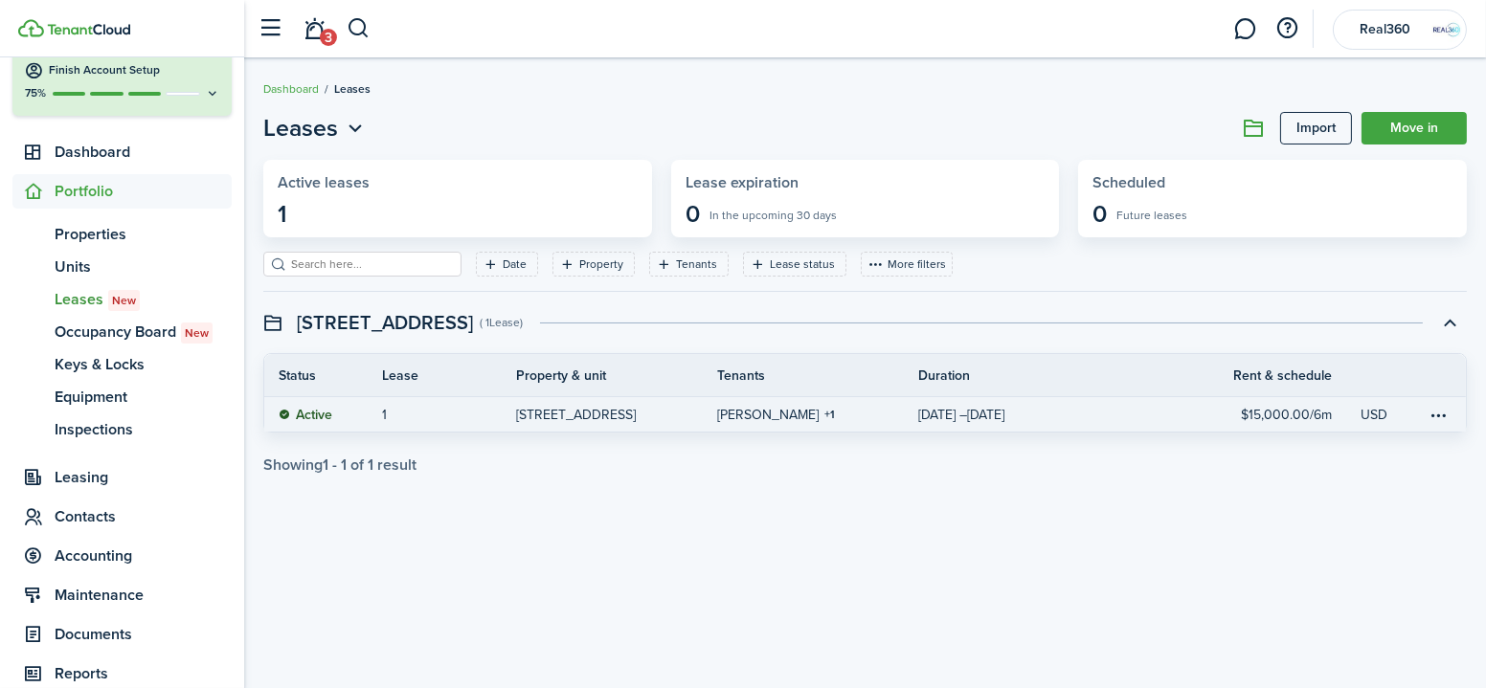
click at [498, 406] on link "1" at bounding box center [449, 414] width 134 height 34
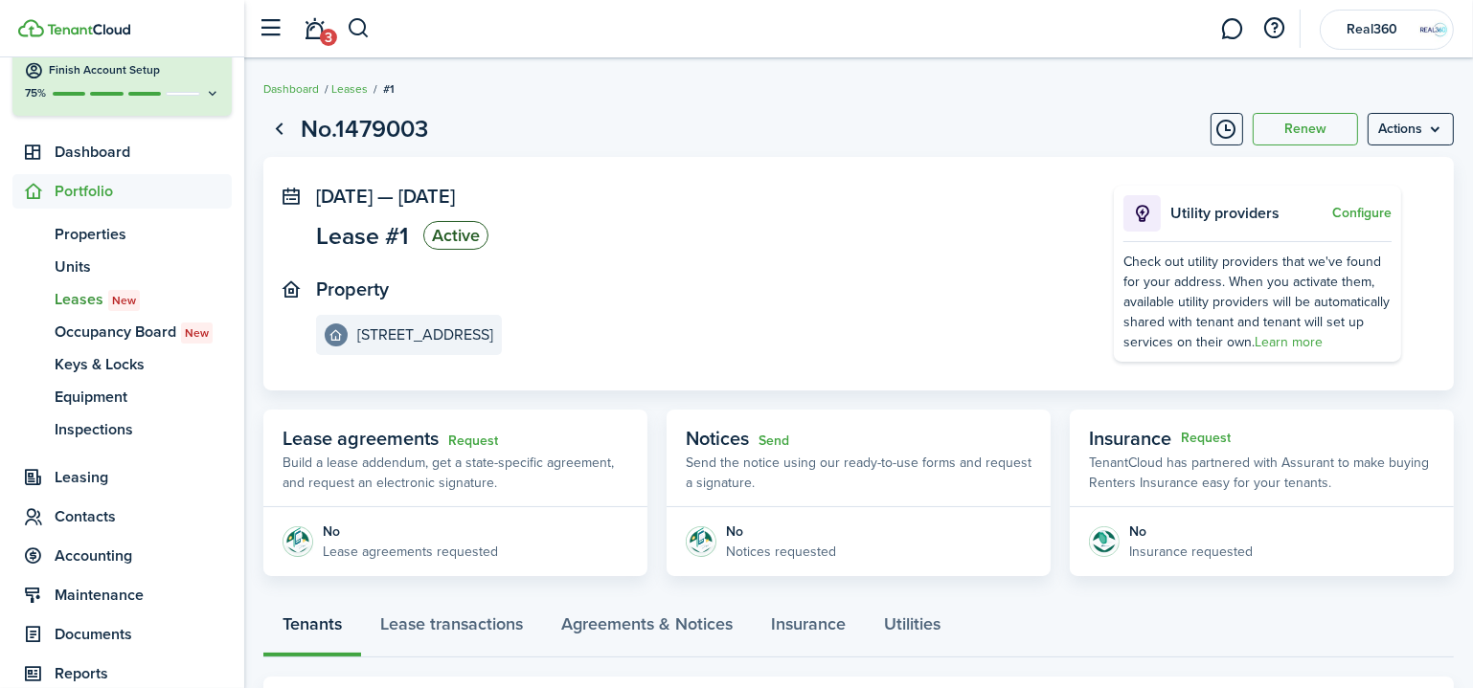
click at [1369, 211] on button "Configure" at bounding box center [1361, 213] width 59 height 15
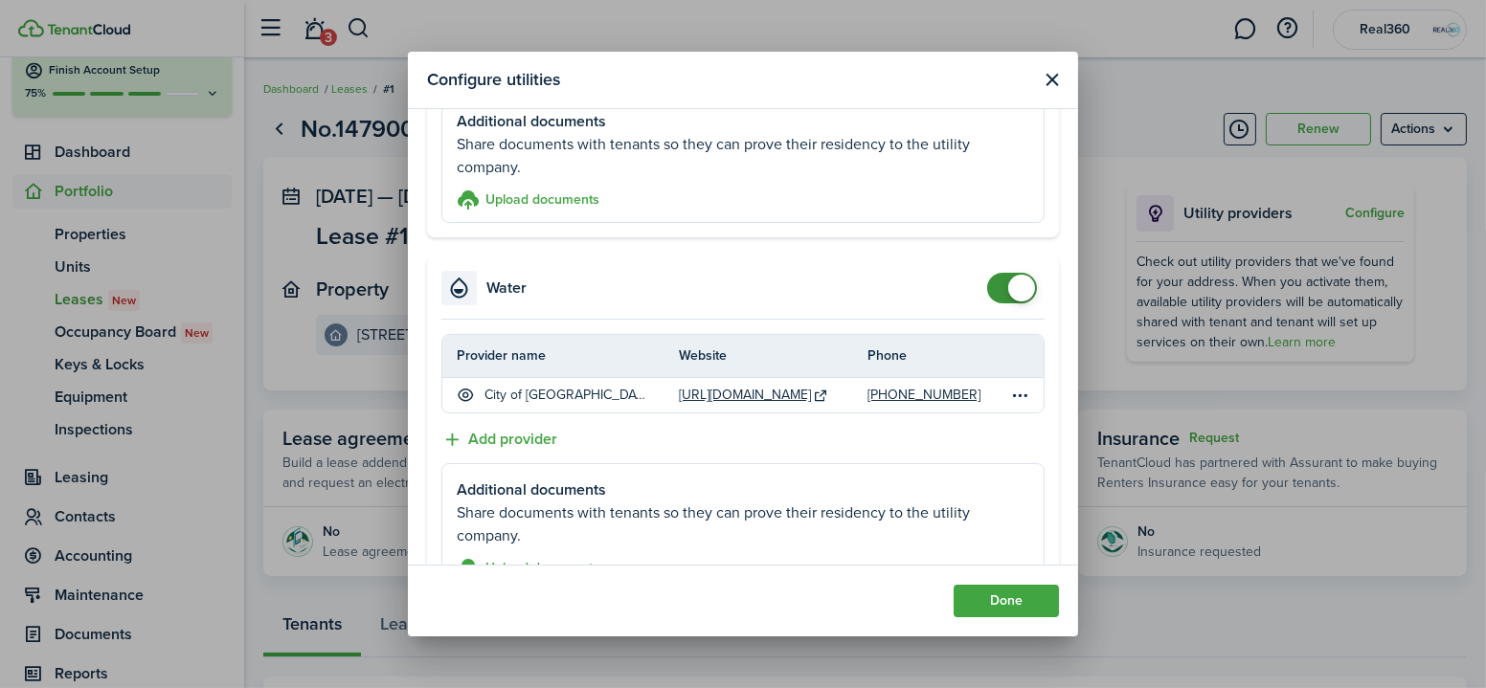
scroll to position [348, 0]
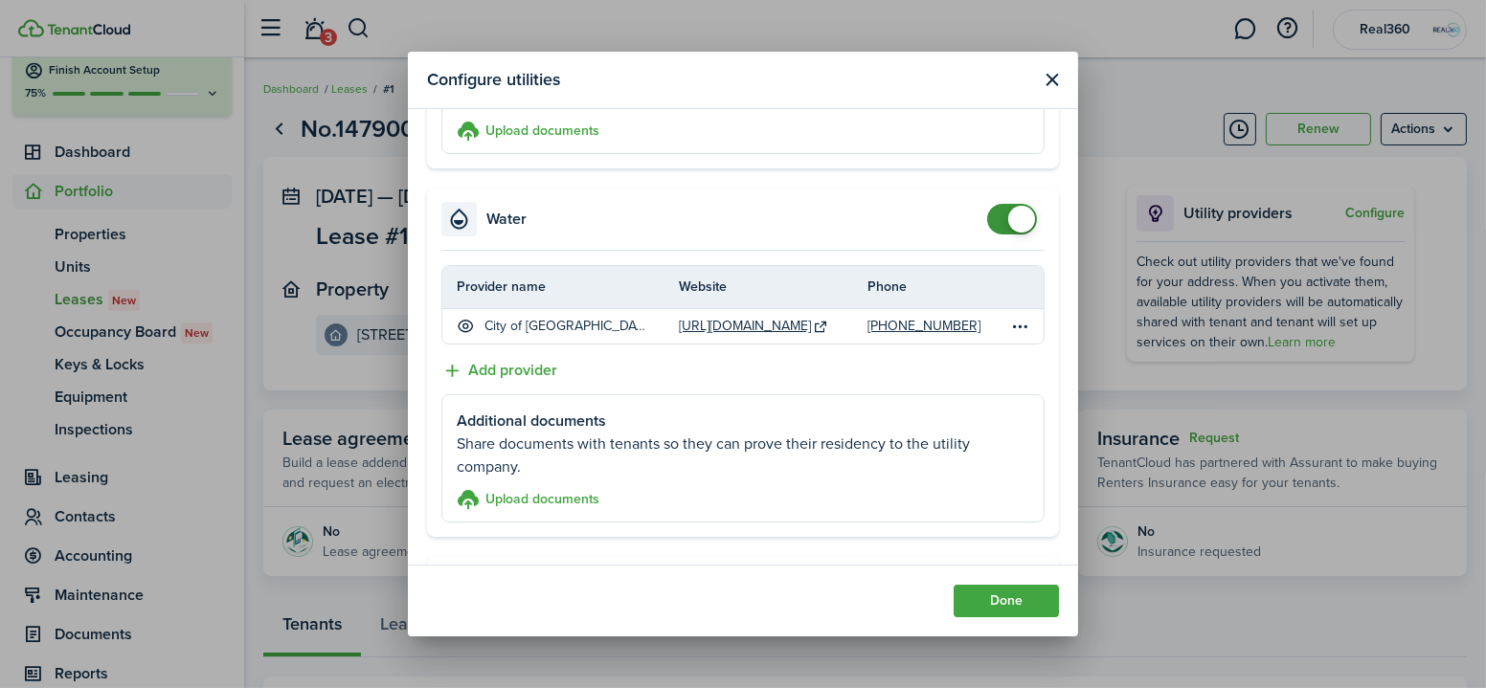
checkbox input "false"
click at [1008, 220] on span at bounding box center [1021, 219] width 27 height 27
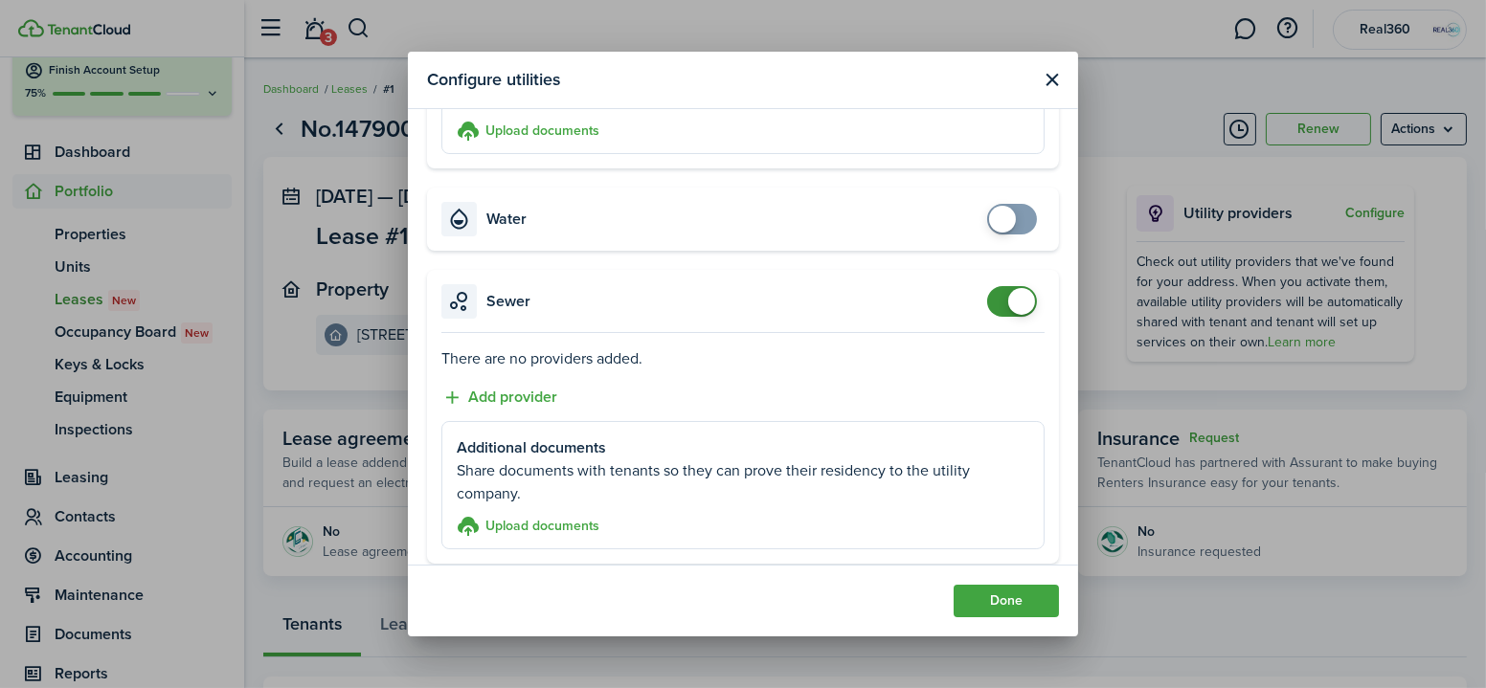
checkbox input "false"
click at [1003, 304] on span at bounding box center [1012, 301] width 19 height 31
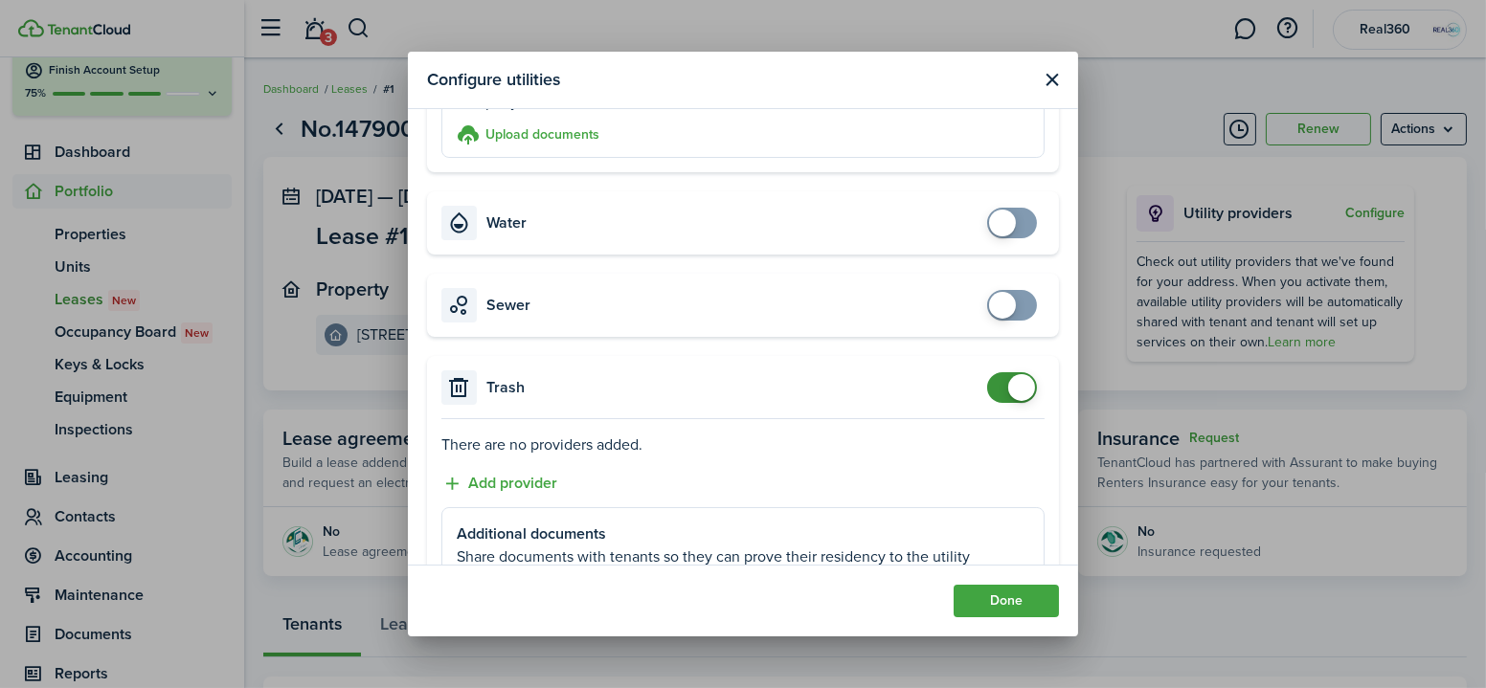
scroll to position [368, 0]
